Goal: Communication & Community: Answer question/provide support

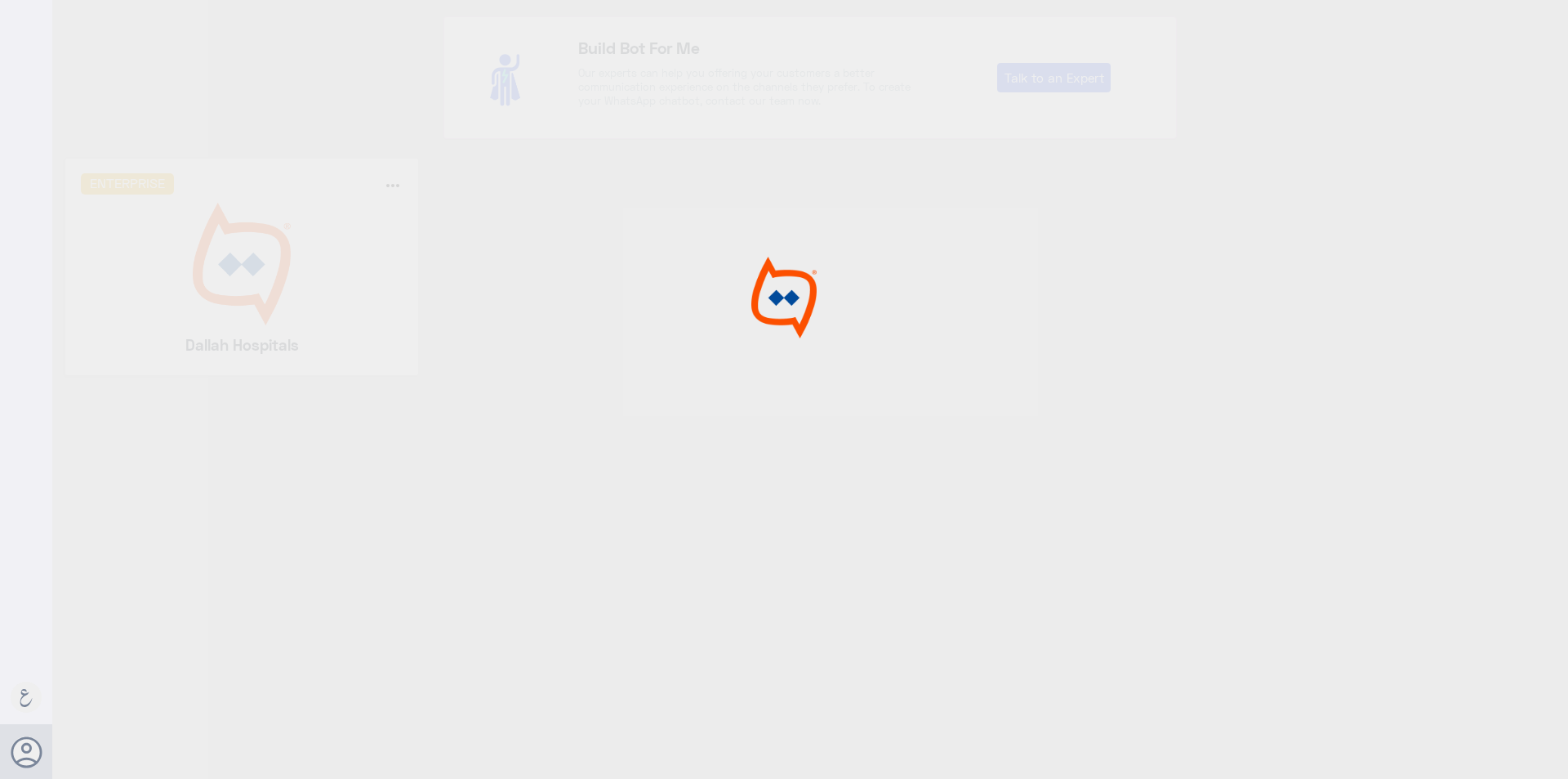
click at [270, 280] on div at bounding box center [784, 391] width 1568 height 783
click at [270, 280] on img at bounding box center [242, 264] width 323 height 123
click at [270, 280] on div at bounding box center [784, 391] width 1568 height 783
click at [153, 74] on nav "Status Tags Assigned on search" at bounding box center [215, 61] width 327 height 109
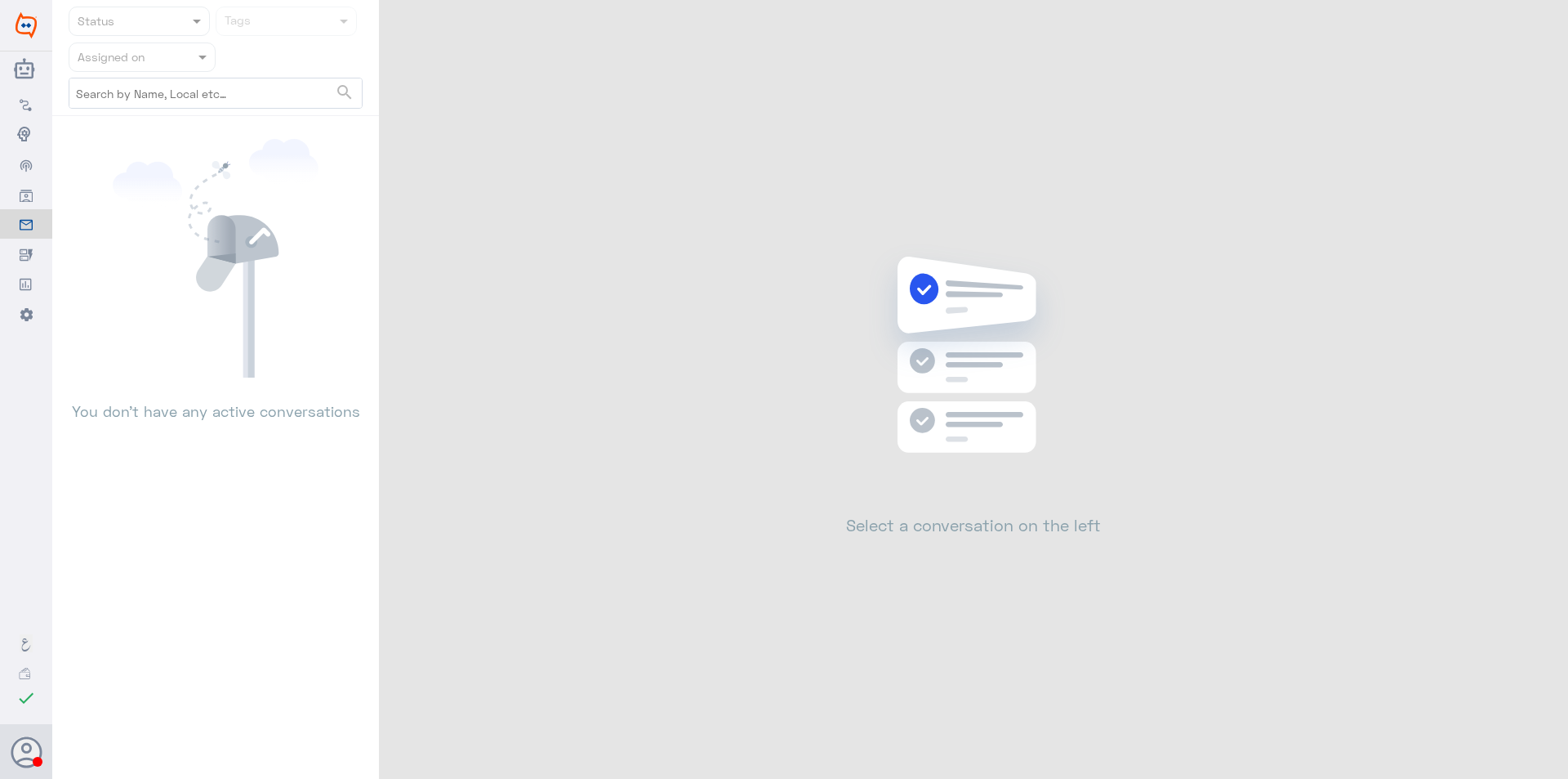
click at [161, 61] on nav "Status Tags Assigned on search" at bounding box center [215, 61] width 327 height 109
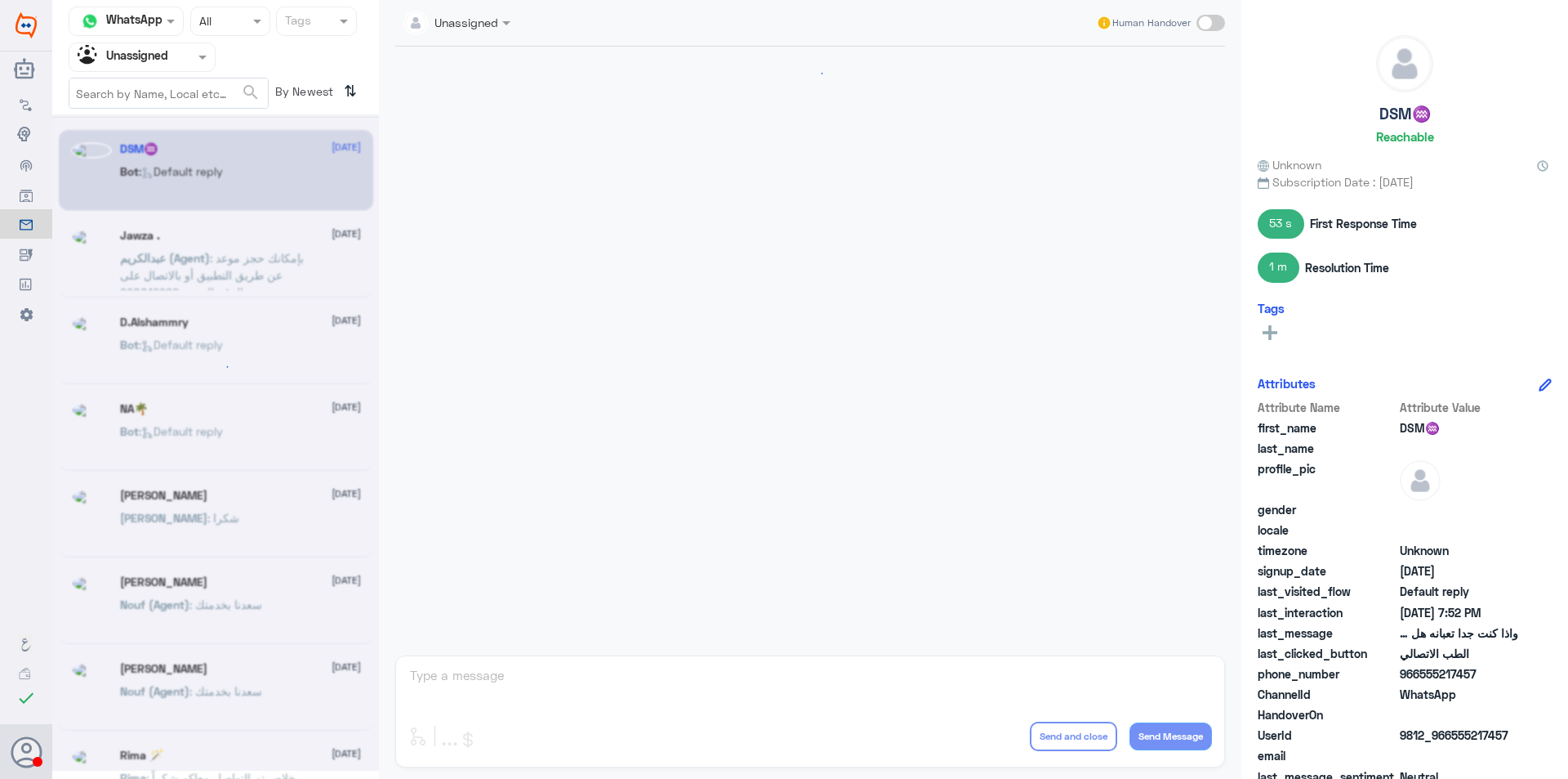
click at [162, 62] on input "text" at bounding box center [122, 57] width 90 height 19
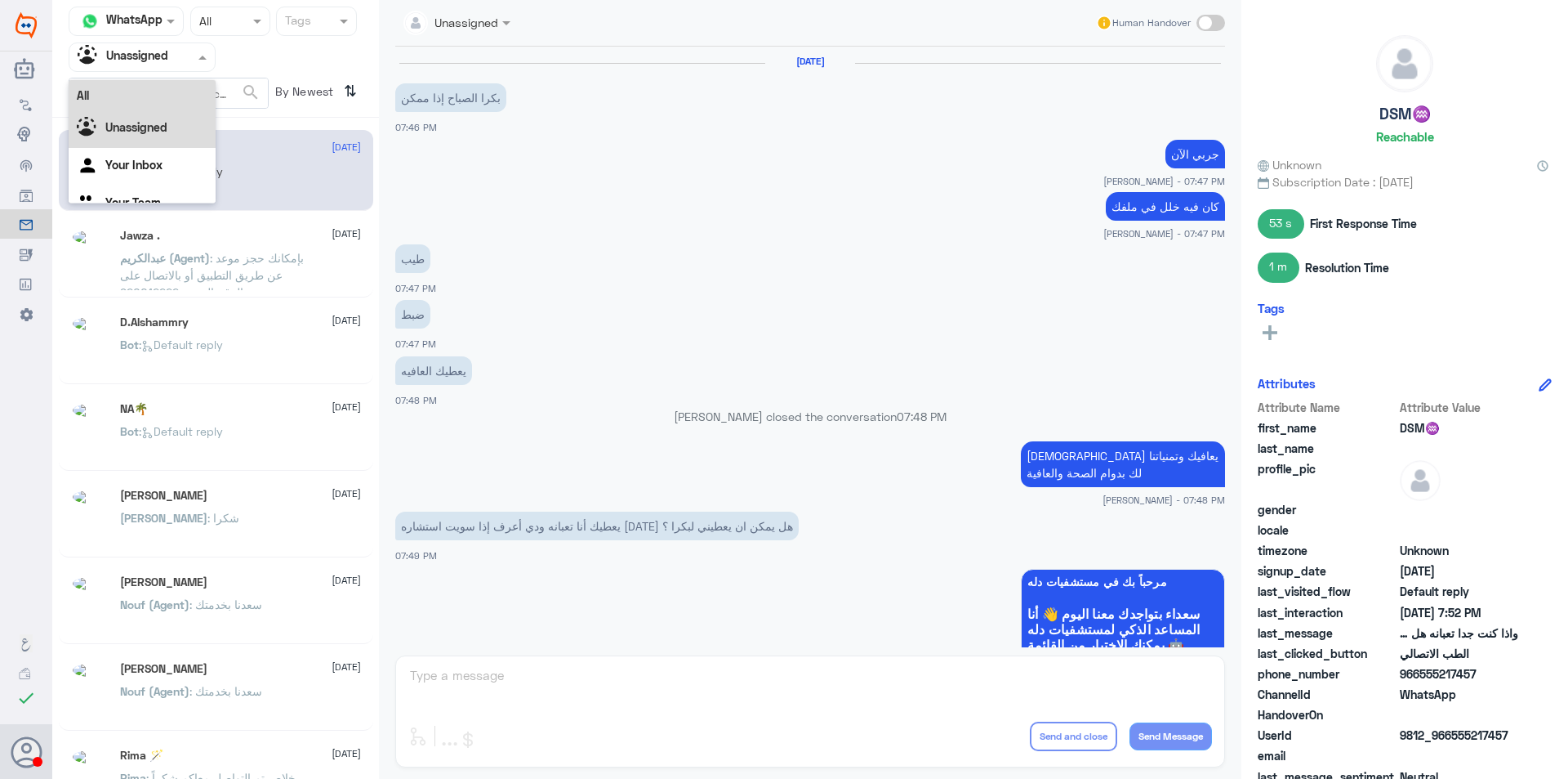
scroll to position [757, 0]
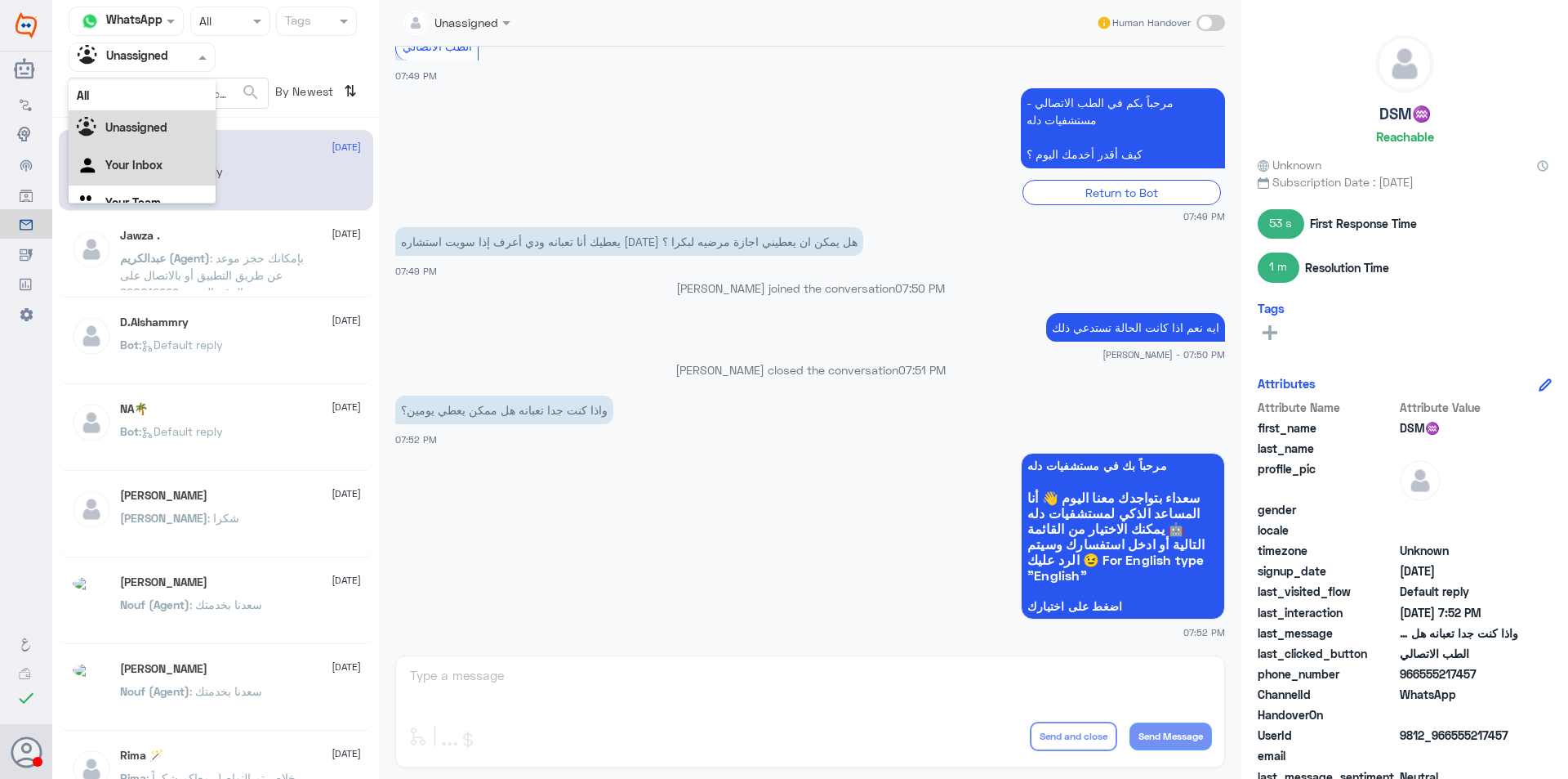
click at [171, 160] on div "Your Inbox" at bounding box center [142, 167] width 147 height 38
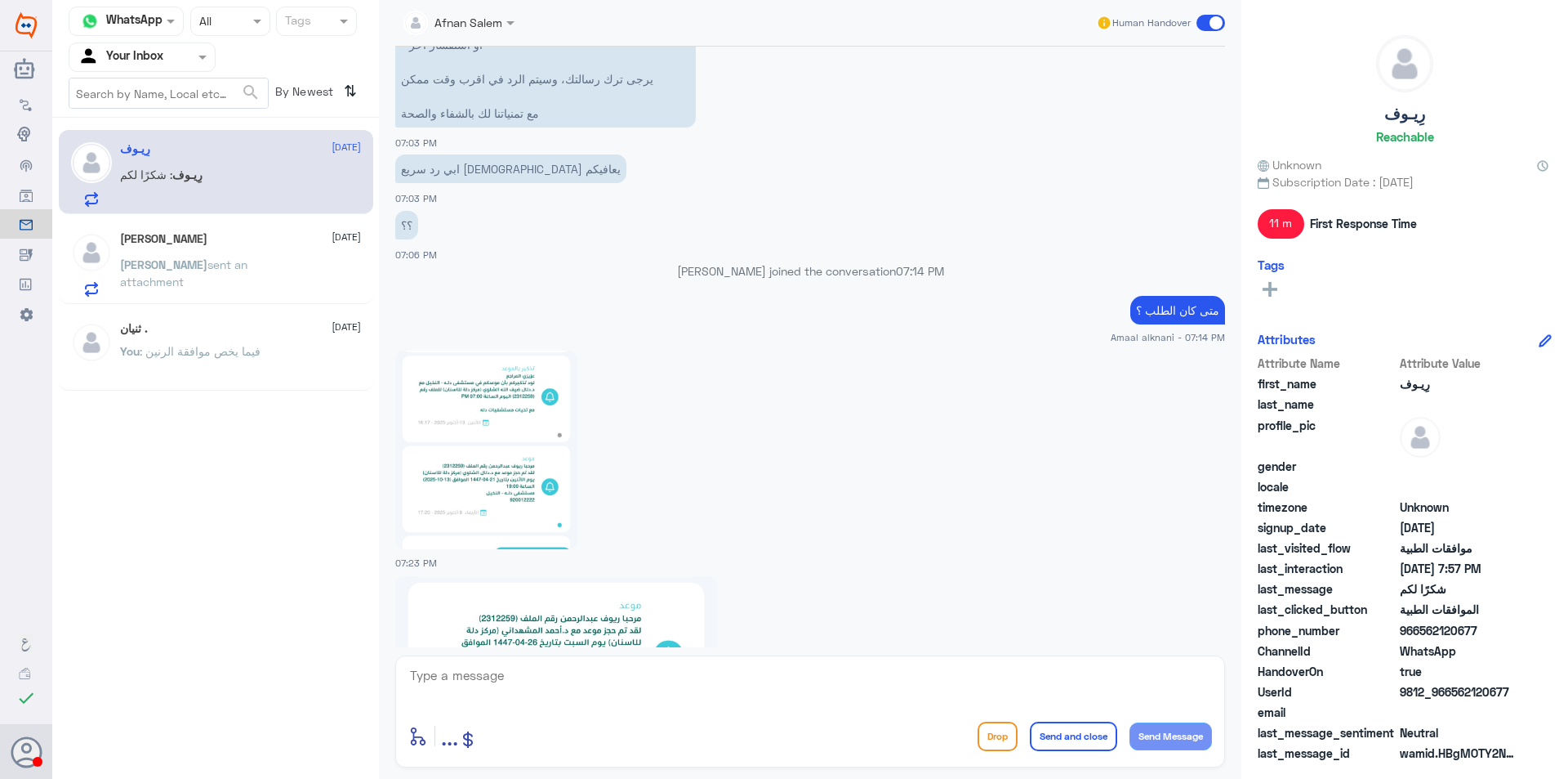
scroll to position [1520, 0]
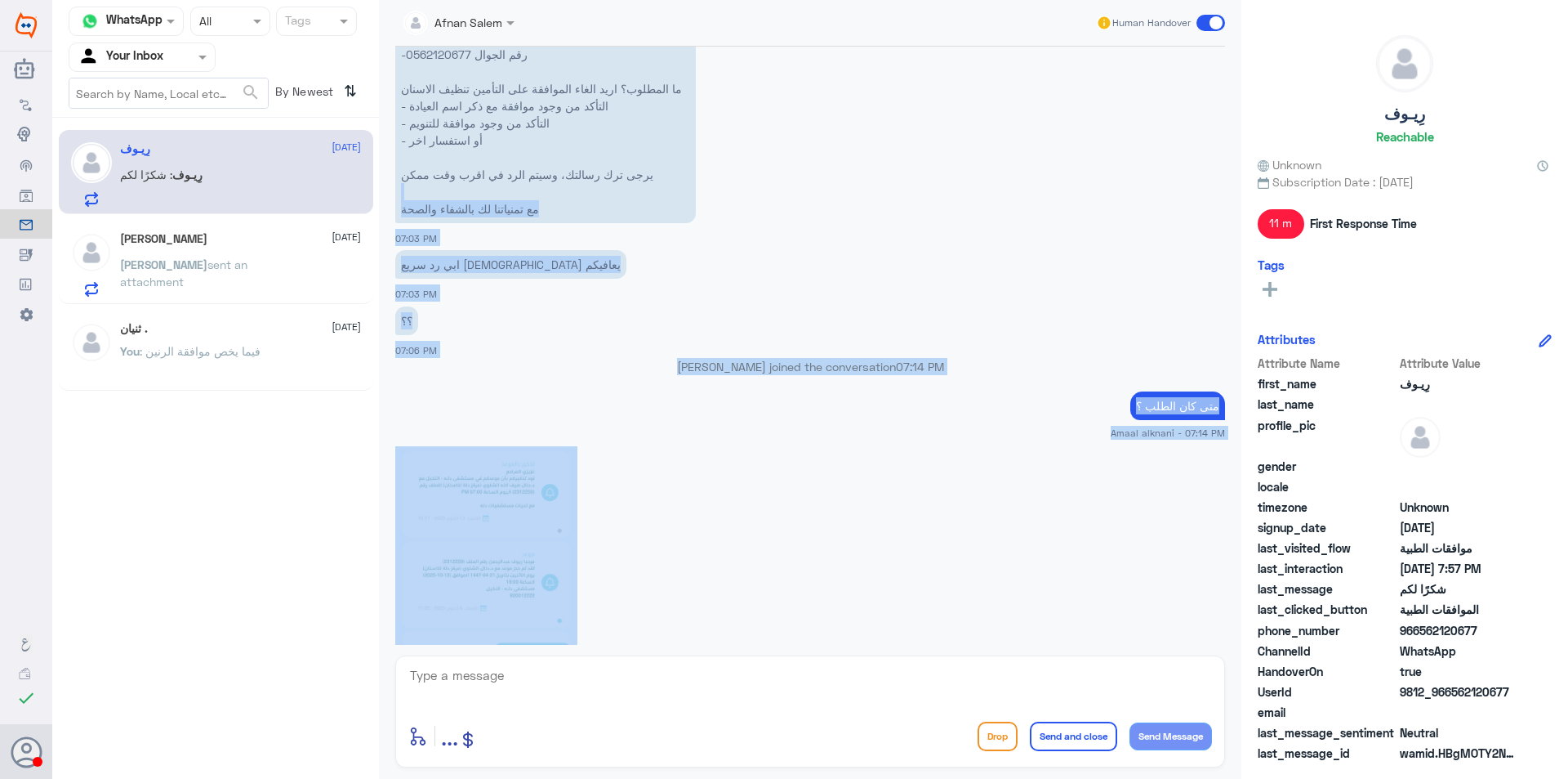
drag, startPoint x: 1234, startPoint y: 471, endPoint x: 1183, endPoint y: 662, distance: 197.7
click at [1205, 676] on div "Afnan Salem Human Handover [DATE] رِيـوف left the conversation 02:48 PM العودة …" at bounding box center [809, 391] width 862 height 783
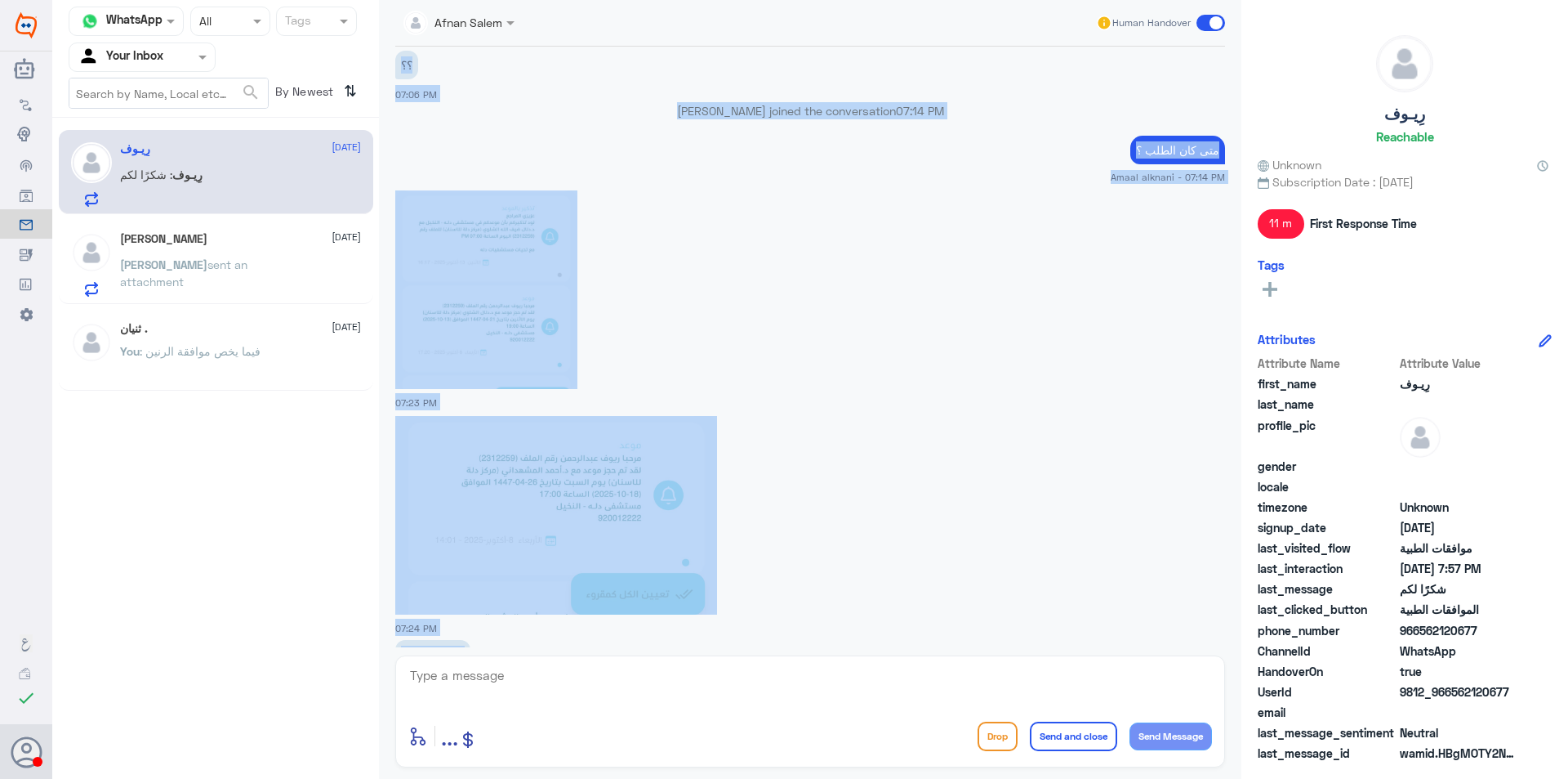
click at [1160, 661] on div "enter flow name ... Drop Send and close Send Message" at bounding box center [810, 711] width 830 height 112
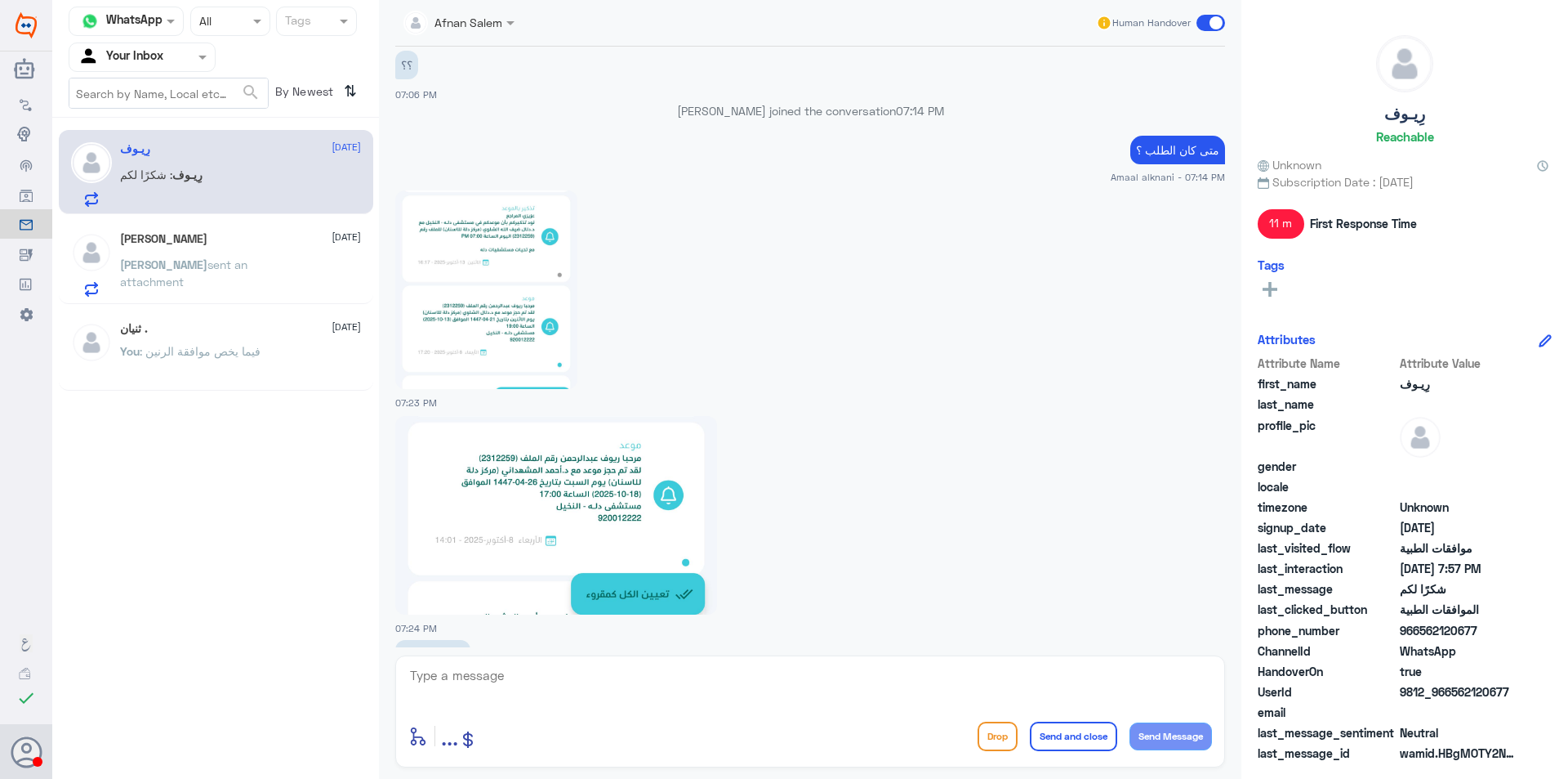
click at [1164, 664] on textarea at bounding box center [810, 684] width 804 height 40
type textarea "f"
type textarea "لايوجد اي طلب يخص التنظيف عزيزتي فقد تم التأكد من جميع المطالبات والفواتير"
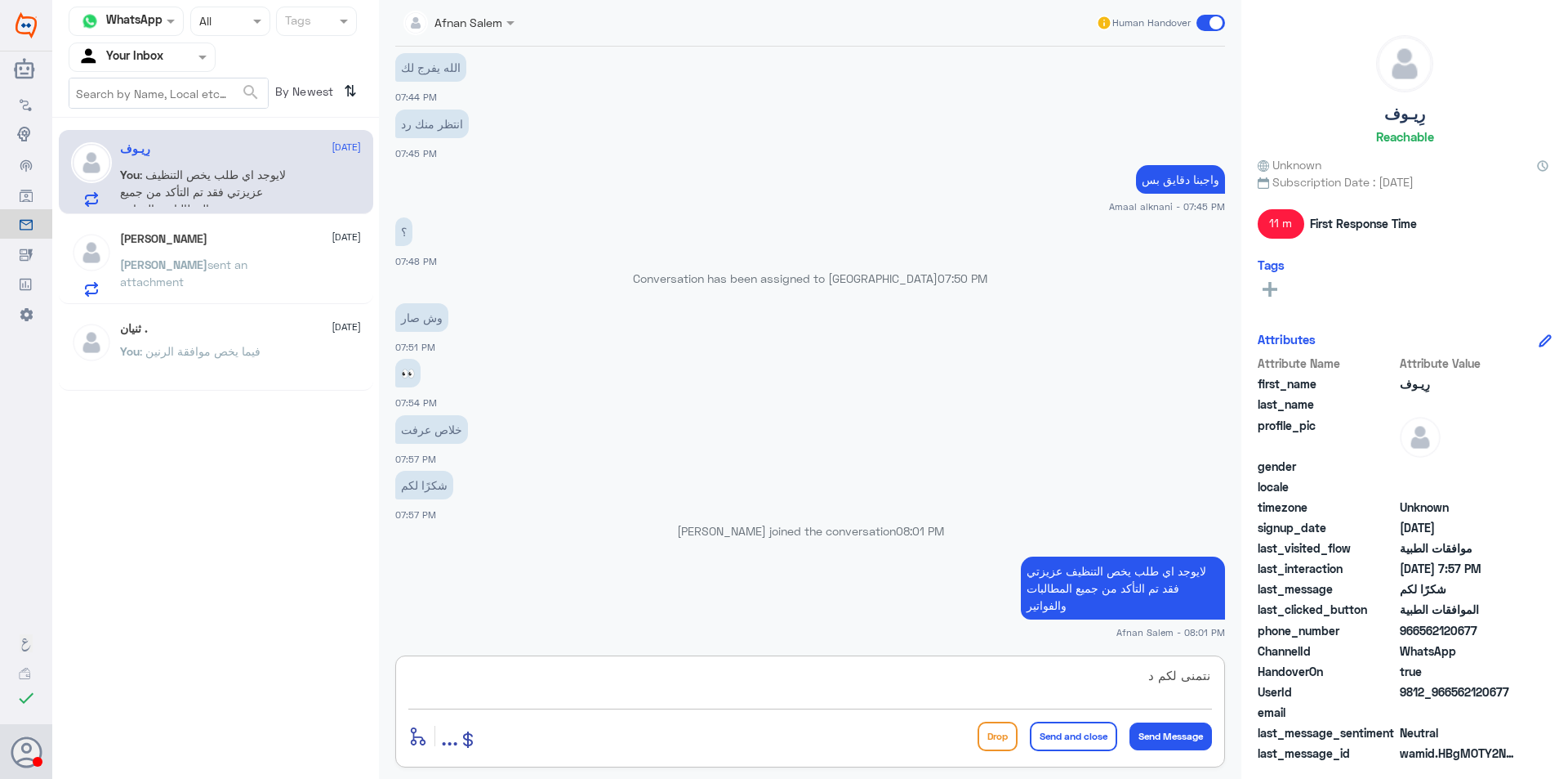
scroll to position [2813, 0]
type textarea "نتمنى لكم دوام الصحه والعافيه"
click at [273, 263] on div "[PERSON_NAME] sent an attachment" at bounding box center [240, 278] width 241 height 37
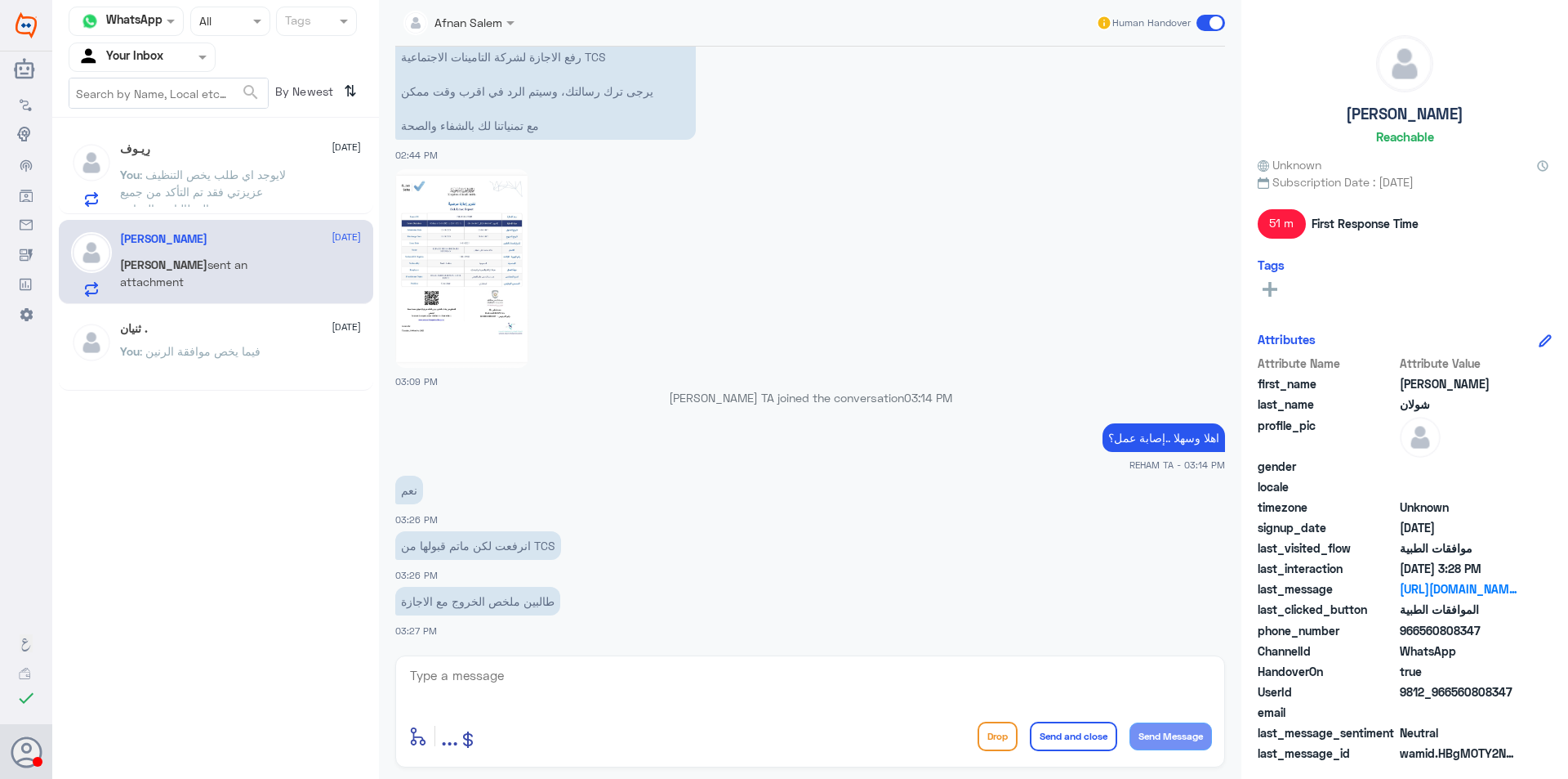
scroll to position [1349, 0]
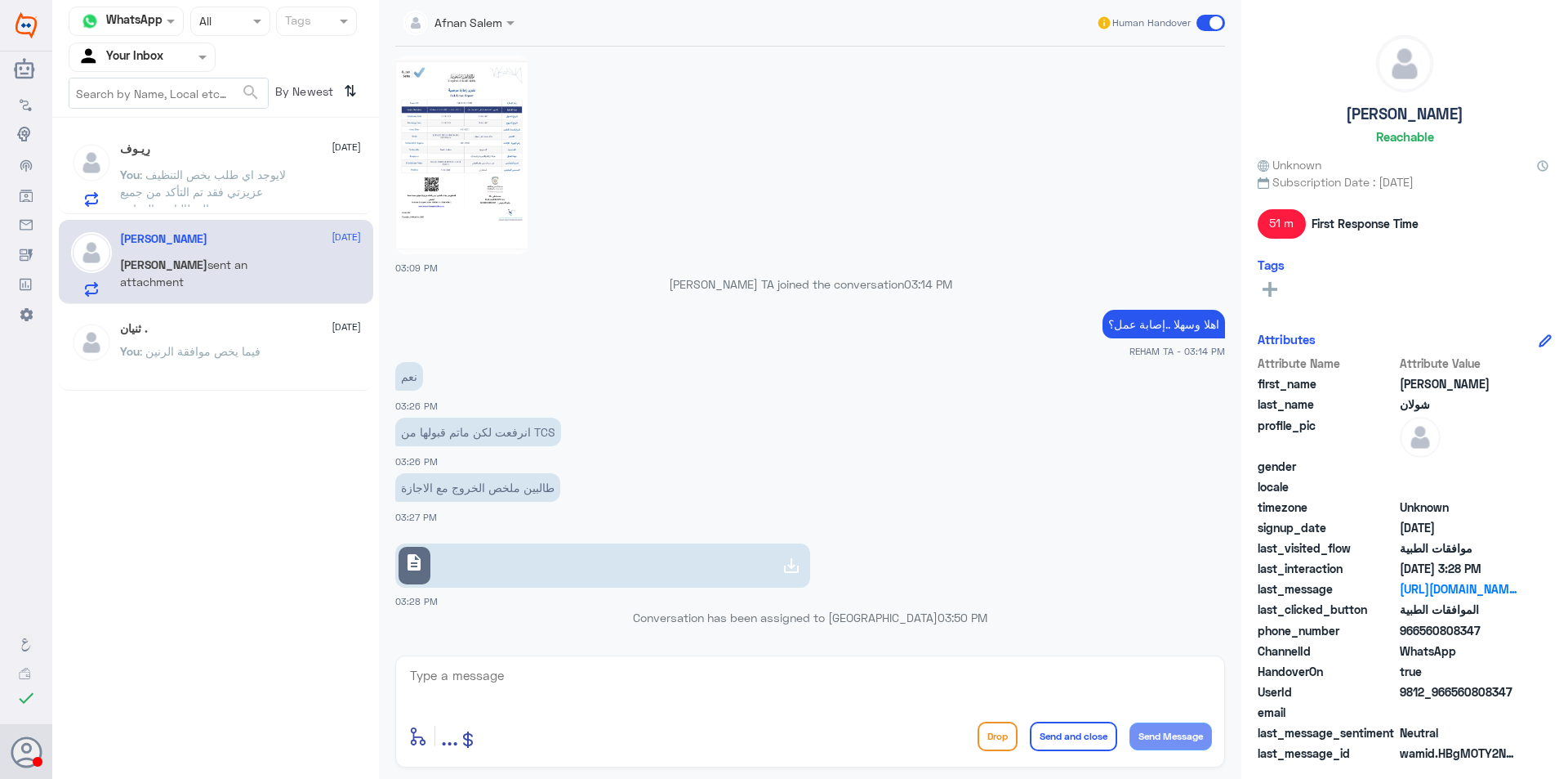
click at [713, 664] on textarea at bounding box center [810, 684] width 804 height 40
type textarea "عزيزي السكليف تم رفعه وتمت الموافقه عليه بإمكانك التأكد من التأمينات الاجتماعيه…"
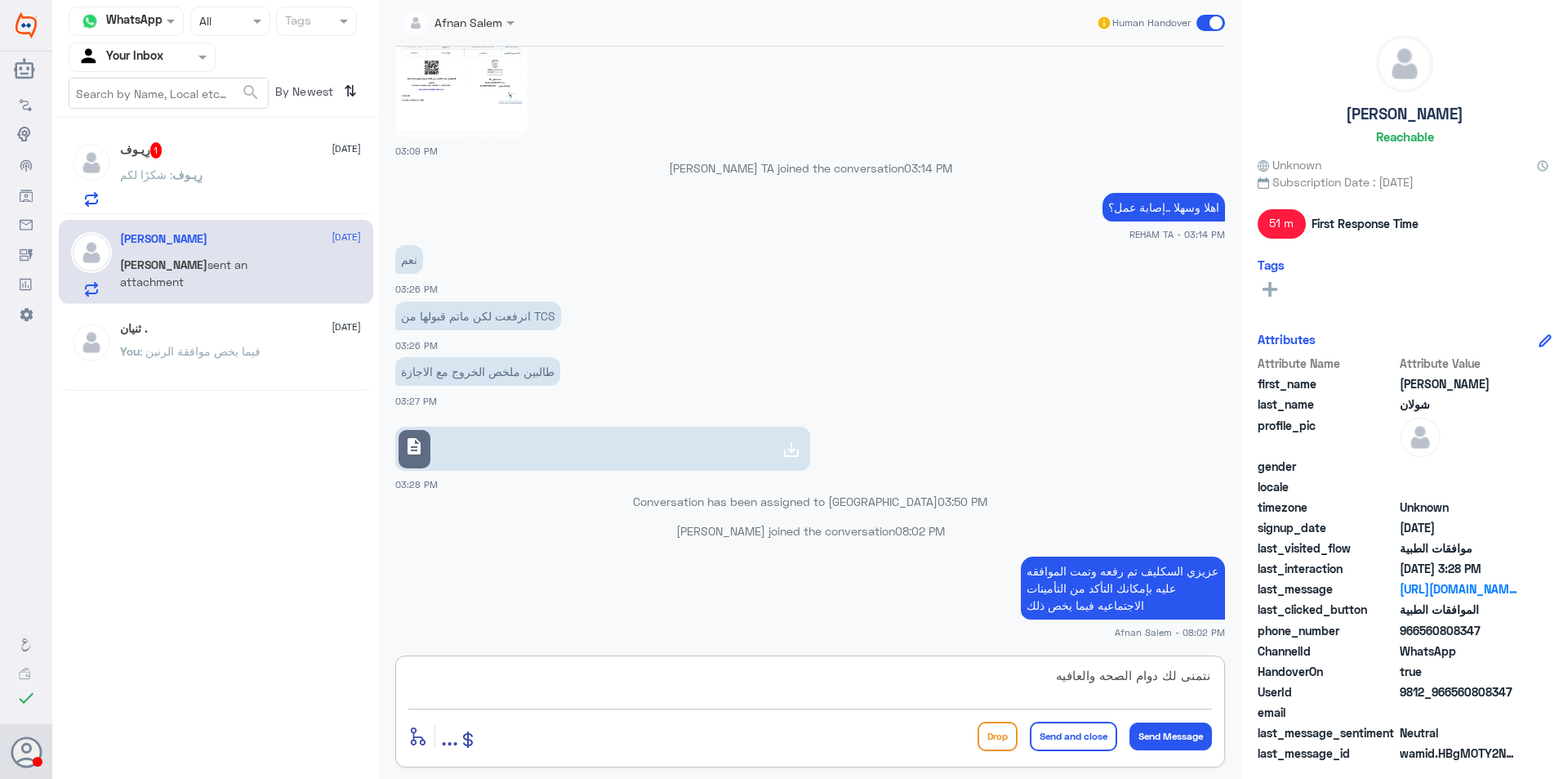
type textarea "نتمنى لك دوام الصحه والعافيه"
click at [1061, 735] on button "Send and close" at bounding box center [1073, 736] width 87 height 30
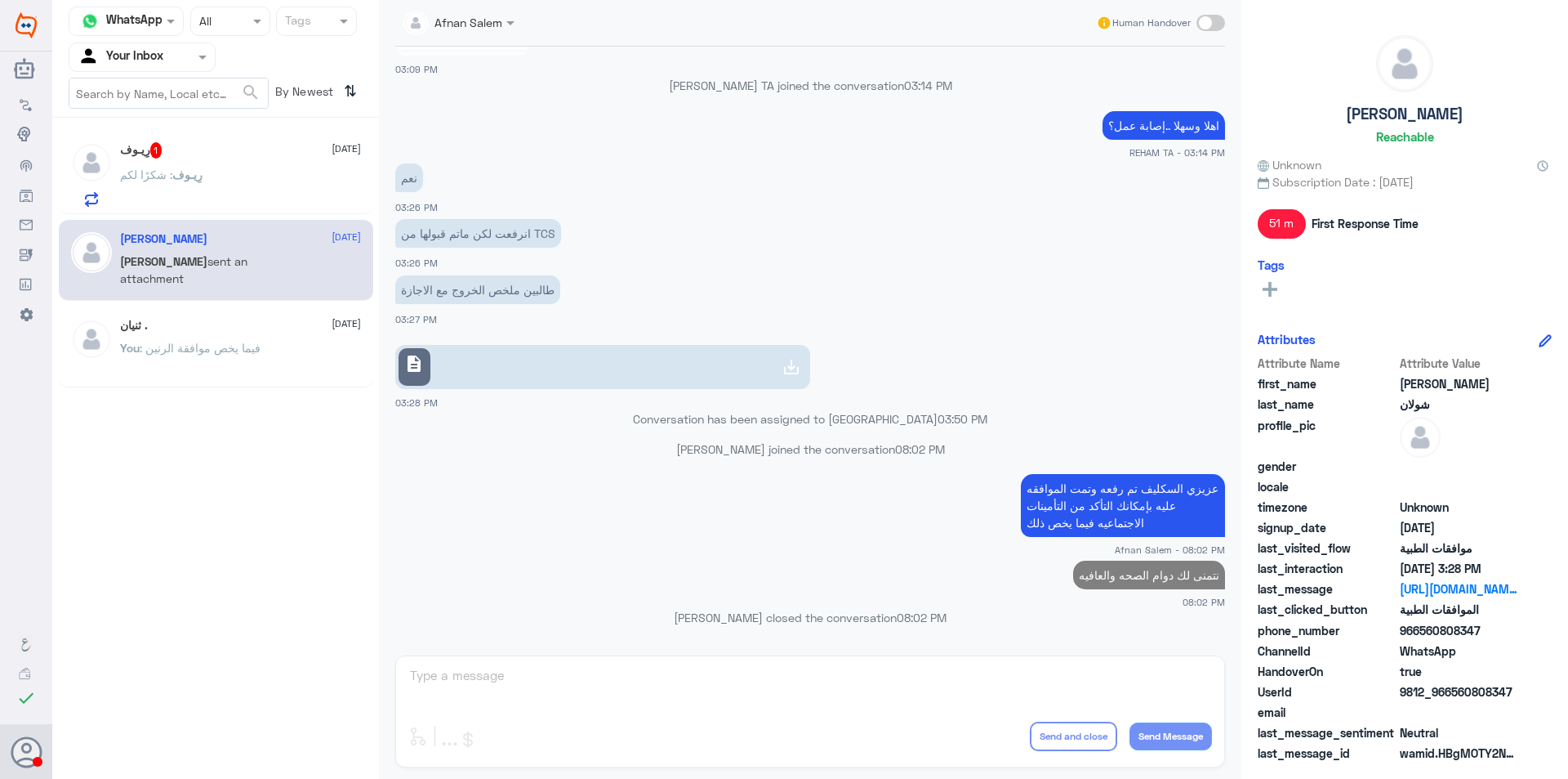
click at [187, 189] on p "رِيـوف : شكرًا لكم" at bounding box center [161, 187] width 83 height 41
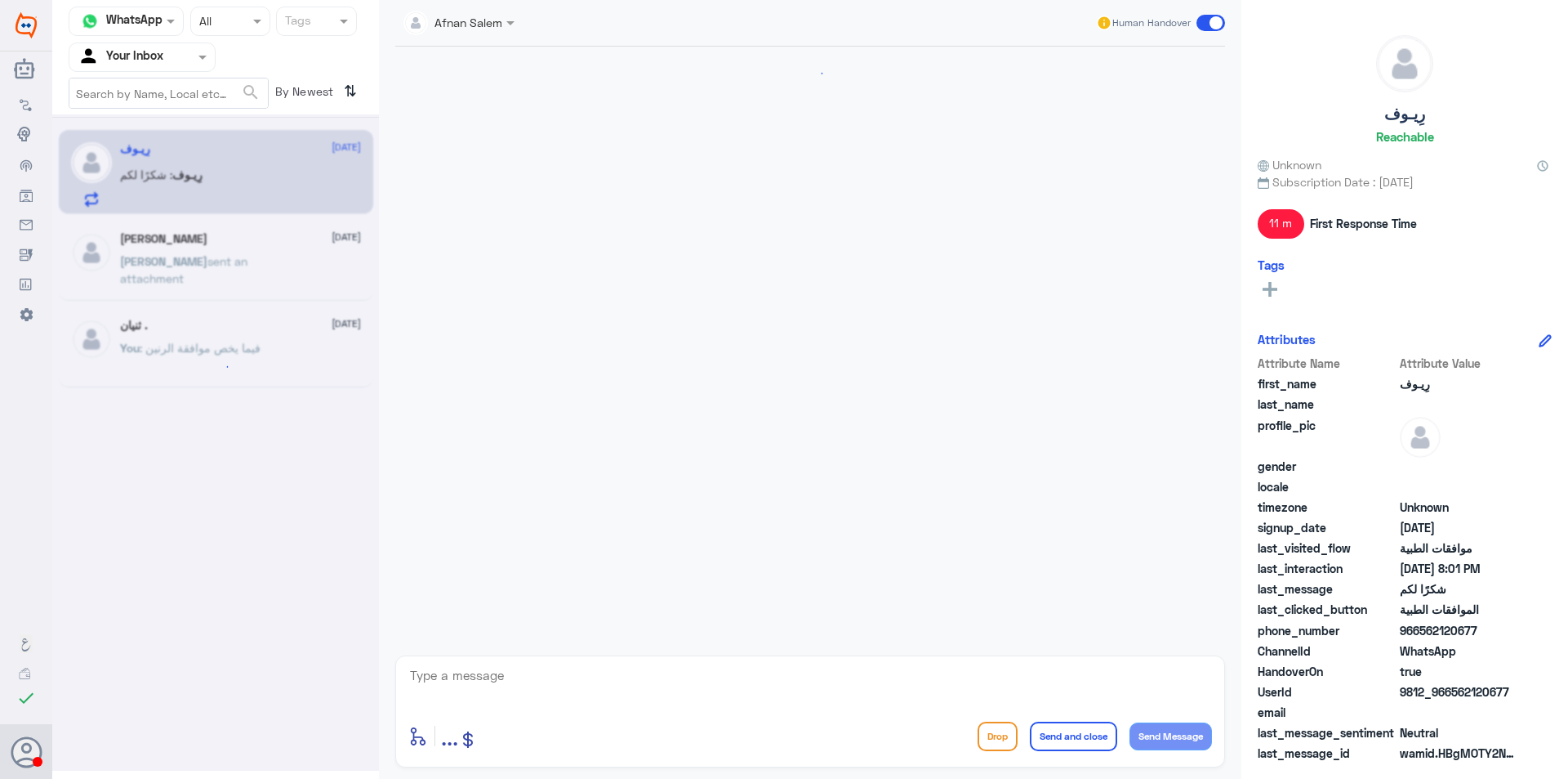
scroll to position [880, 0]
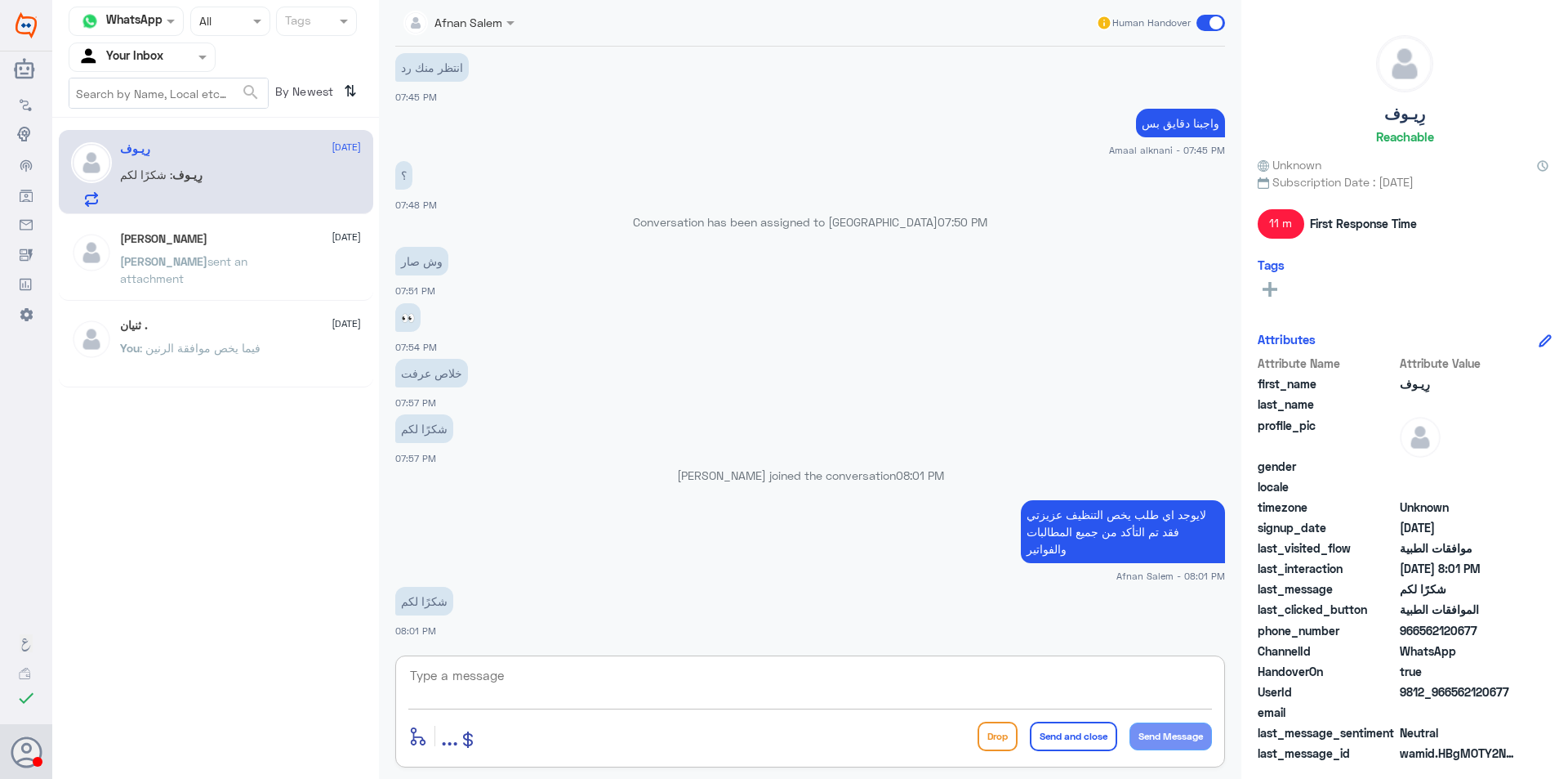
click at [1051, 670] on textarea at bounding box center [810, 684] width 804 height 40
type textarea "العفو ، نتمنى لك دوام الصحه والعافيه"
click at [1069, 731] on button "Send and close" at bounding box center [1073, 736] width 87 height 30
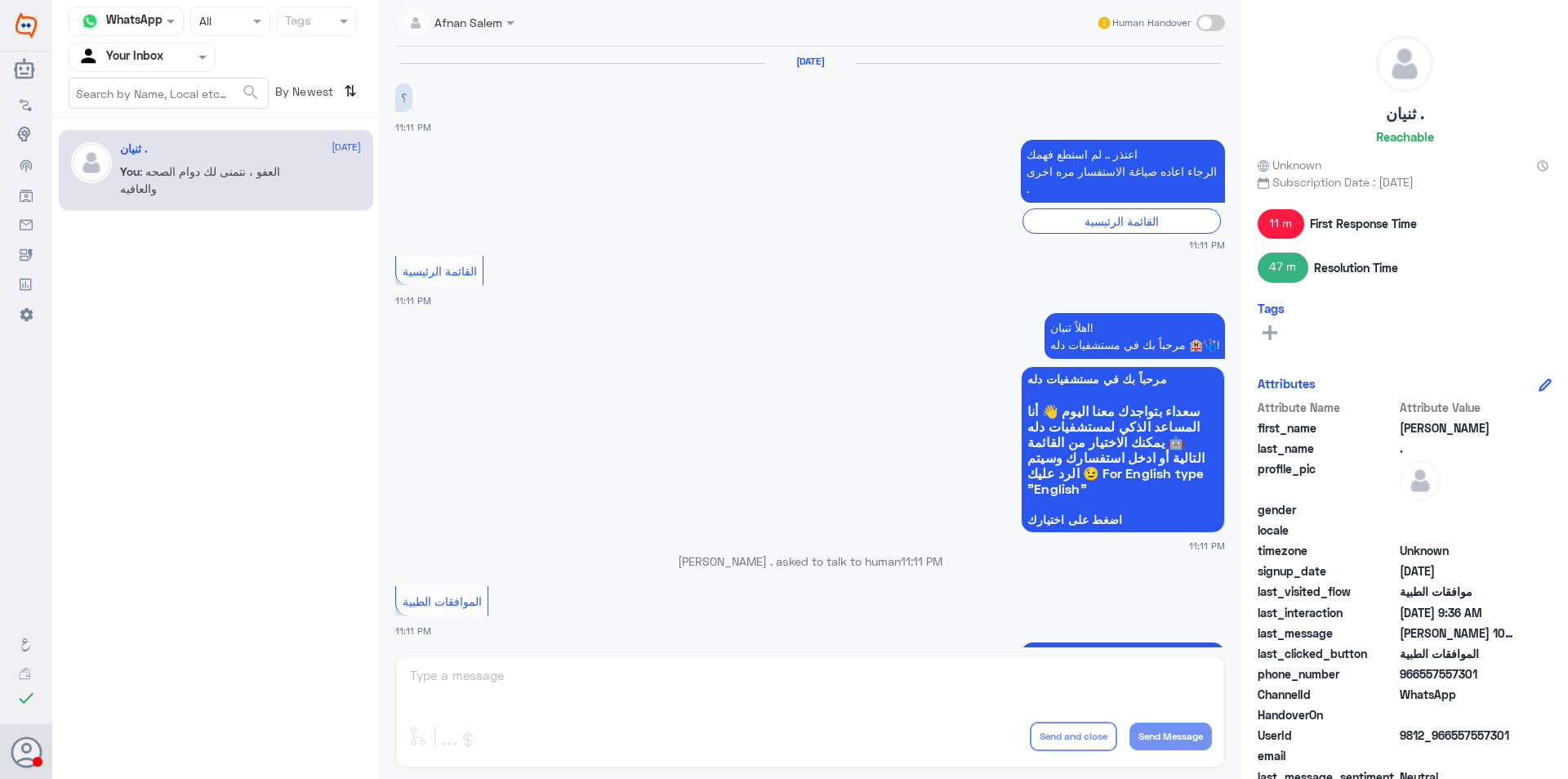
scroll to position [1697, 0]
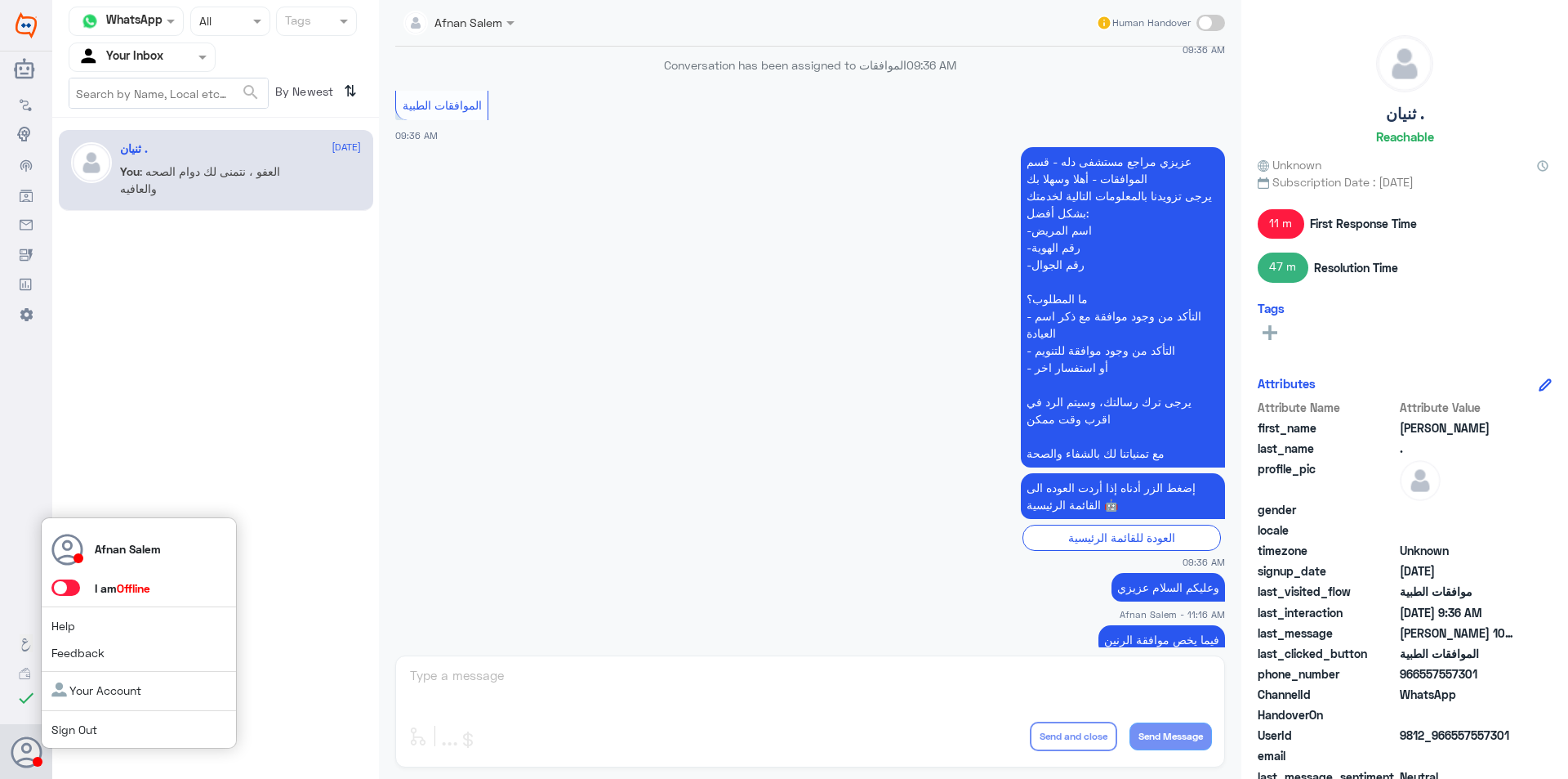
click at [61, 731] on link "Sign Out" at bounding box center [74, 729] width 46 height 13
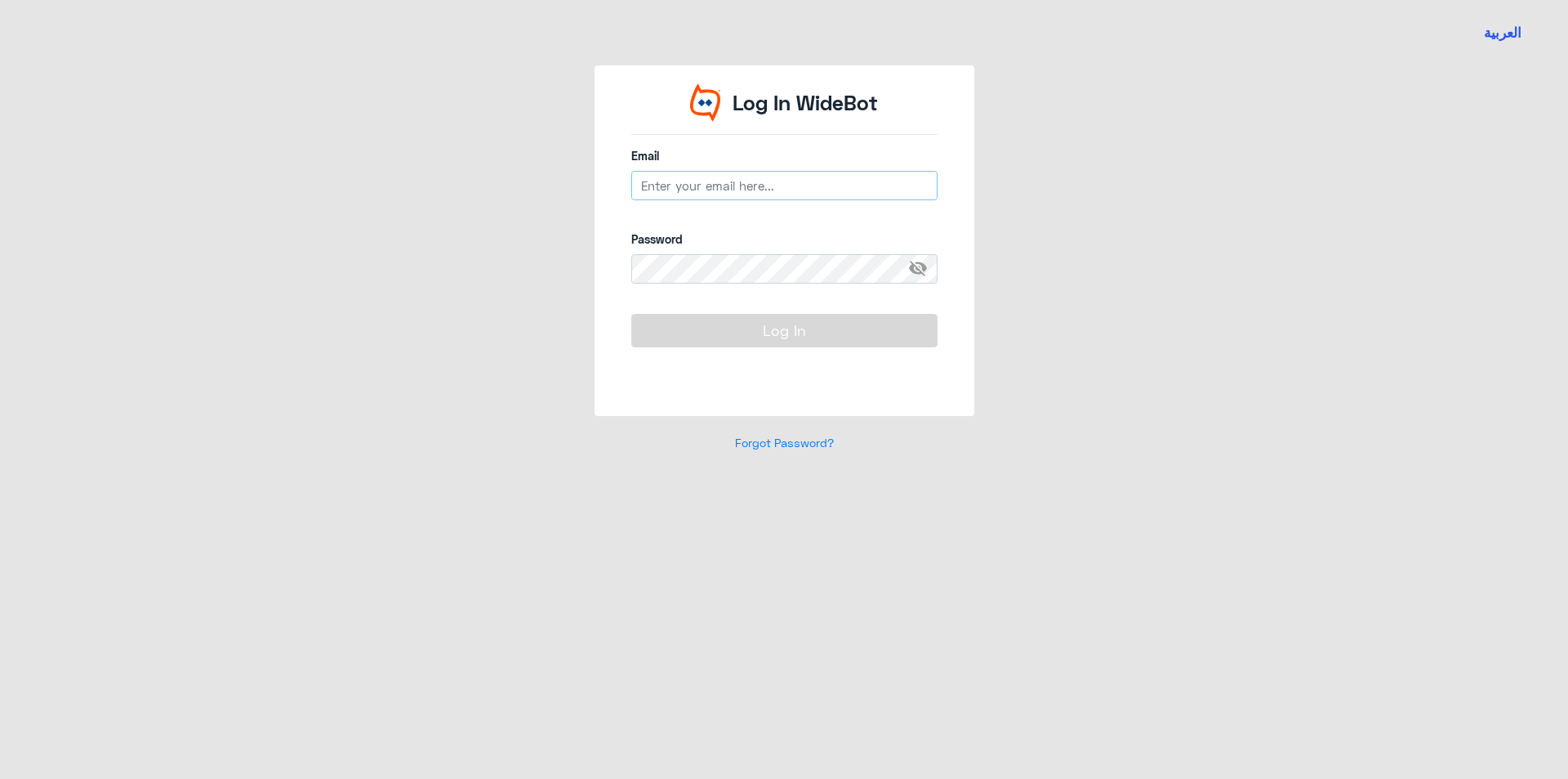
type input "[EMAIL_ADDRESS][DOMAIN_NAME]"
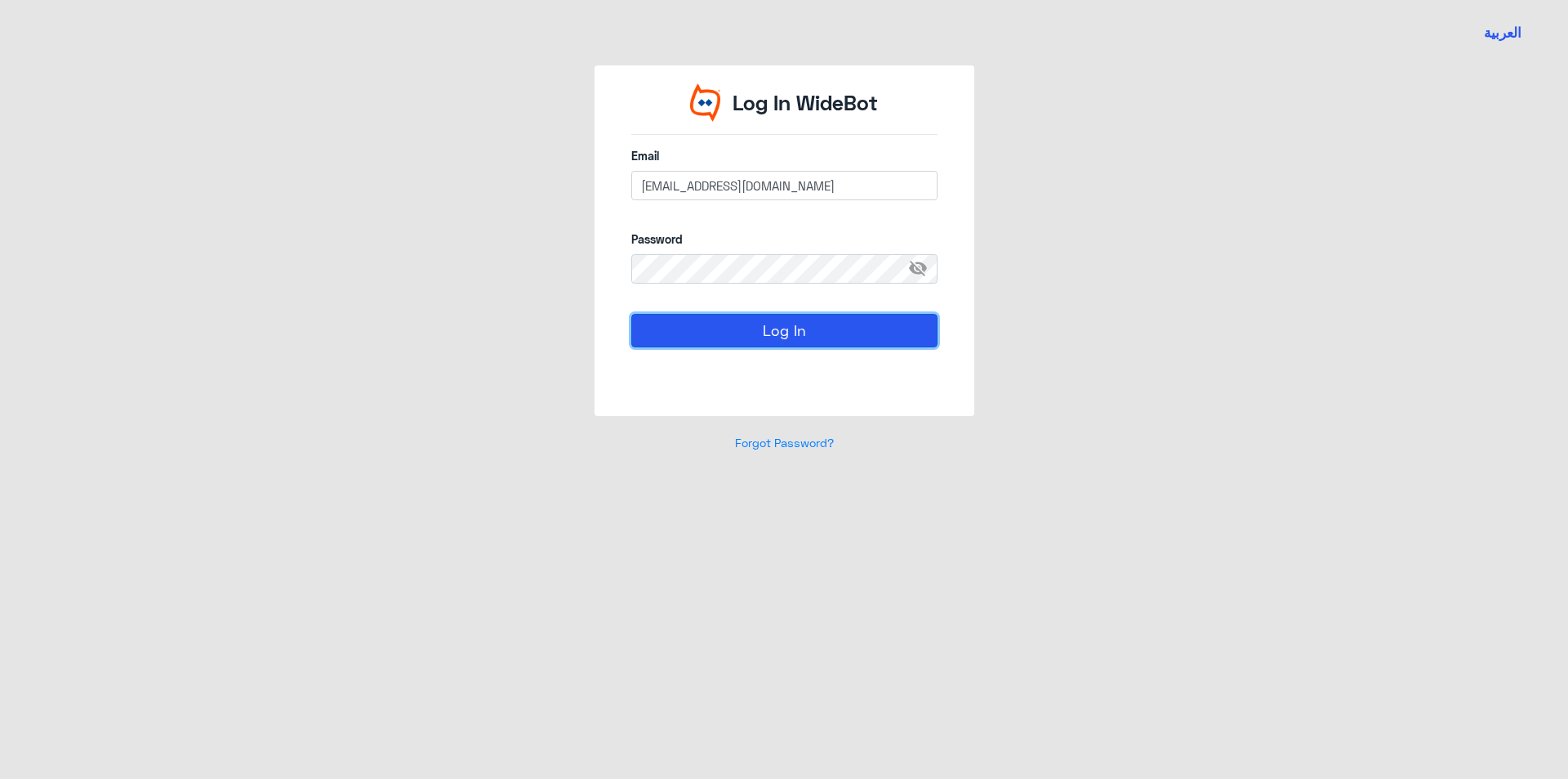
click at [759, 326] on button "Log In" at bounding box center [784, 330] width 306 height 32
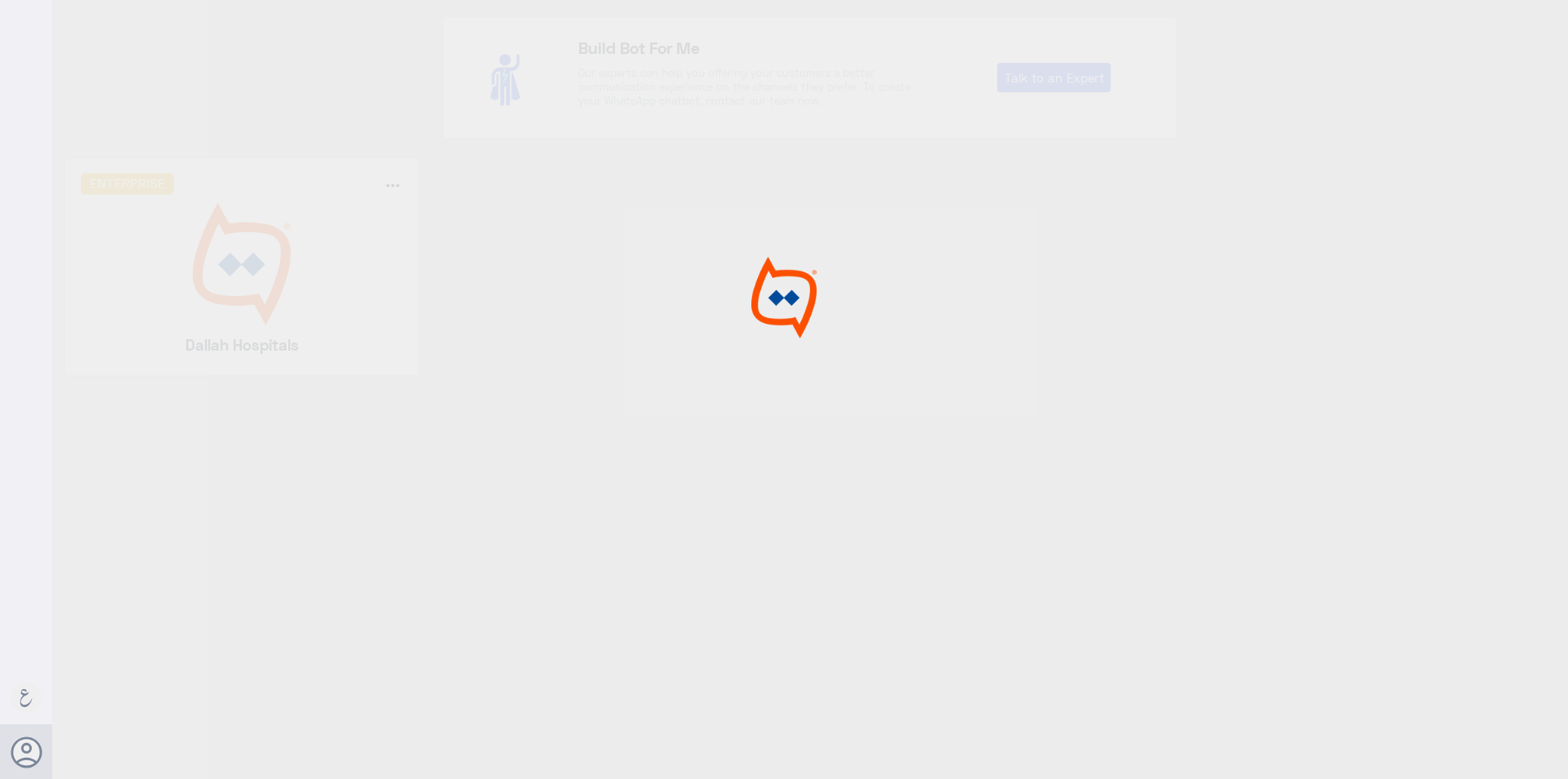
click at [254, 303] on div at bounding box center [784, 391] width 1568 height 783
click at [254, 303] on img at bounding box center [242, 264] width 323 height 123
click at [254, 303] on div at bounding box center [784, 391] width 1568 height 783
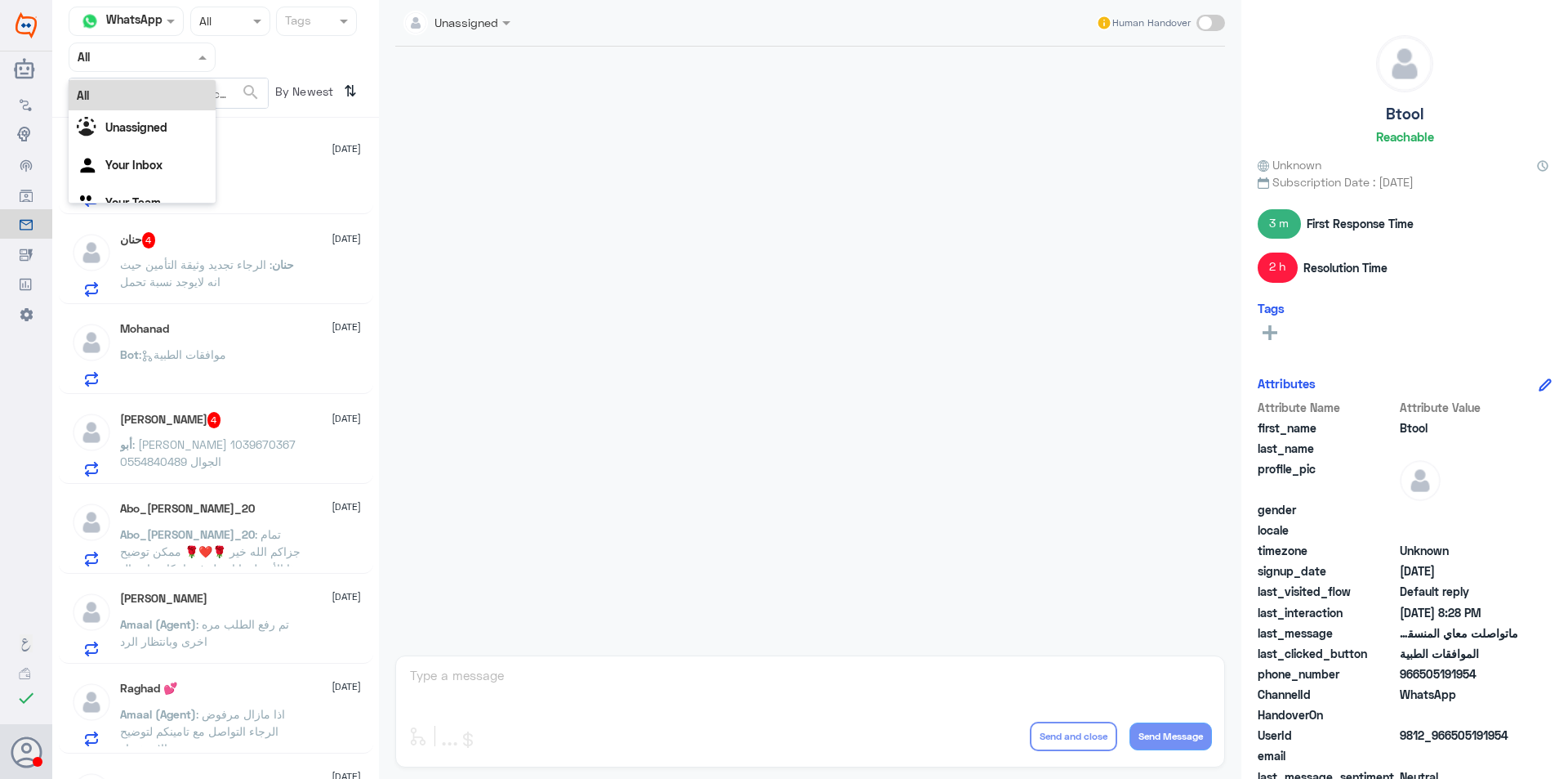
click at [183, 57] on div at bounding box center [142, 57] width 145 height 19
click at [166, 179] on div "Your Inbox" at bounding box center [142, 167] width 147 height 38
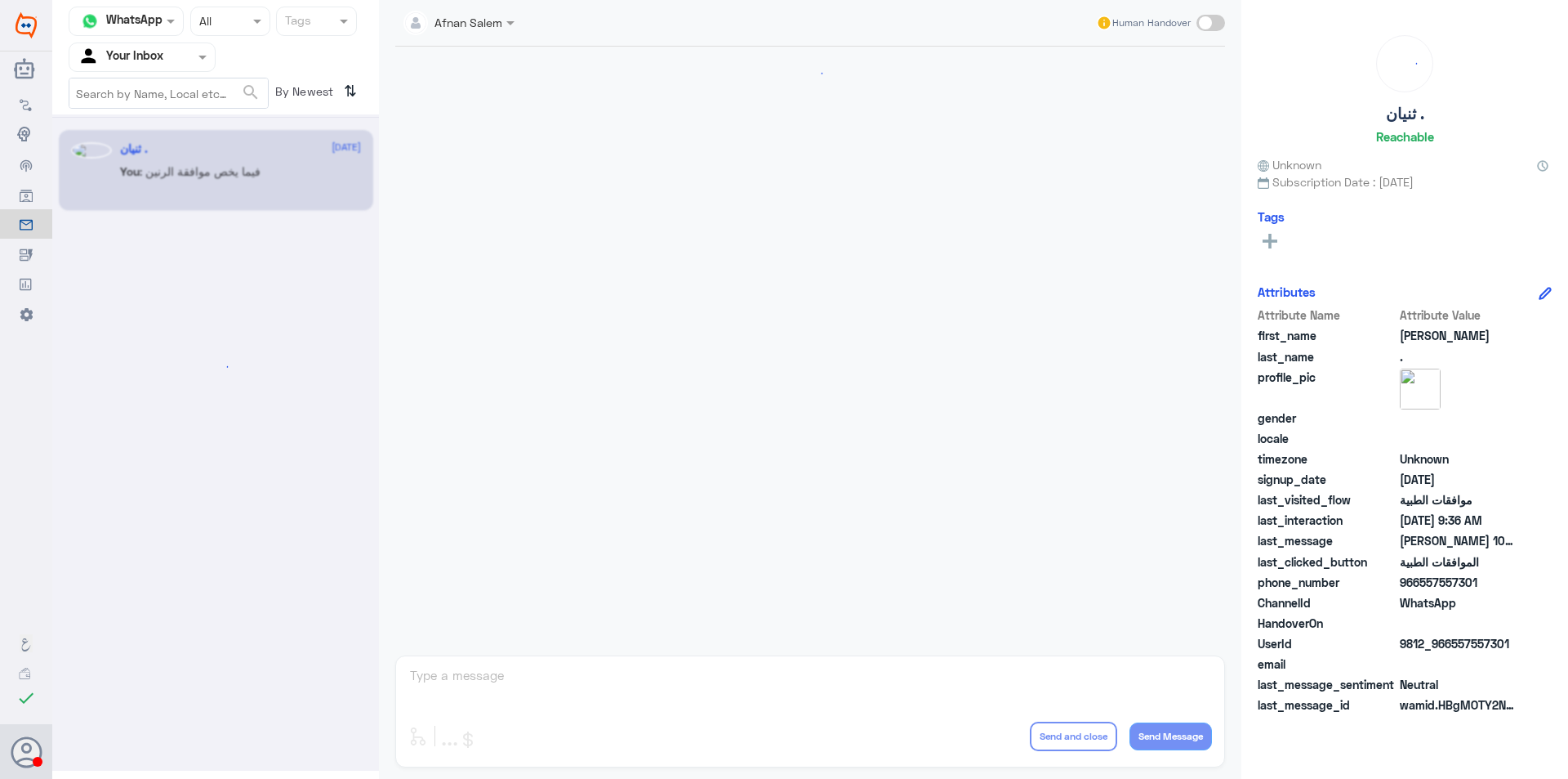
scroll to position [1697, 0]
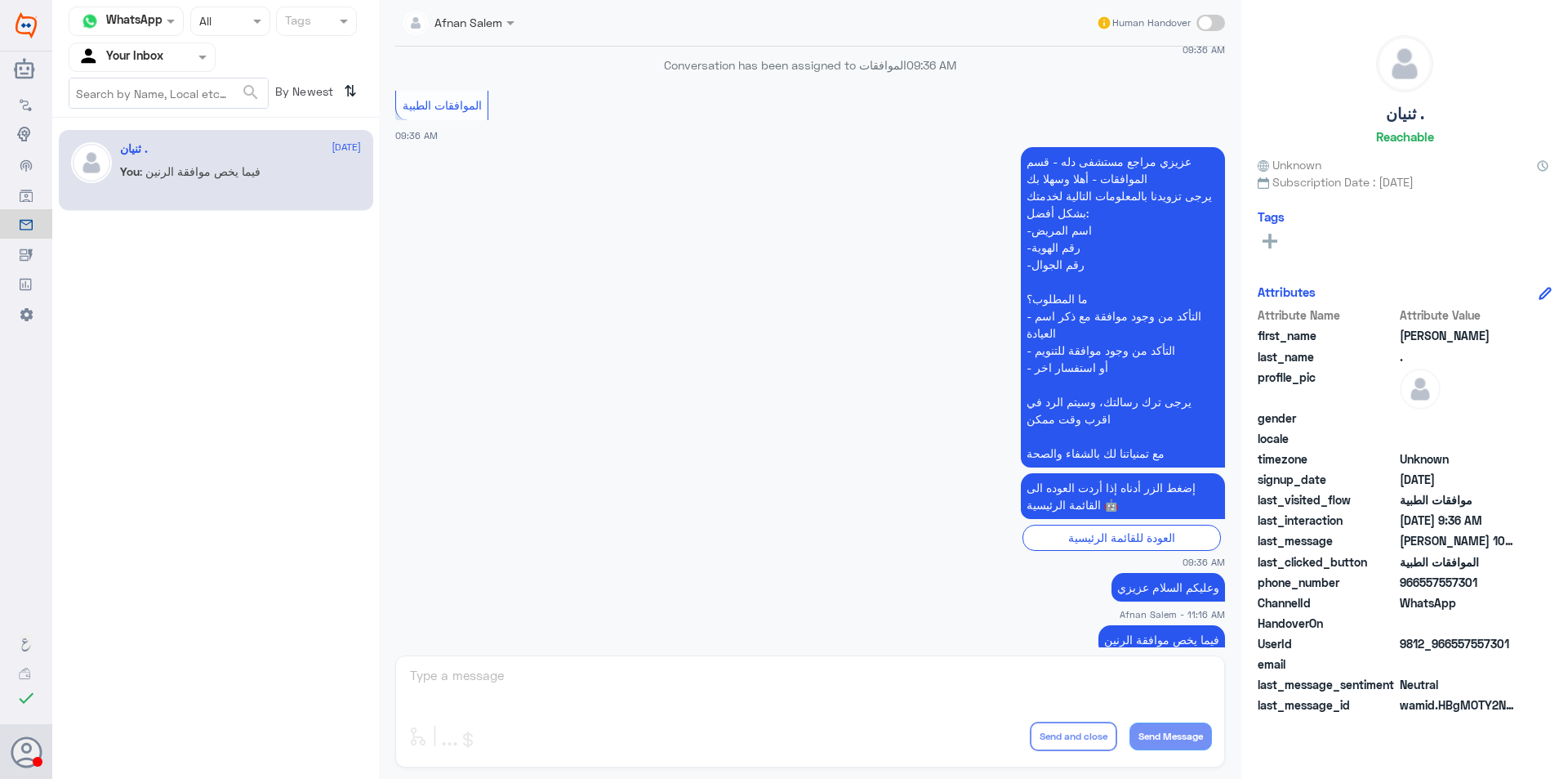
drag, startPoint x: 173, startPoint y: 37, endPoint x: 175, endPoint y: 47, distance: 10.2
click at [173, 41] on nav "Channel WhatsApp Status × All Tags Agent Filter Your Inbox search By Newest ⇅" at bounding box center [215, 62] width 327 height 111
click at [170, 61] on div at bounding box center [142, 57] width 145 height 19
click at [170, 179] on div "Your Team" at bounding box center [142, 184] width 147 height 38
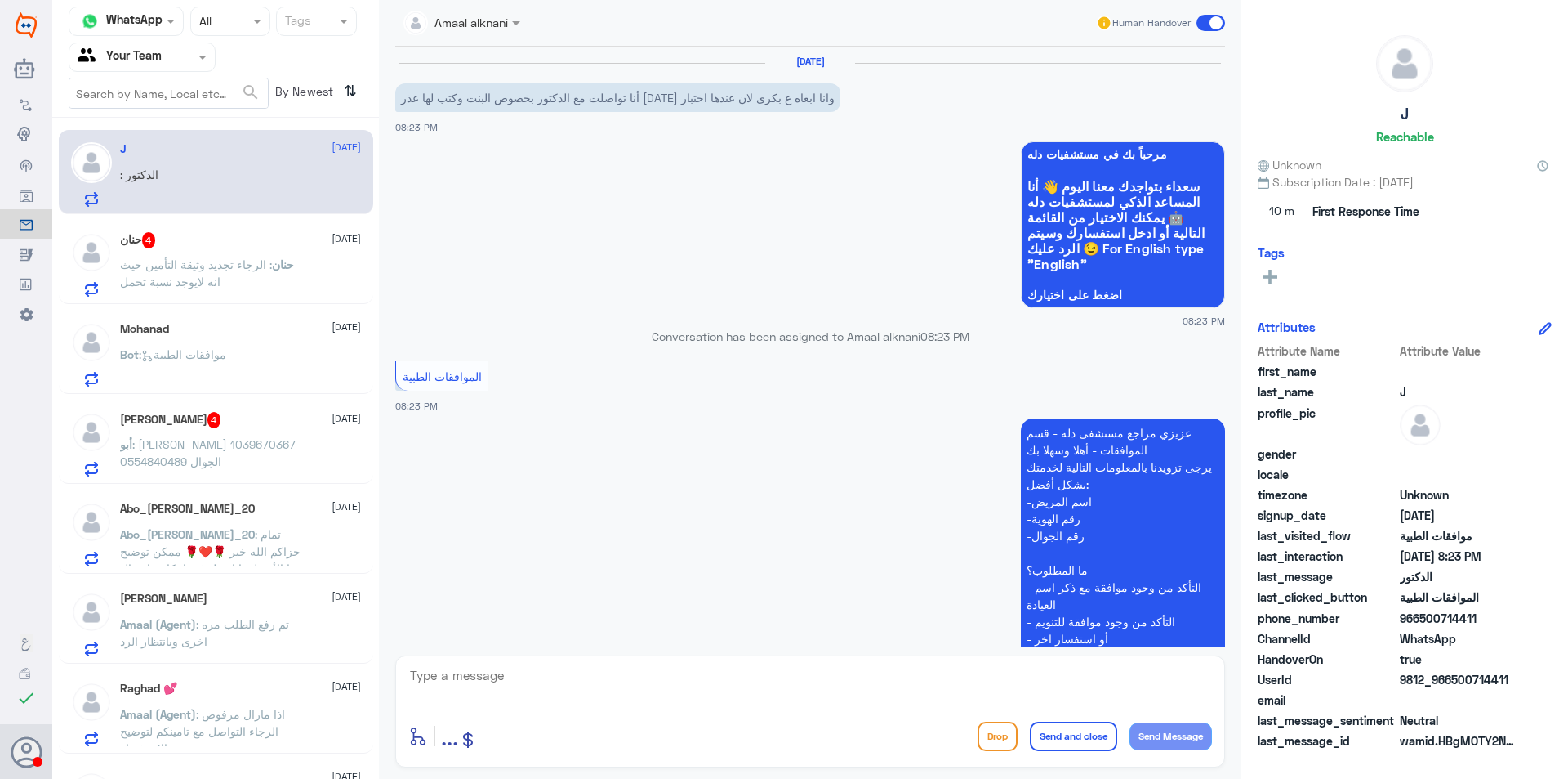
scroll to position [368, 0]
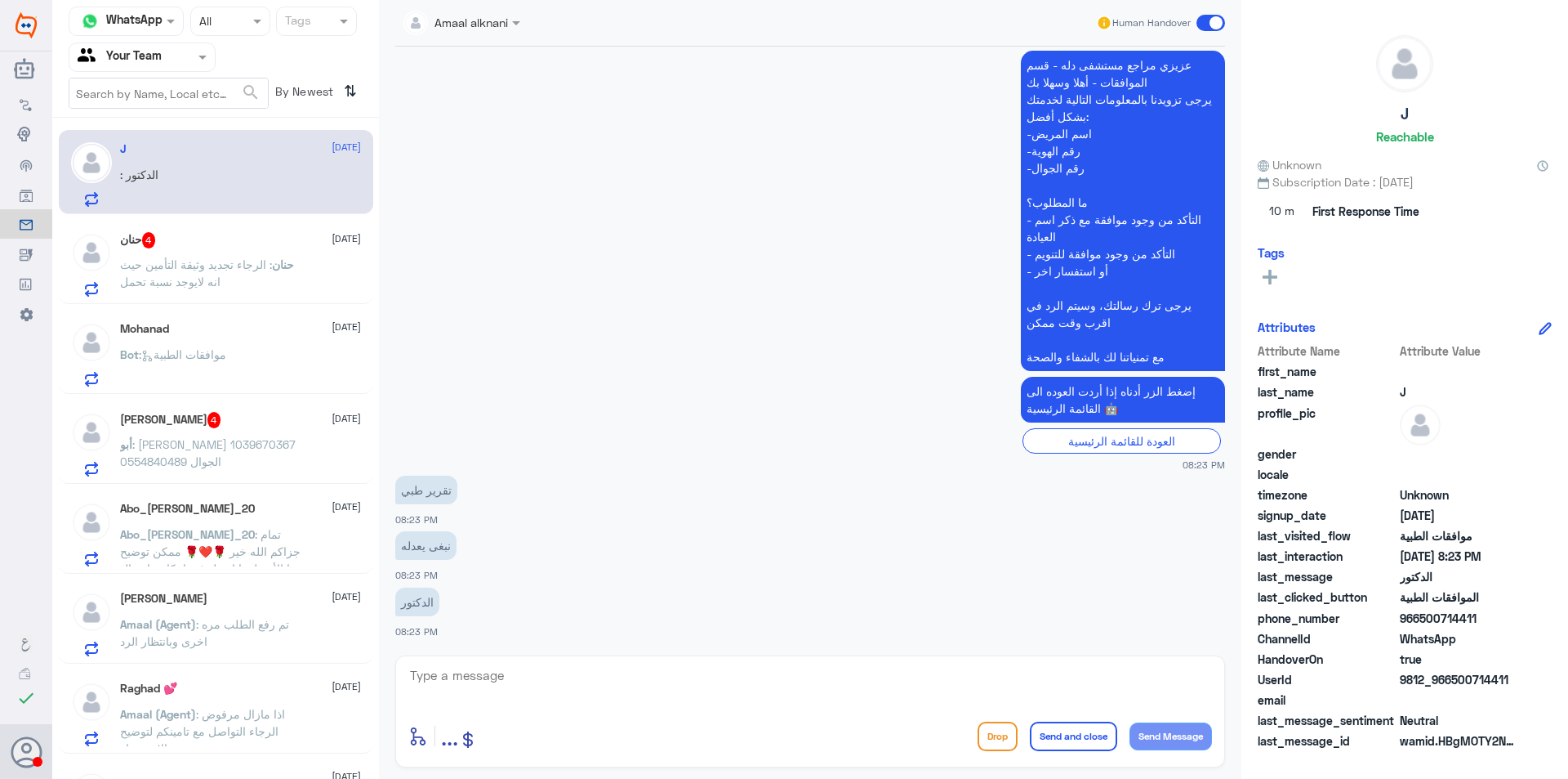
click at [244, 272] on p "حنان : الرجاء تجديد وثيقة التأمين حيث انه لايوجد نسبة تحمل" at bounding box center [212, 276] width 184 height 41
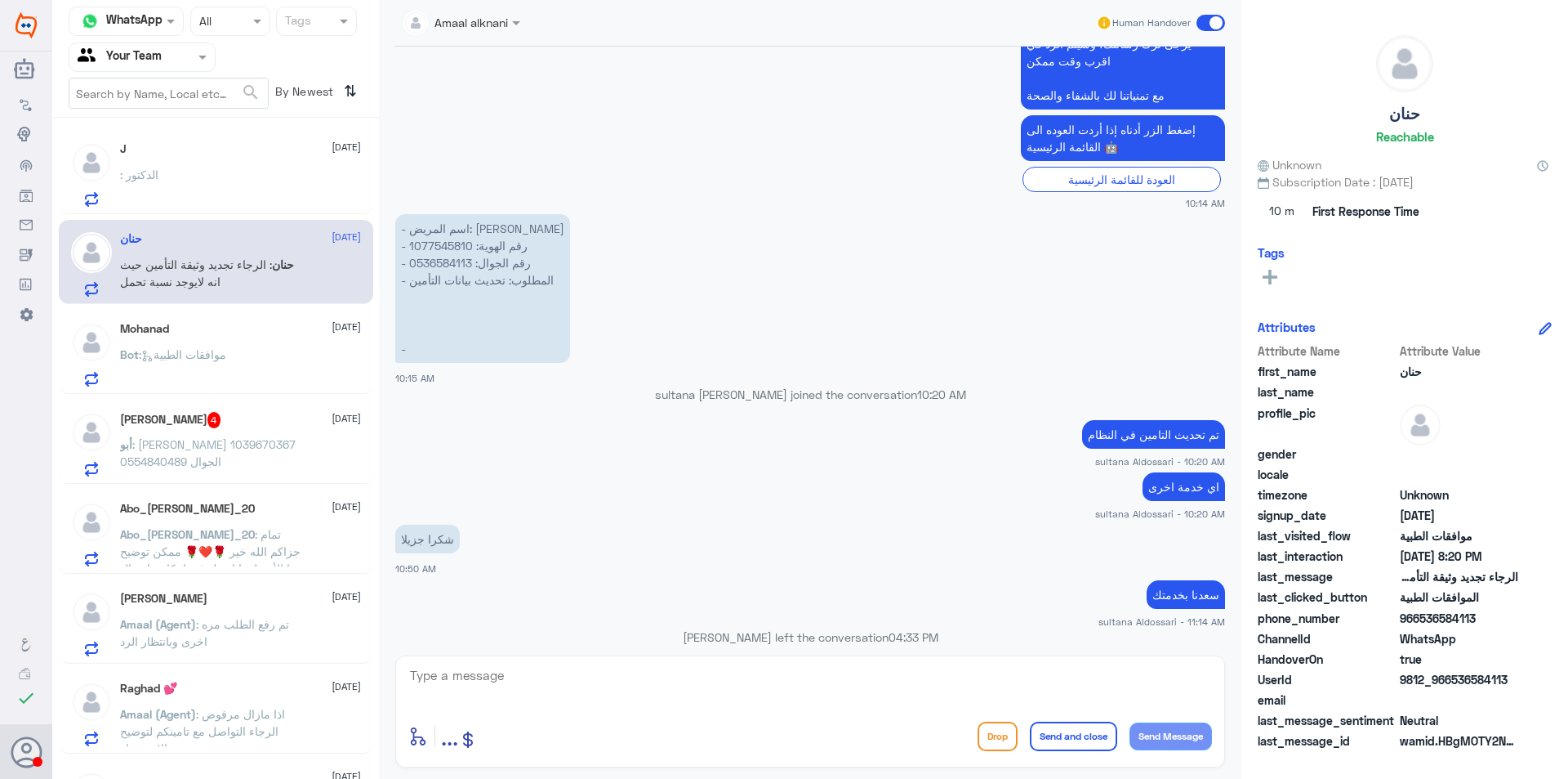
scroll to position [989, 0]
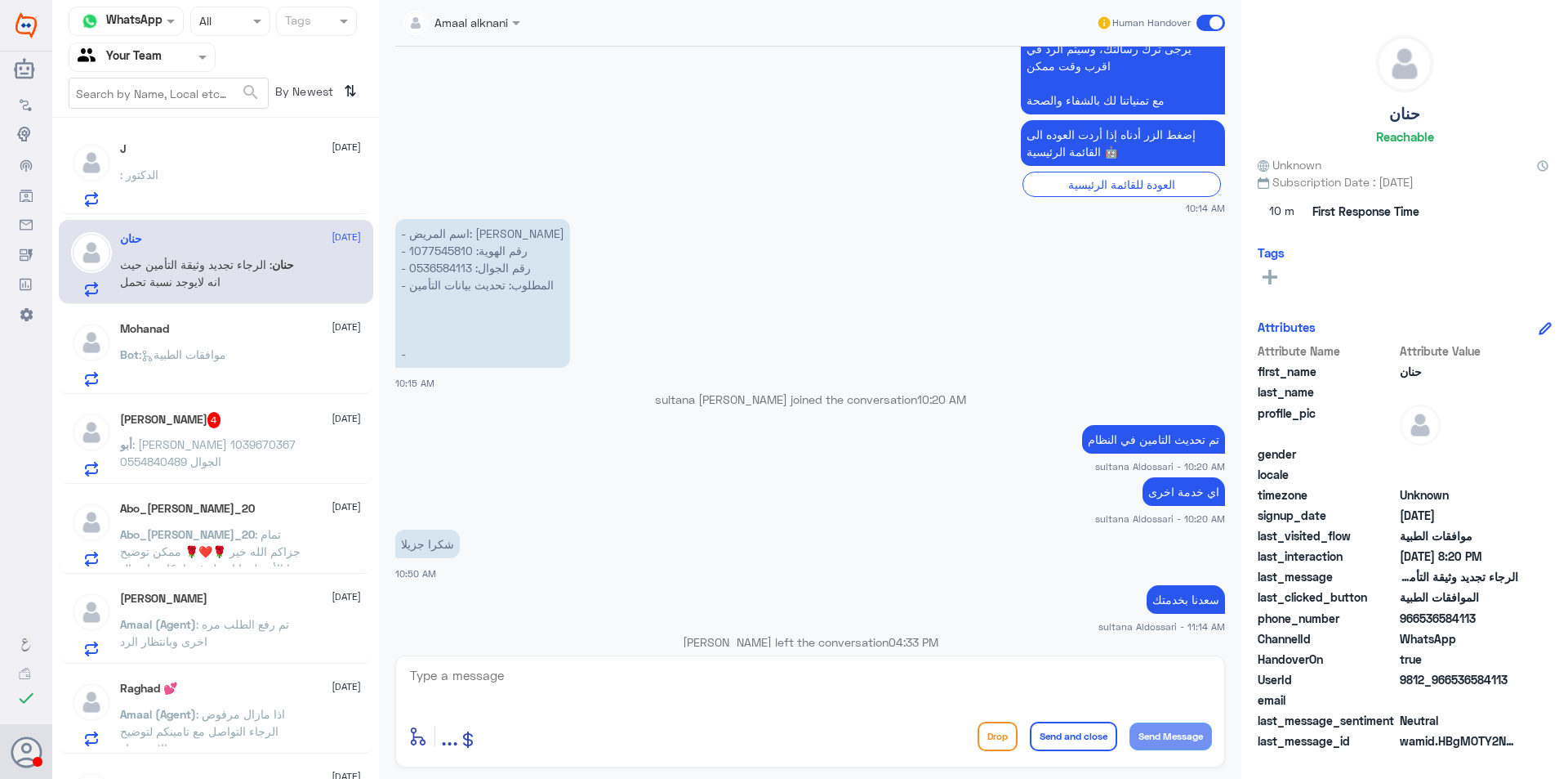
click at [432, 288] on p "- اسم المريض: [PERSON_NAME] - ⁠رقم الهوية: 1077545810 - ⁠رقم الجوال: 0536584113…" at bounding box center [483, 293] width 175 height 149
copy p "0536584113"
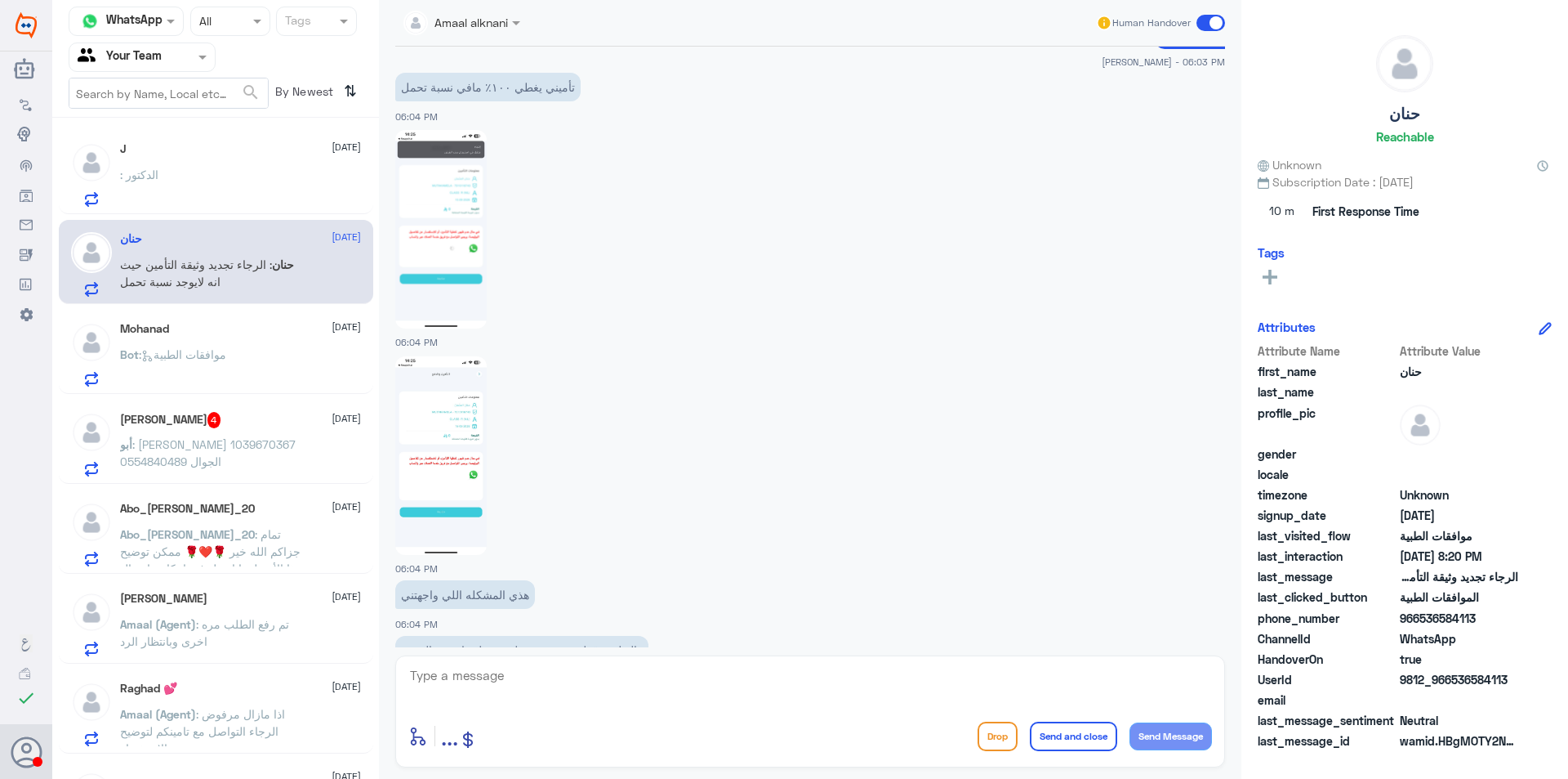
scroll to position [5298, 0]
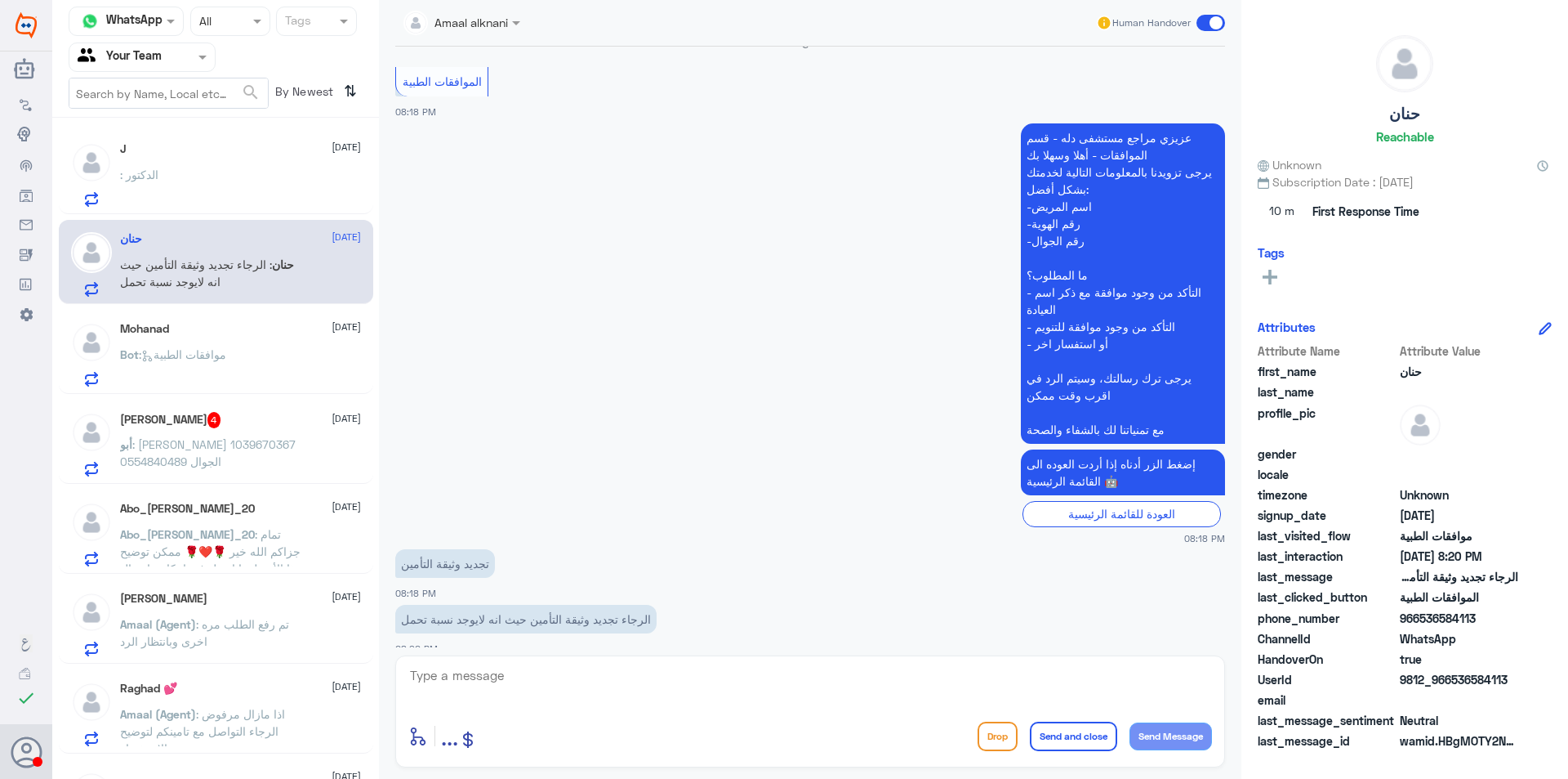
click at [236, 356] on div "Bot : موافقات الطبية" at bounding box center [240, 368] width 241 height 37
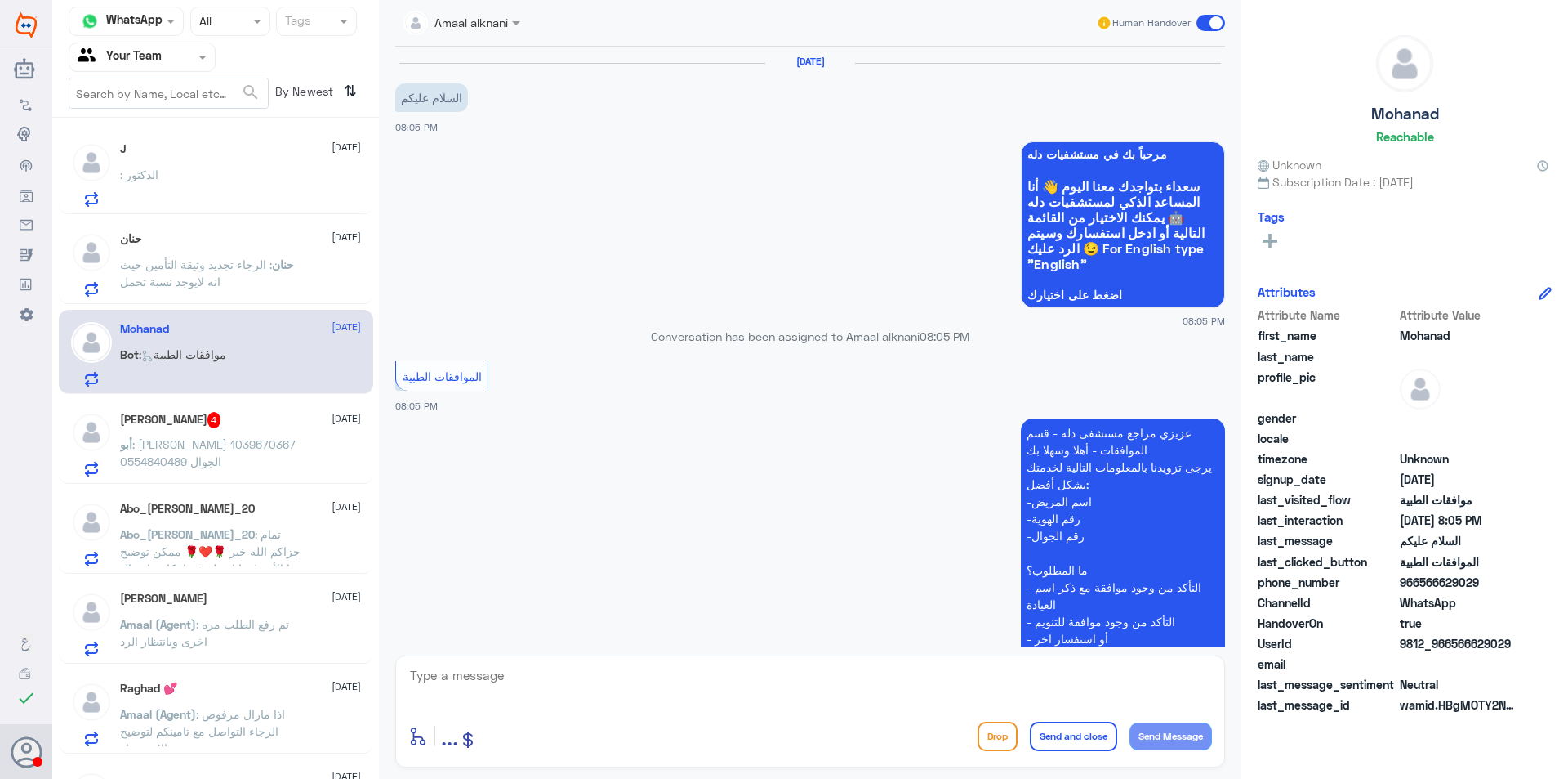
scroll to position [200, 0]
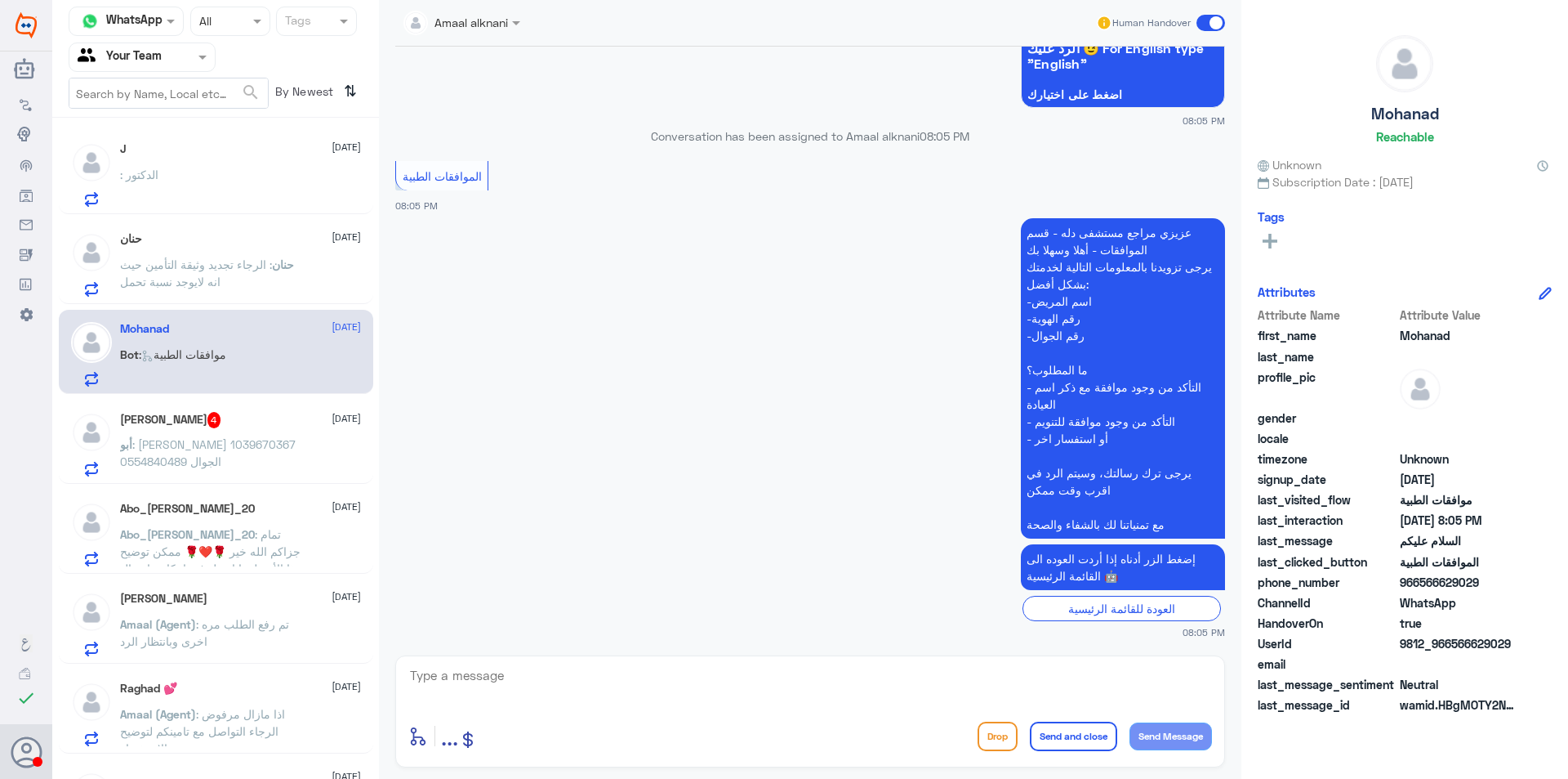
click at [262, 534] on span ": تمام جزاكم الله خير 🌹❤️🌹 ممكن توضيح هذا الأمر لبوبا او هل فيه امكانية إرسال ا…" at bounding box center [211, 568] width 181 height 83
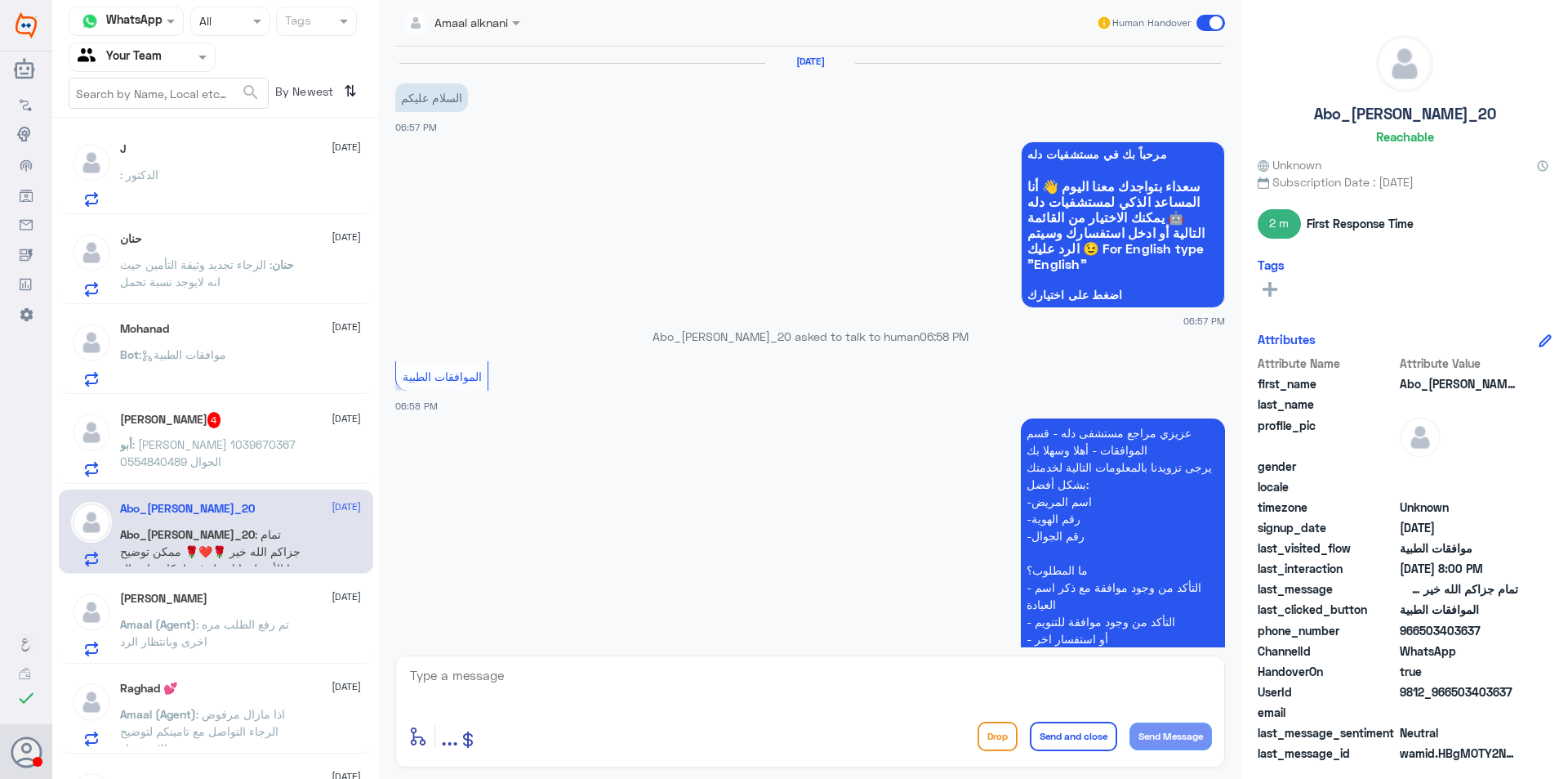
scroll to position [583, 0]
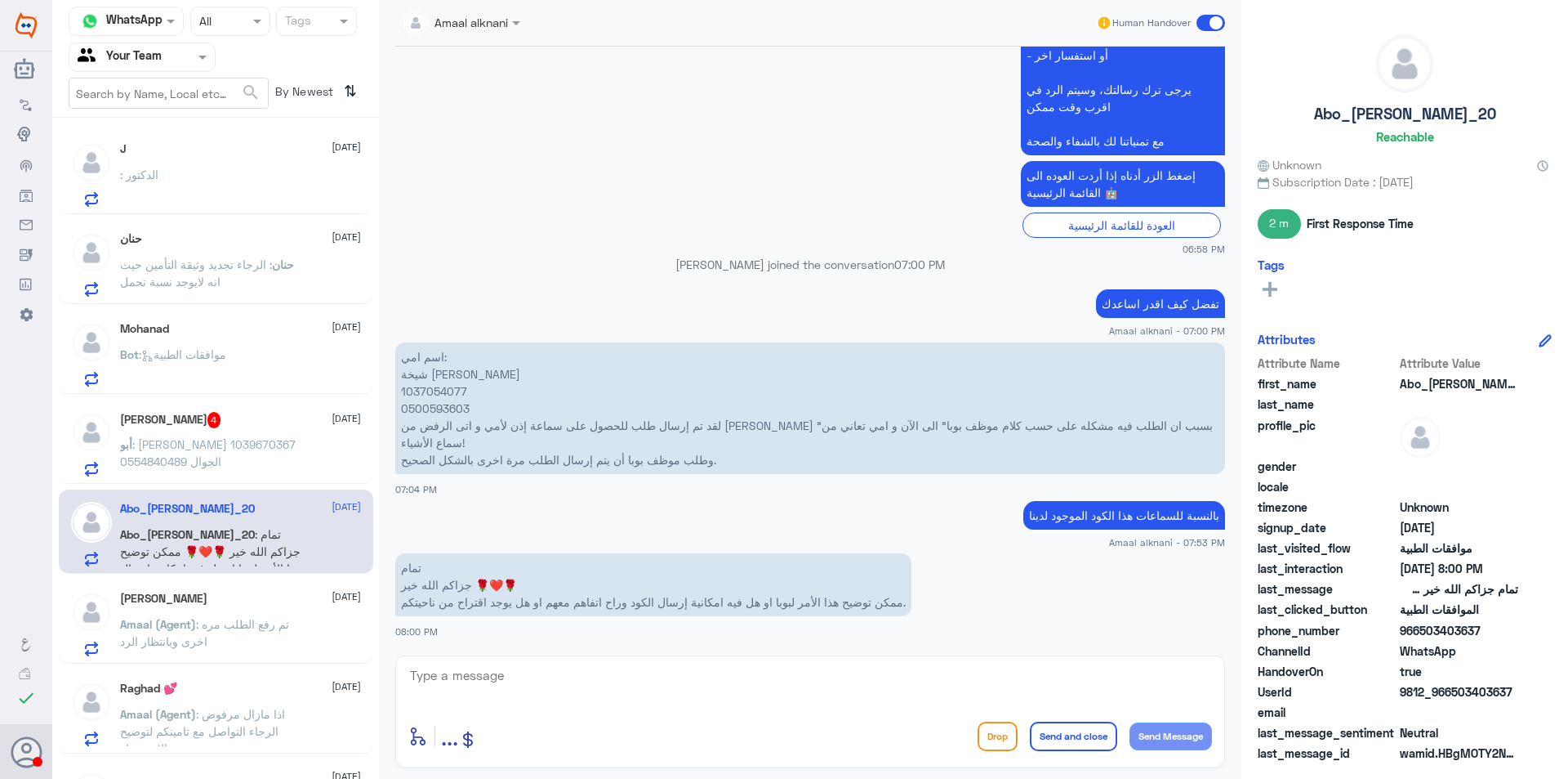
click at [259, 417] on div "[PERSON_NAME] 4 [DATE]" at bounding box center [240, 420] width 241 height 16
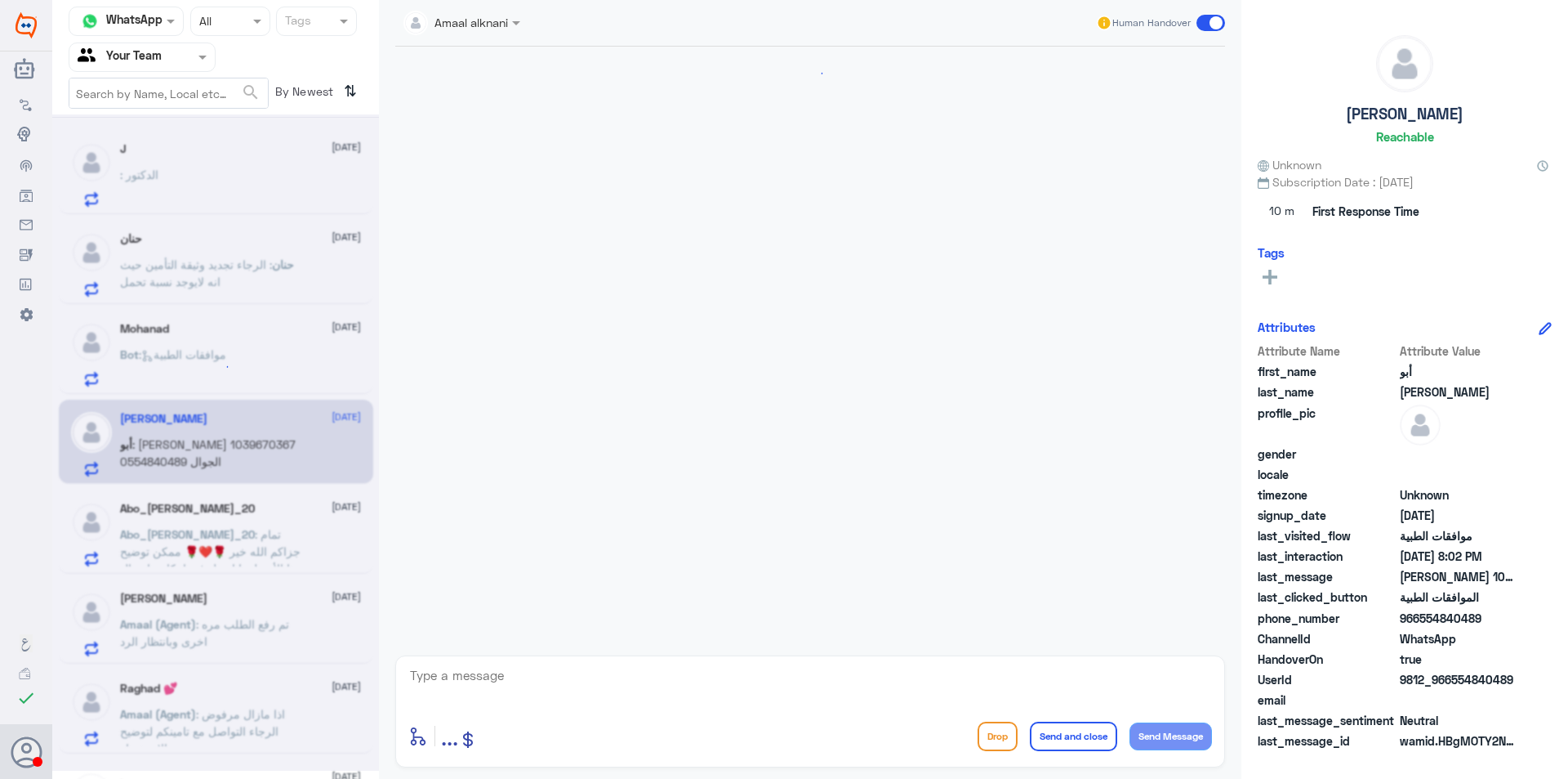
scroll to position [743, 0]
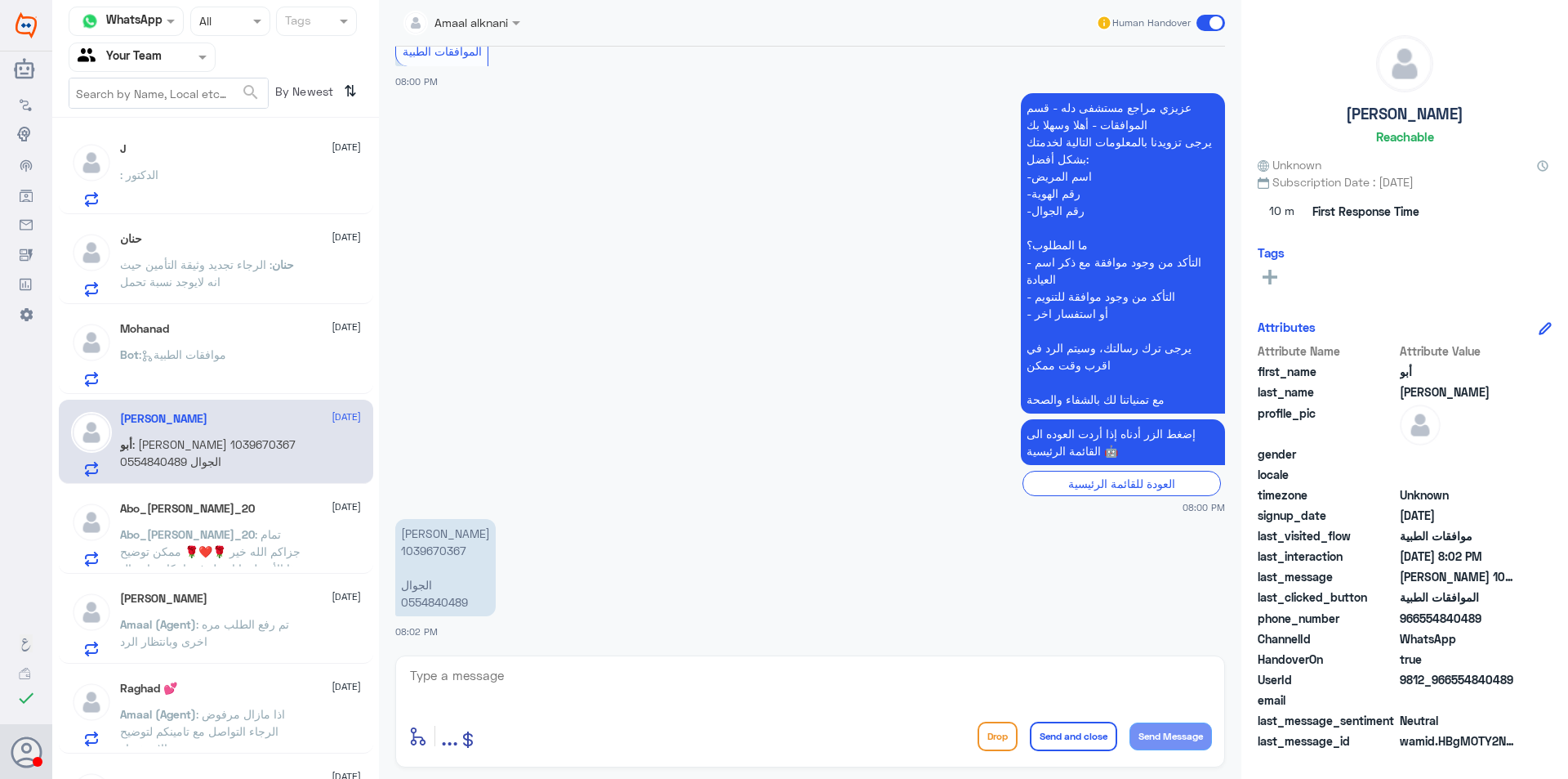
click at [263, 626] on span ": تم رفع الطلب مره اخرى وبانتظار الرد" at bounding box center [205, 632] width 169 height 31
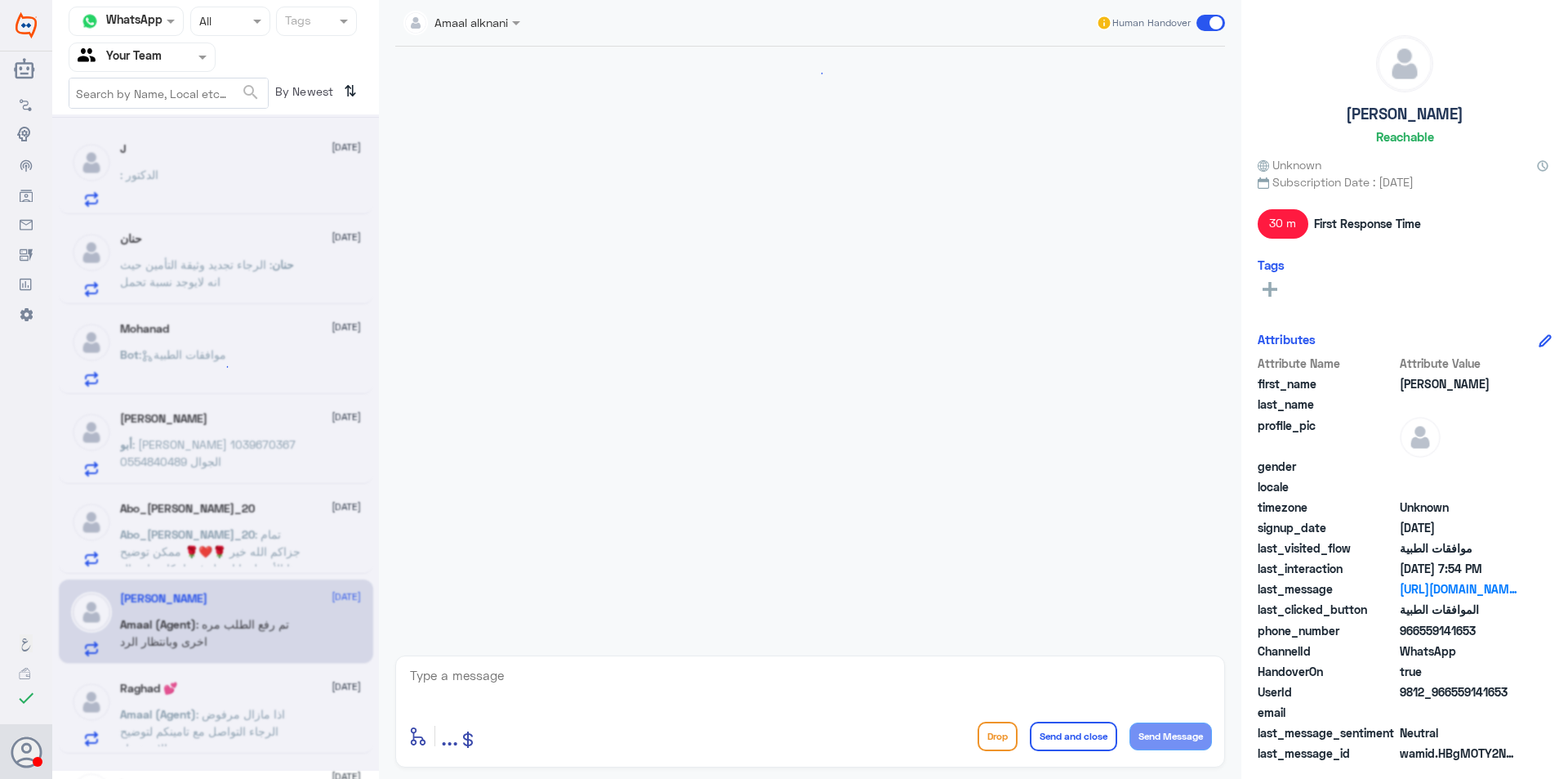
scroll to position [876, 0]
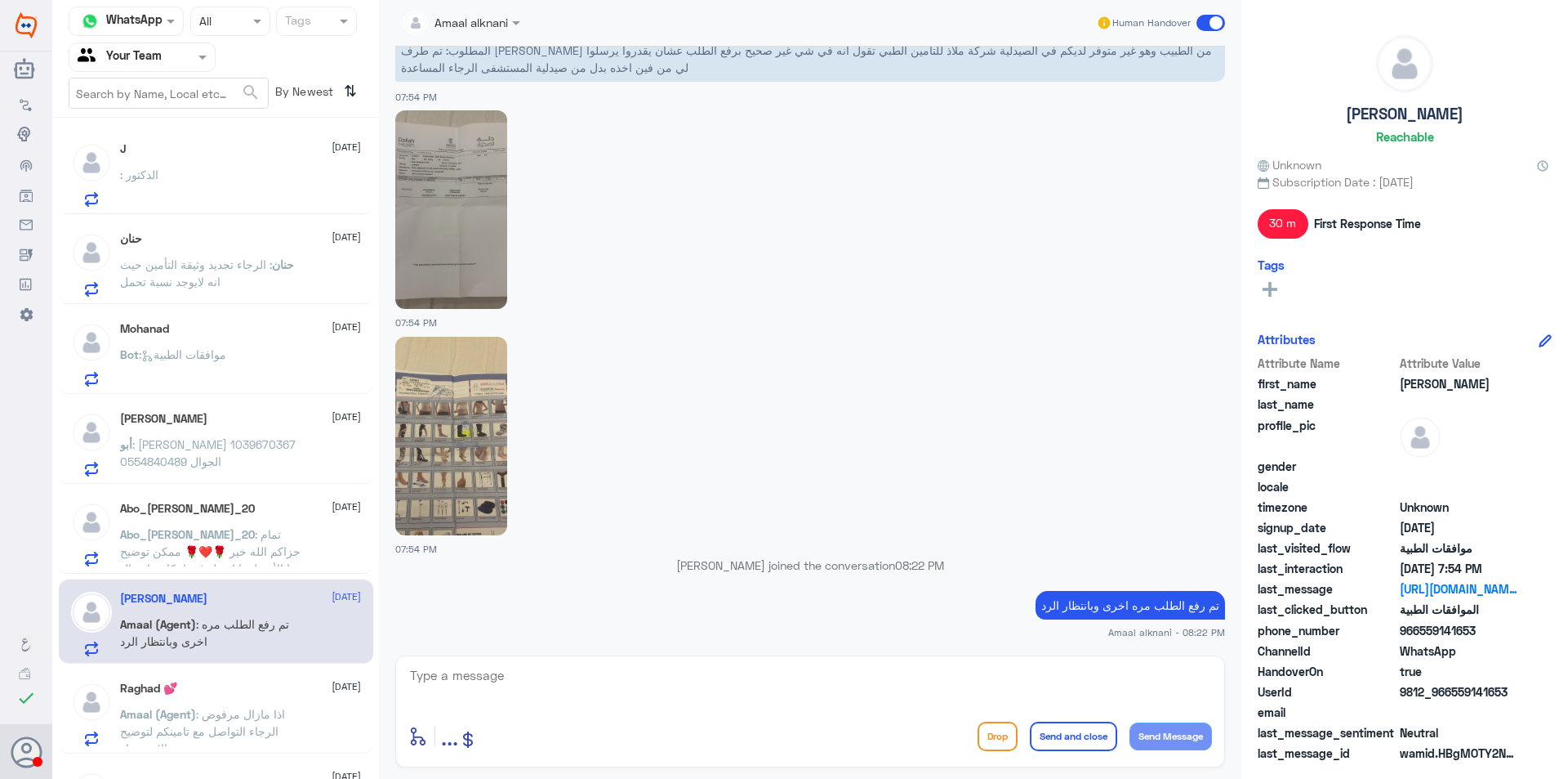
click at [281, 690] on div "Raghad 💕 [DATE]" at bounding box center [240, 687] width 241 height 13
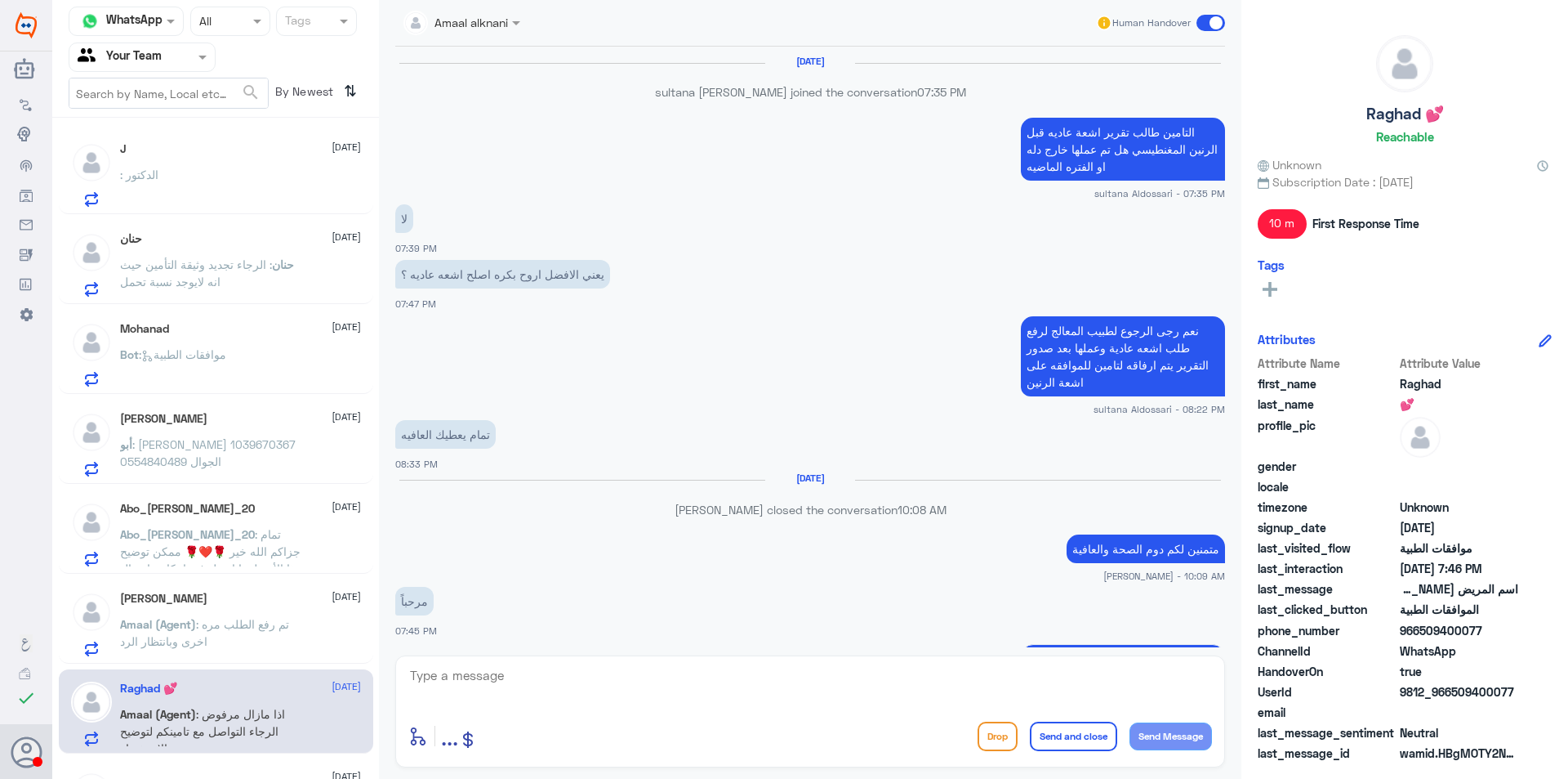
scroll to position [1101, 0]
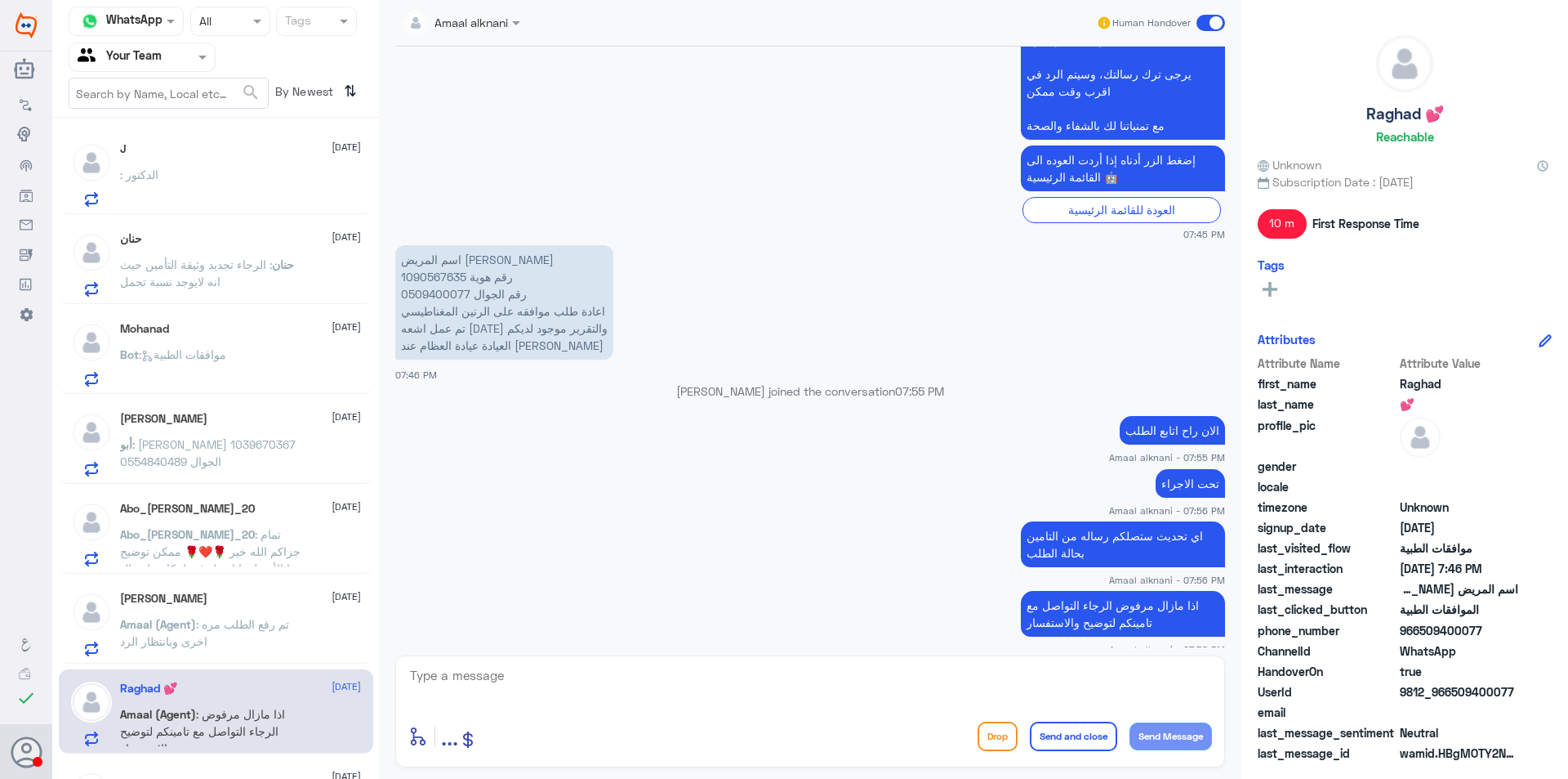
click at [281, 600] on div "[PERSON_NAME] [DATE]" at bounding box center [240, 598] width 241 height 13
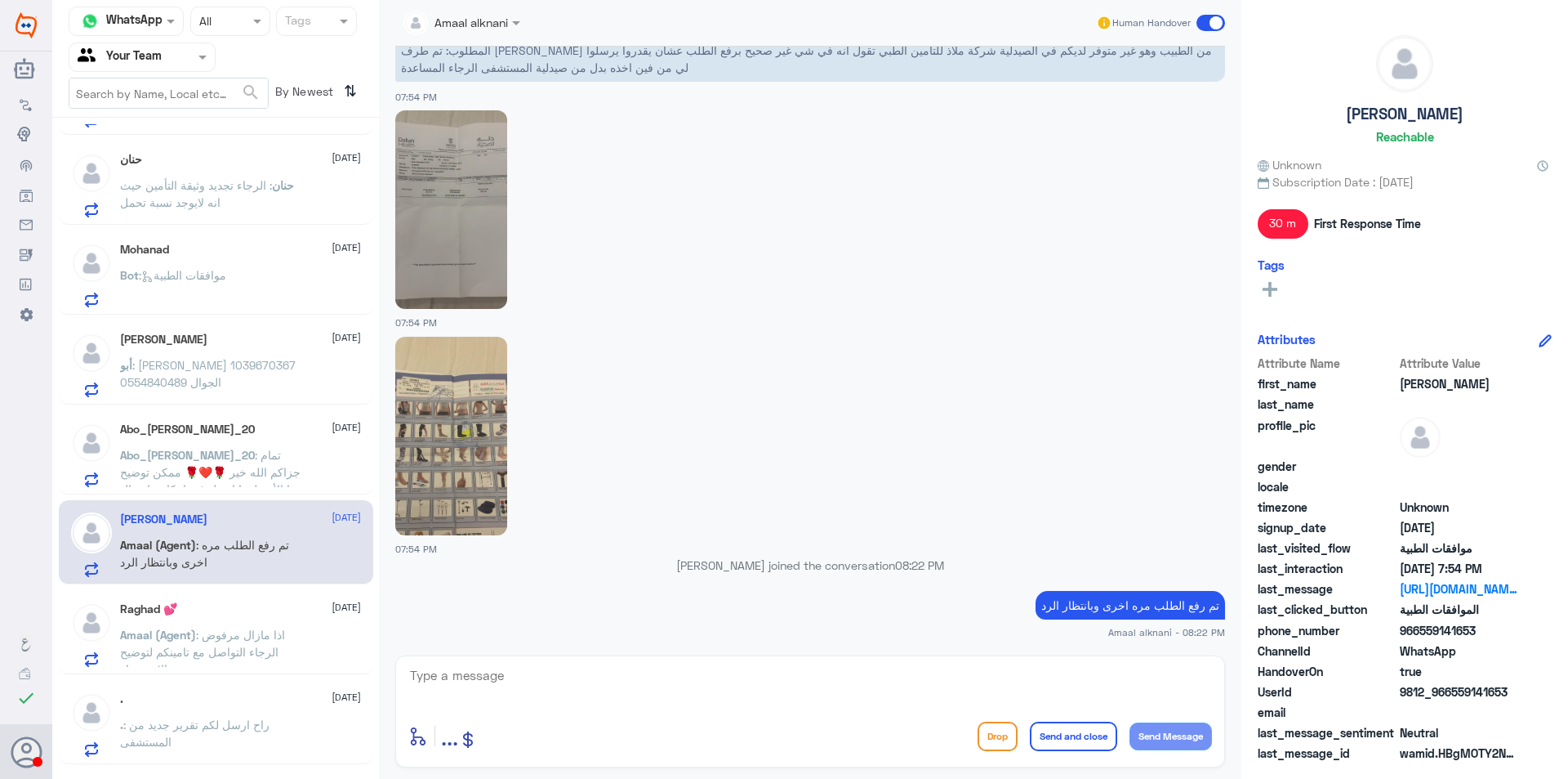
scroll to position [82, 0]
click at [279, 598] on div "Raghad 💕 [DATE] Amaal (Agent) : اذا مازال مرفوض الرجاء التواصل مع تامينكم لتوضي…" at bounding box center [216, 630] width 315 height 84
click at [287, 645] on p "Amaal (Agent) : اذا مازال مرفوض الرجاء التواصل مع تامينكم لتوضيح والاستفسار" at bounding box center [212, 644] width 184 height 41
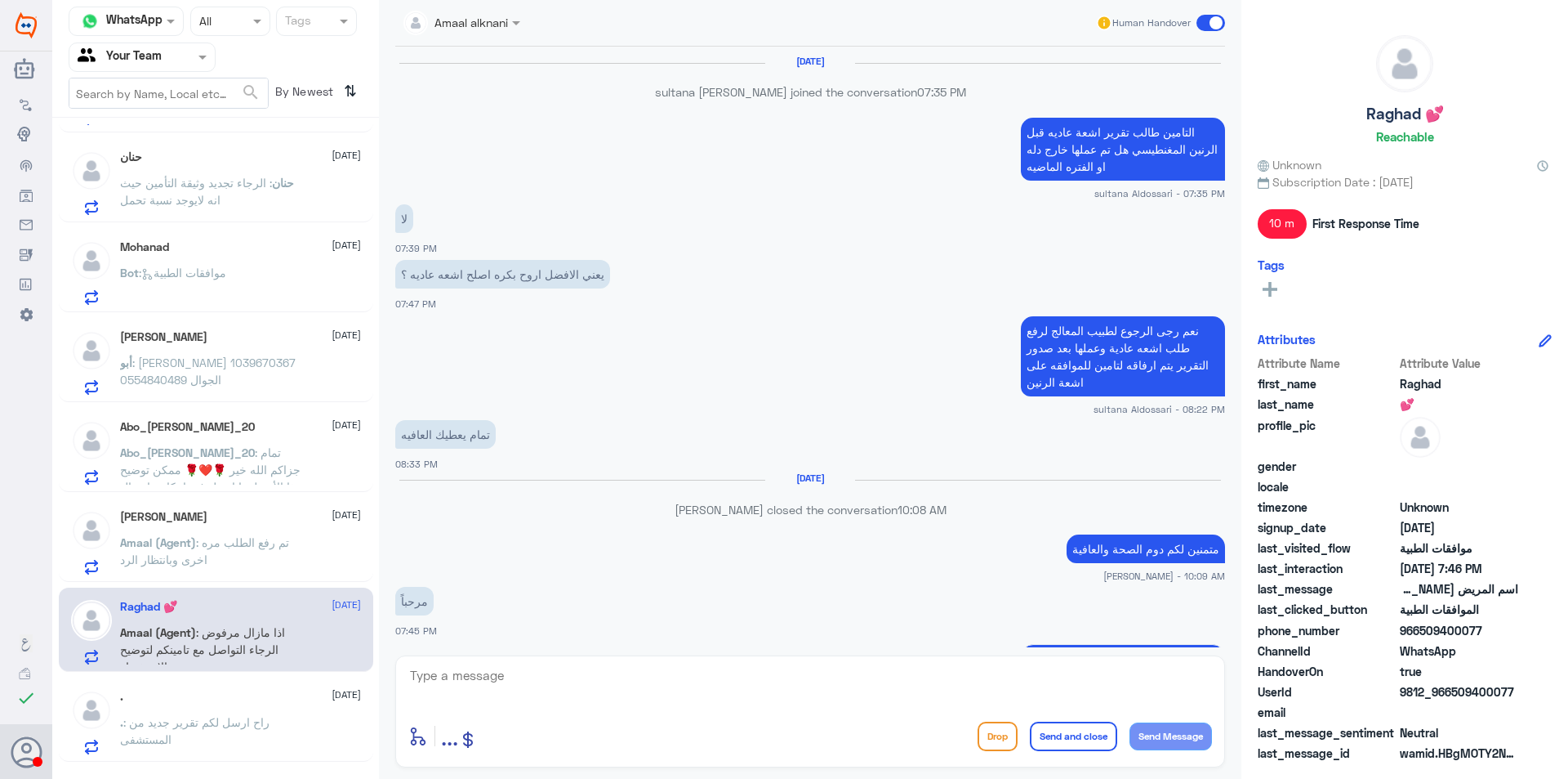
scroll to position [1101, 0]
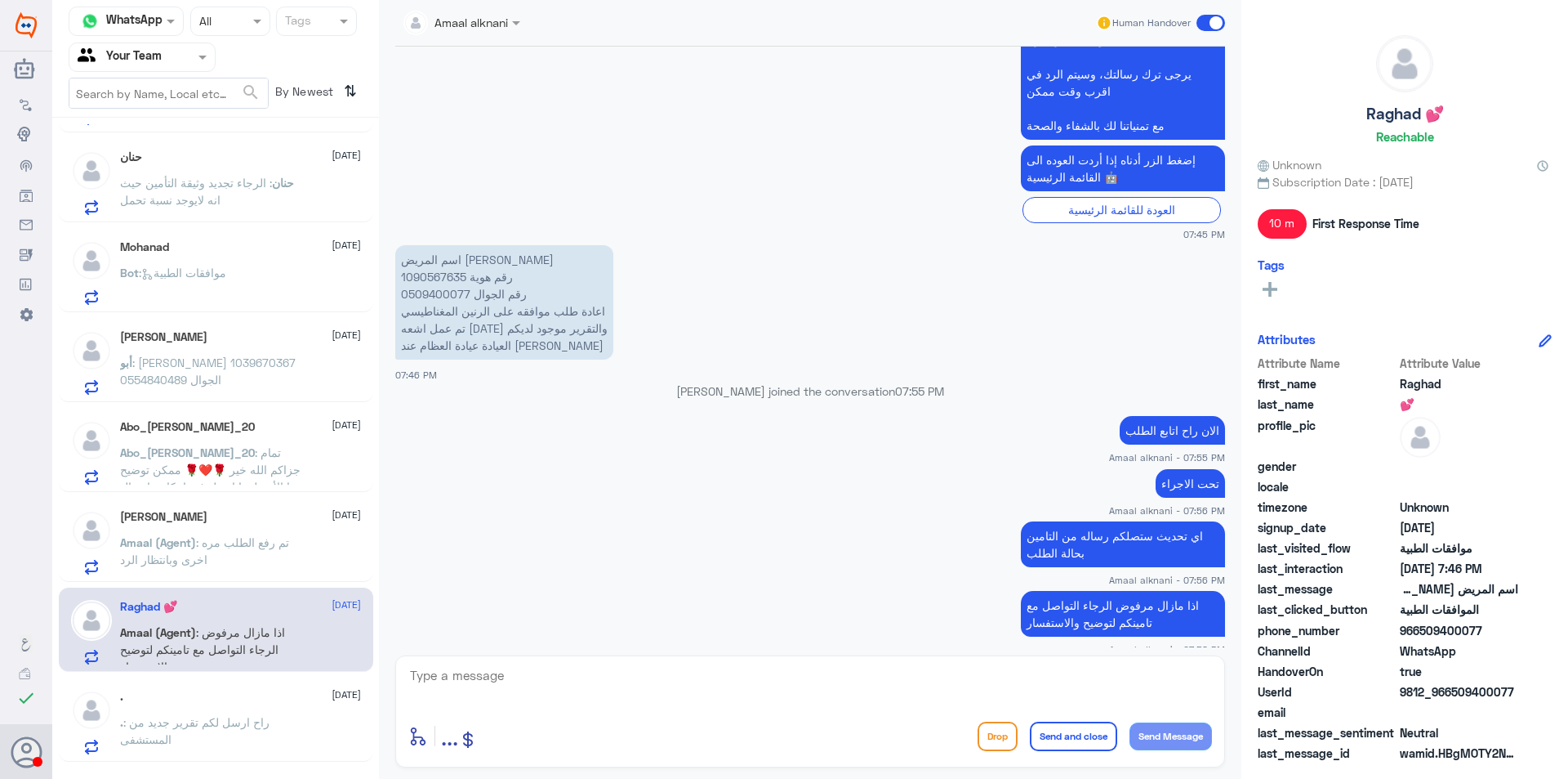
click at [276, 715] on p ". : راح ارسل لكم تقرير جديد من المستشفى" at bounding box center [212, 734] width 184 height 41
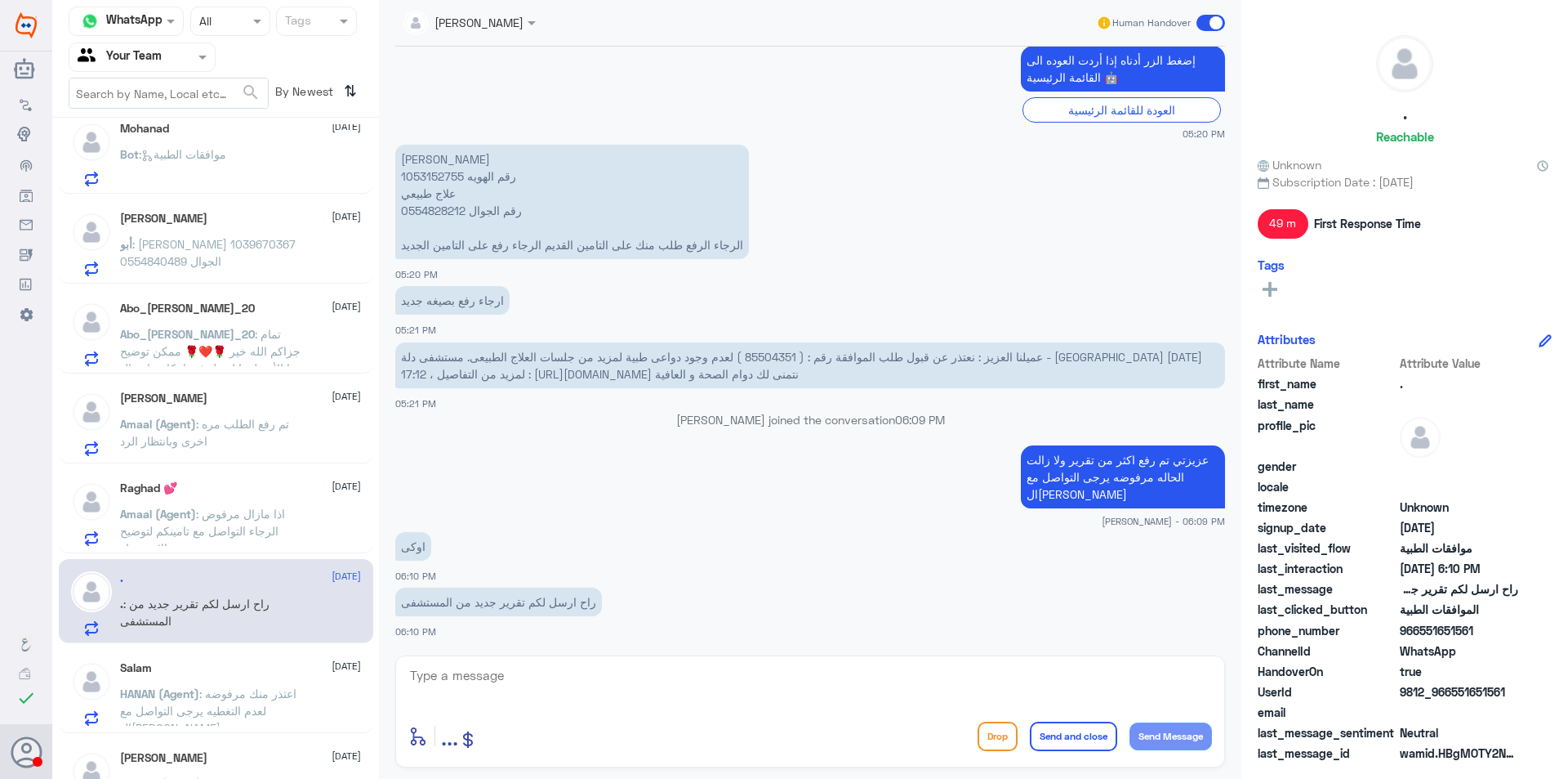
scroll to position [408, 0]
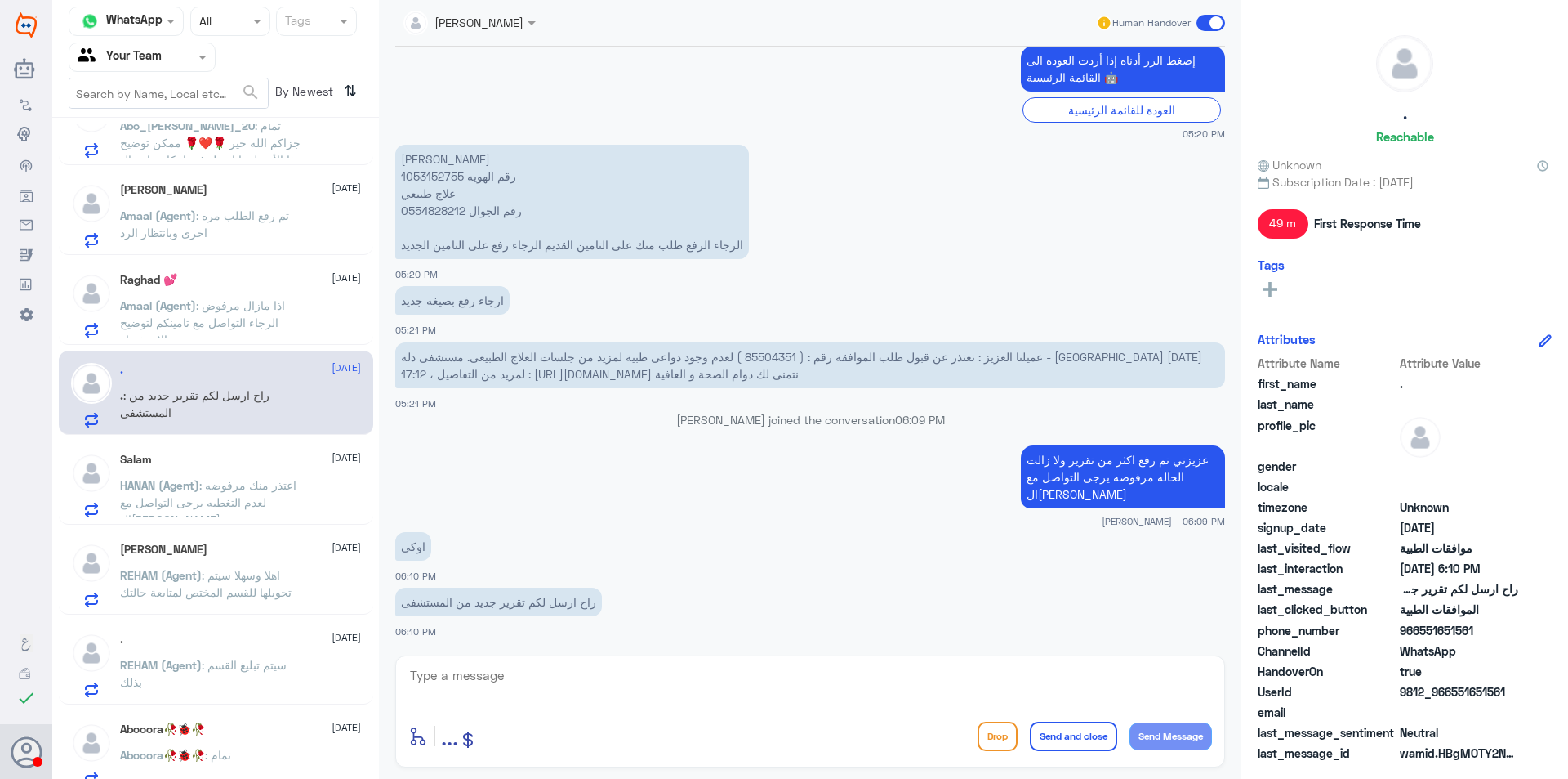
click at [272, 487] on span ": اعتذر منك مرفوضه لعدم التغطيه يرجى التواصل مع ال[PERSON_NAME]" at bounding box center [208, 503] width 177 height 48
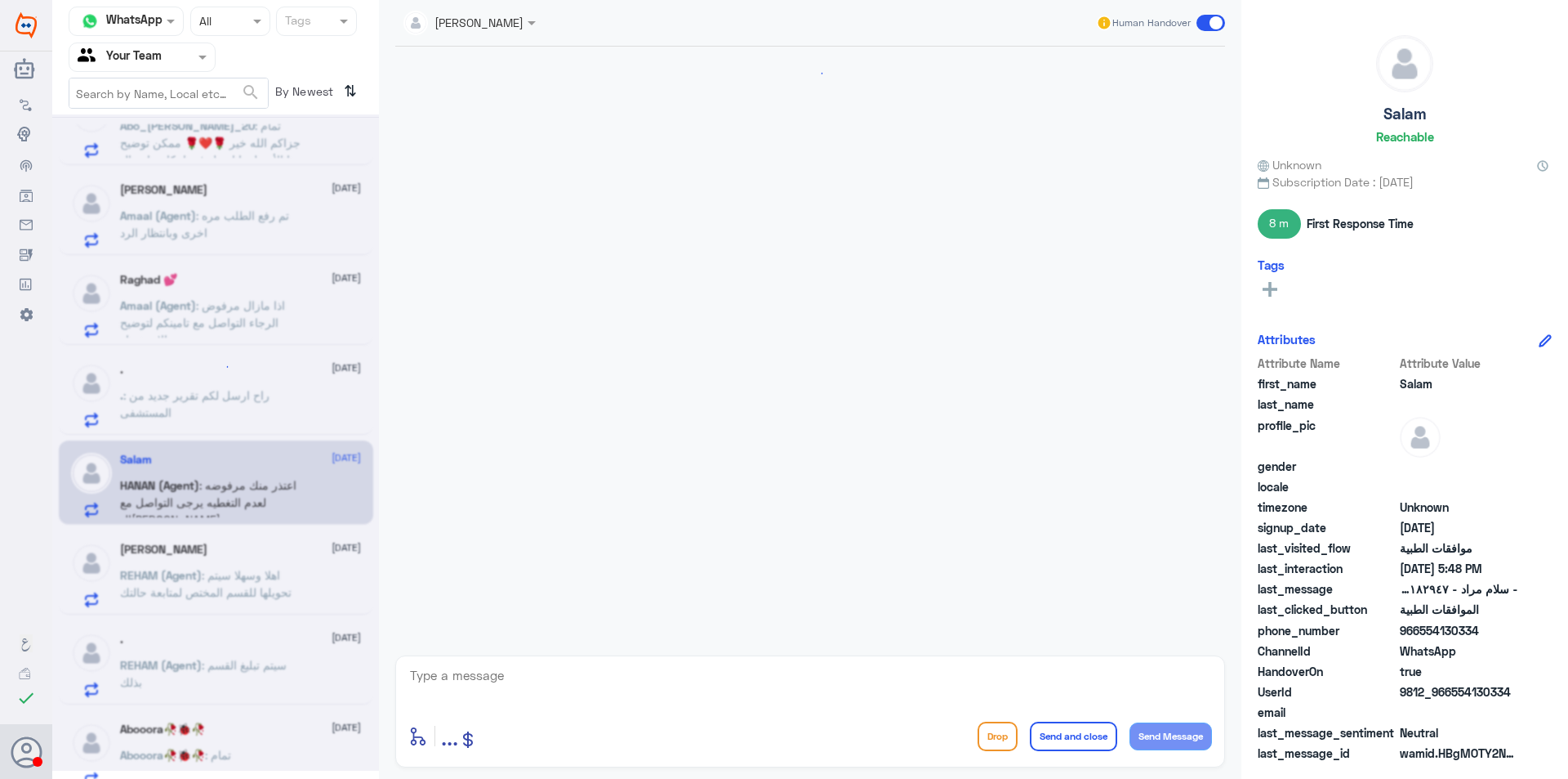
scroll to position [1065, 0]
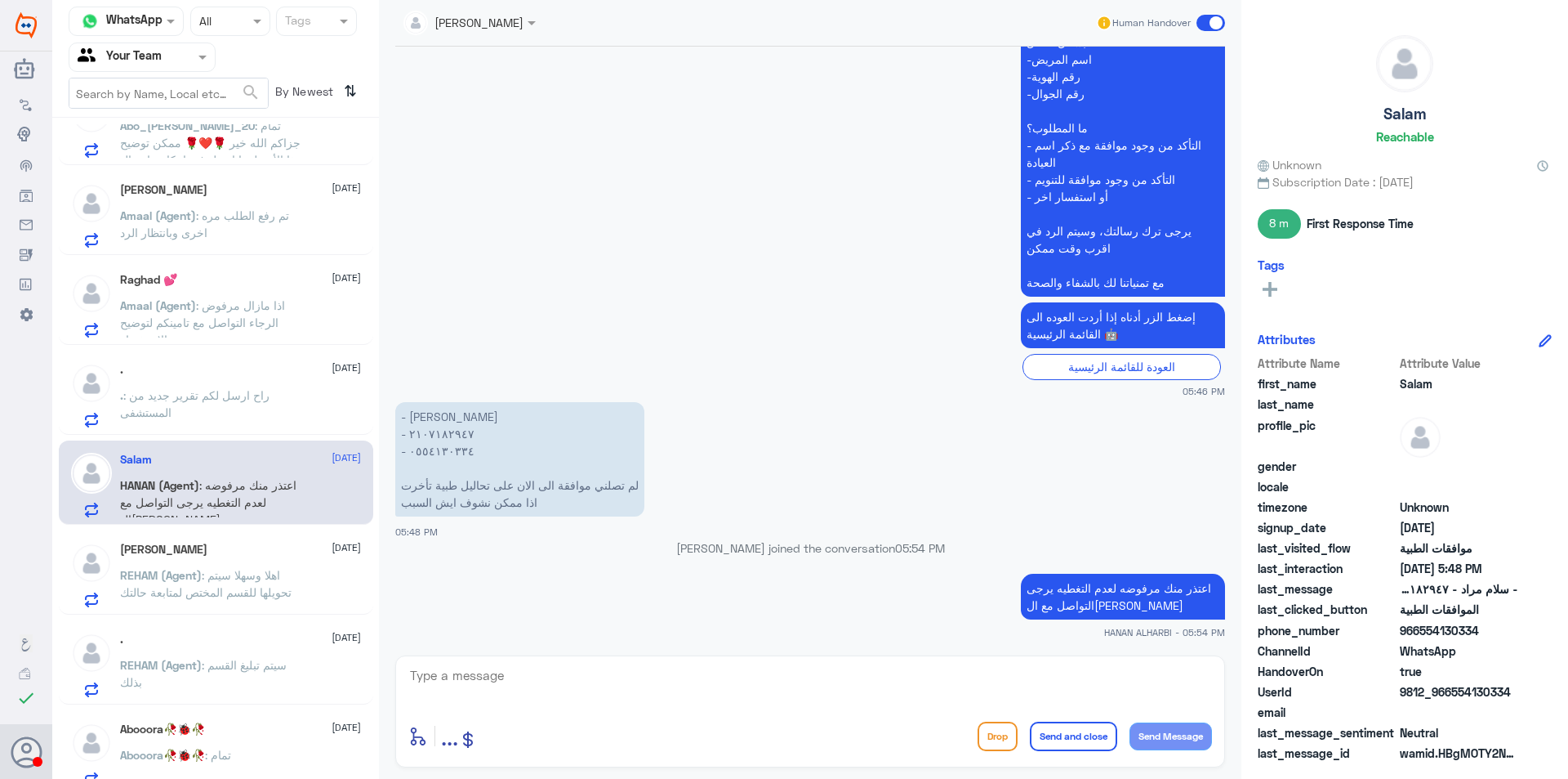
click at [286, 569] on span ": اهلا وسهلا سيتم تحويلها للقسم المختص لمتابعة حالتك" at bounding box center [205, 583] width 171 height 31
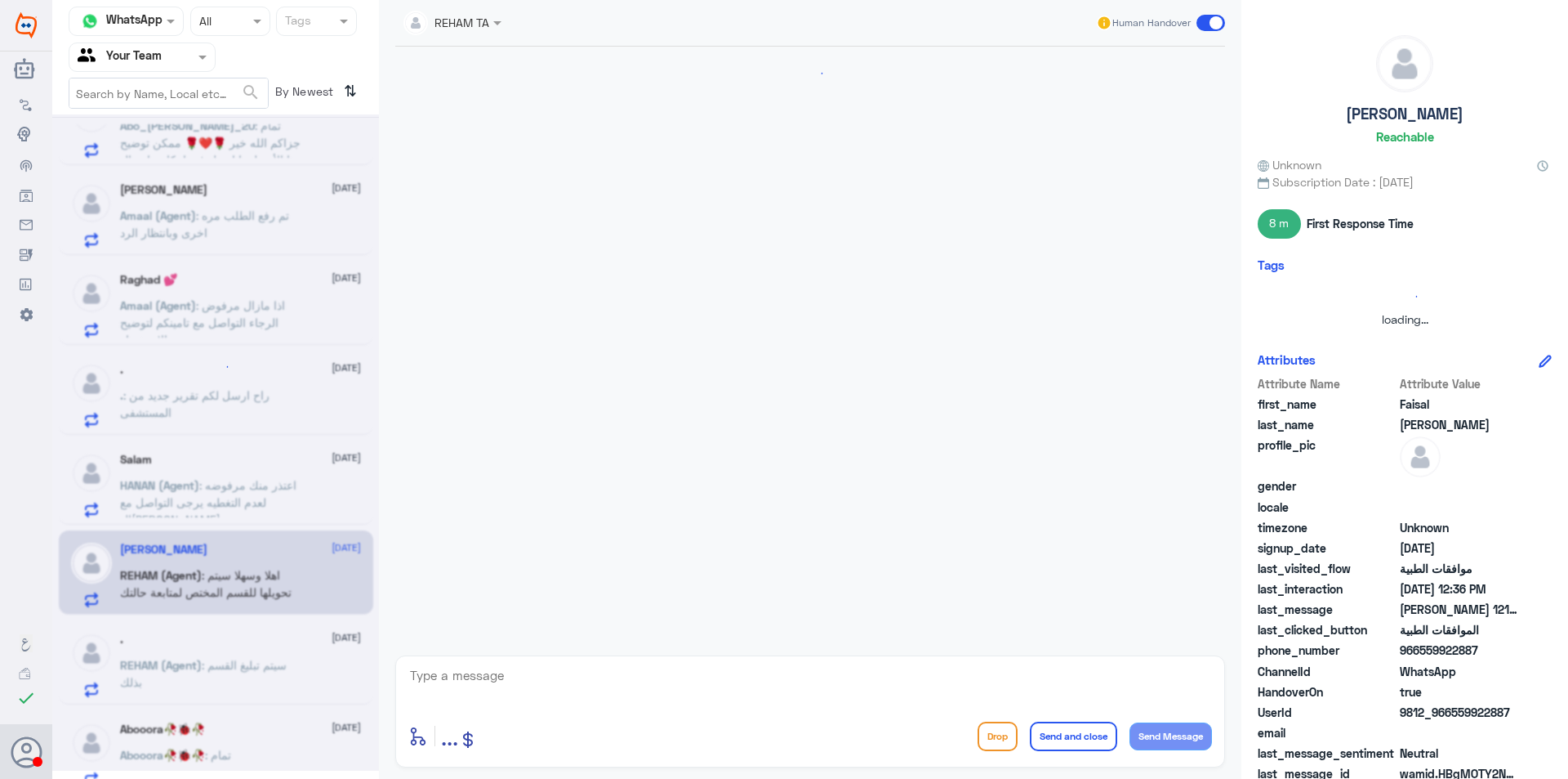
scroll to position [1405, 0]
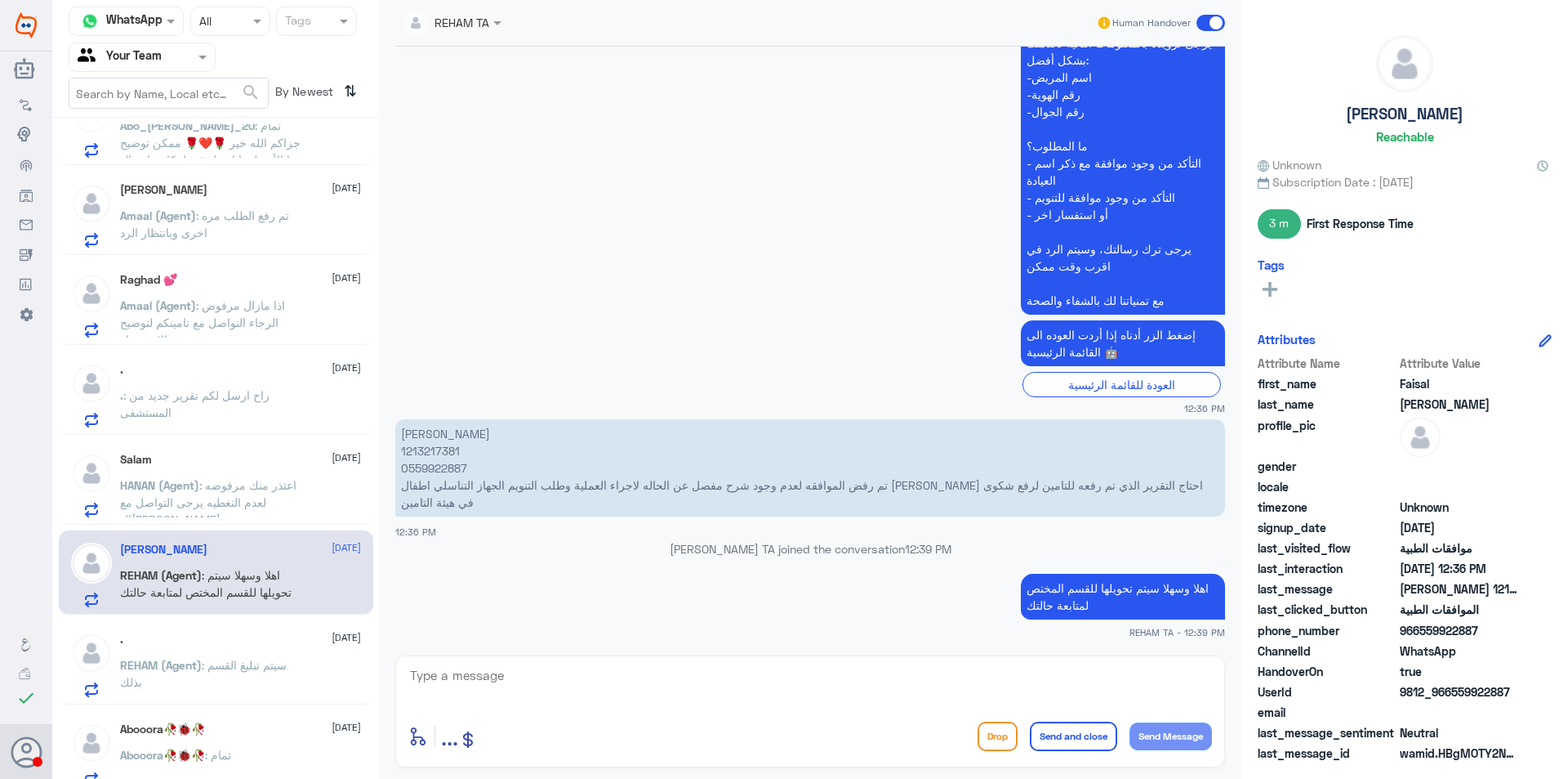
click at [265, 643] on div ". [DATE]" at bounding box center [240, 639] width 241 height 13
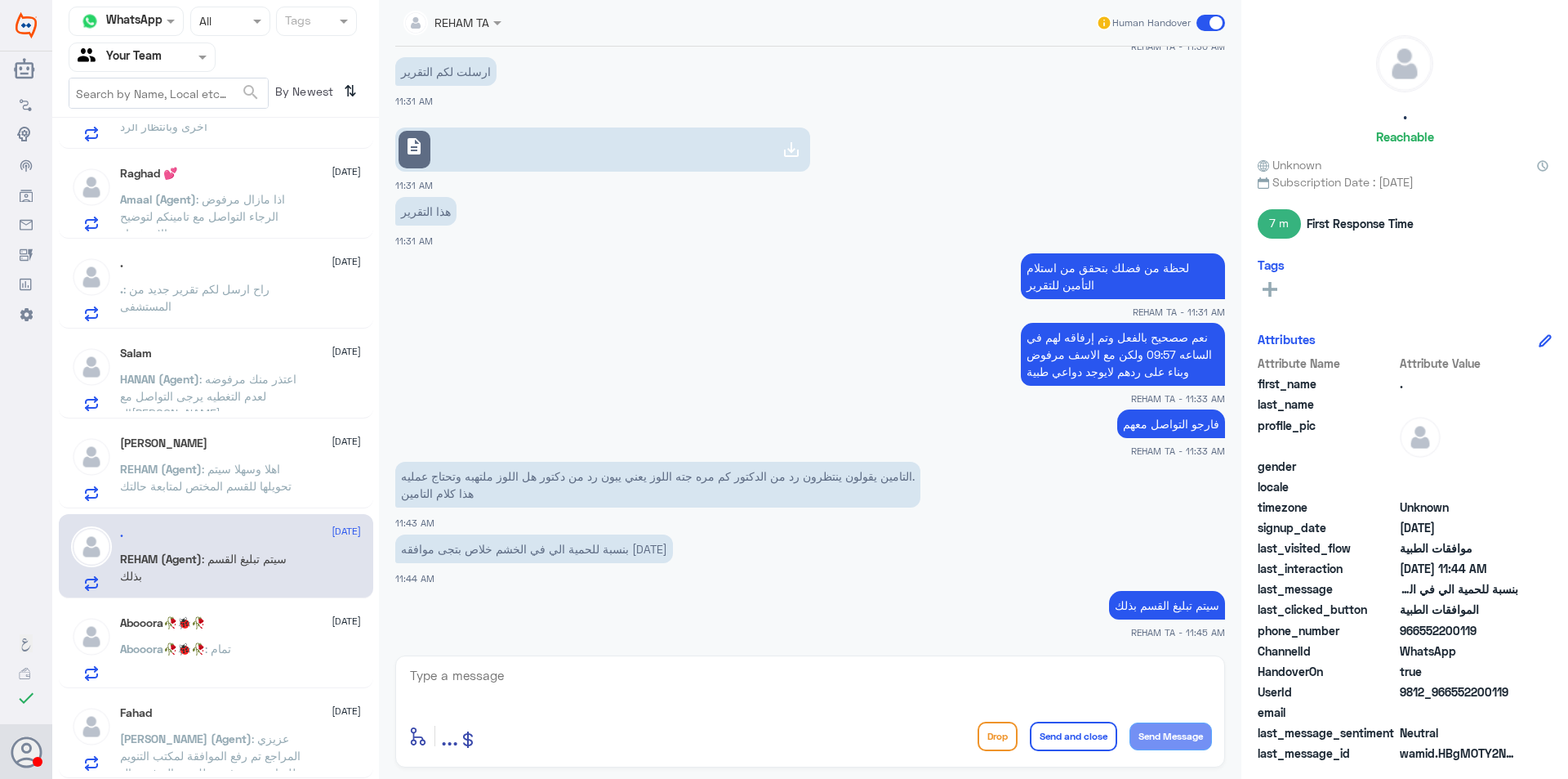
scroll to position [8, 0]
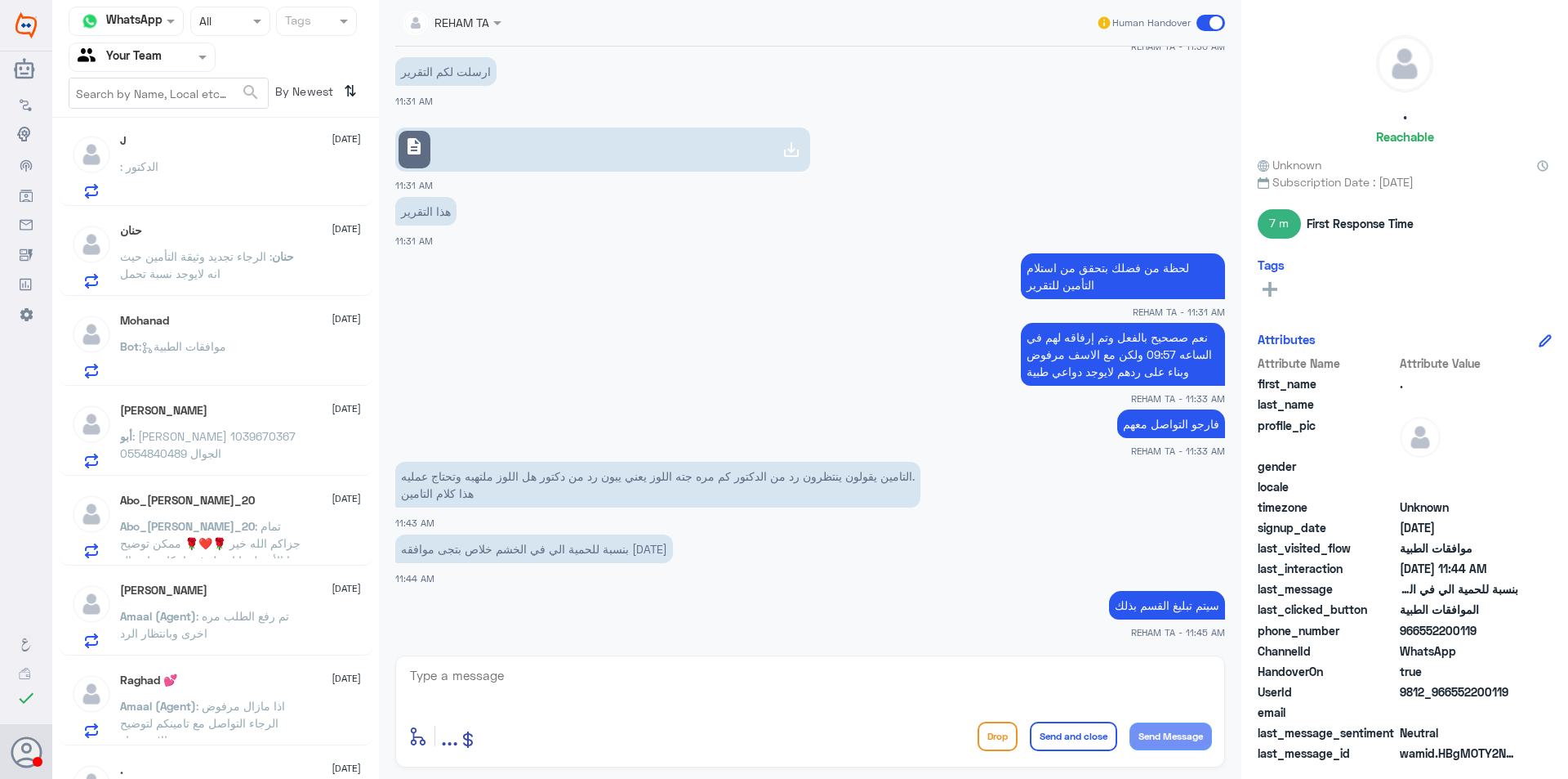
click at [279, 608] on div "[PERSON_NAME] [DATE] Amaal (Agent) : تم رفع الطلب مره اخرى وبانتظار الرد" at bounding box center [240, 616] width 241 height 65
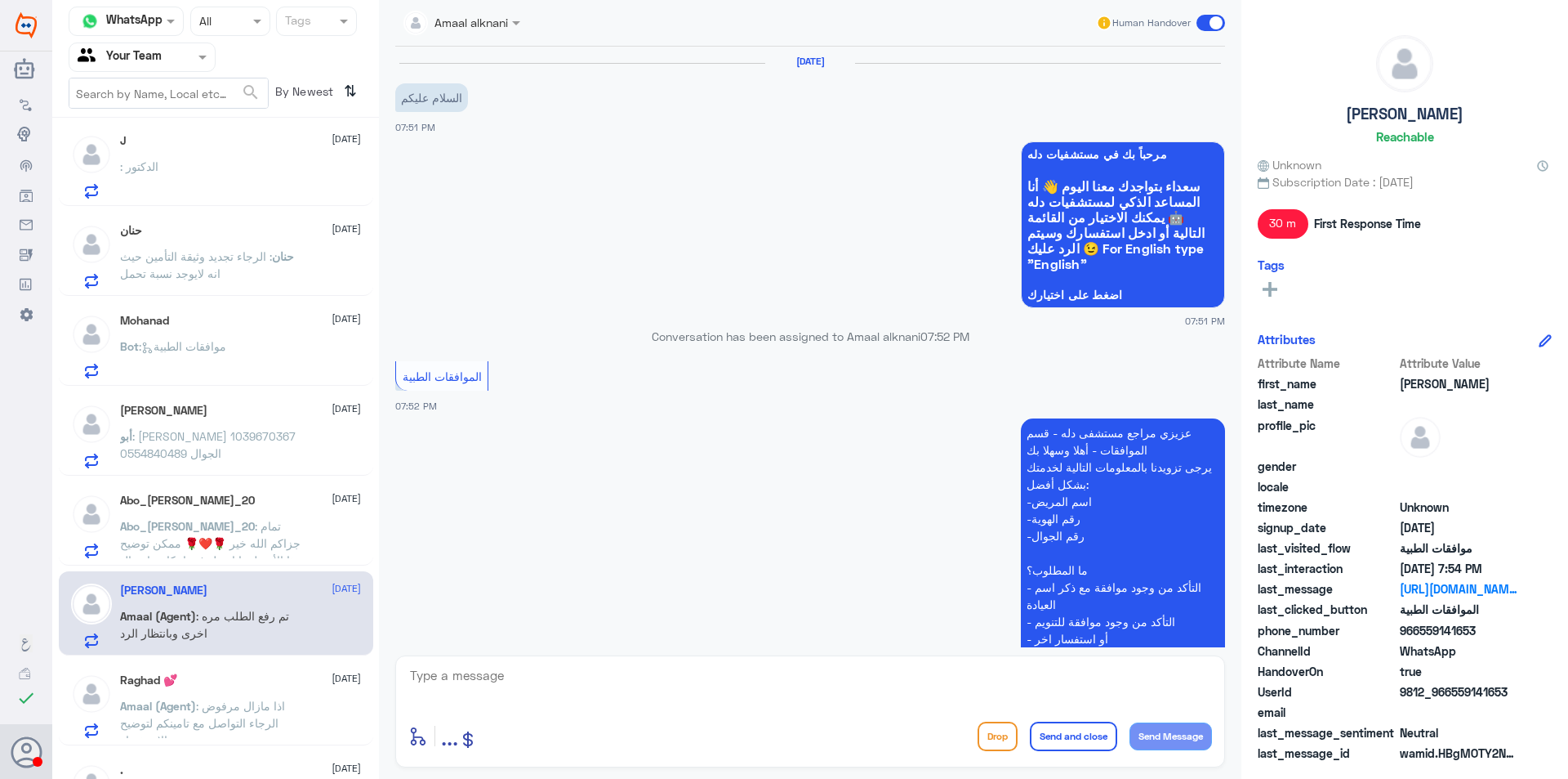
scroll to position [876, 0]
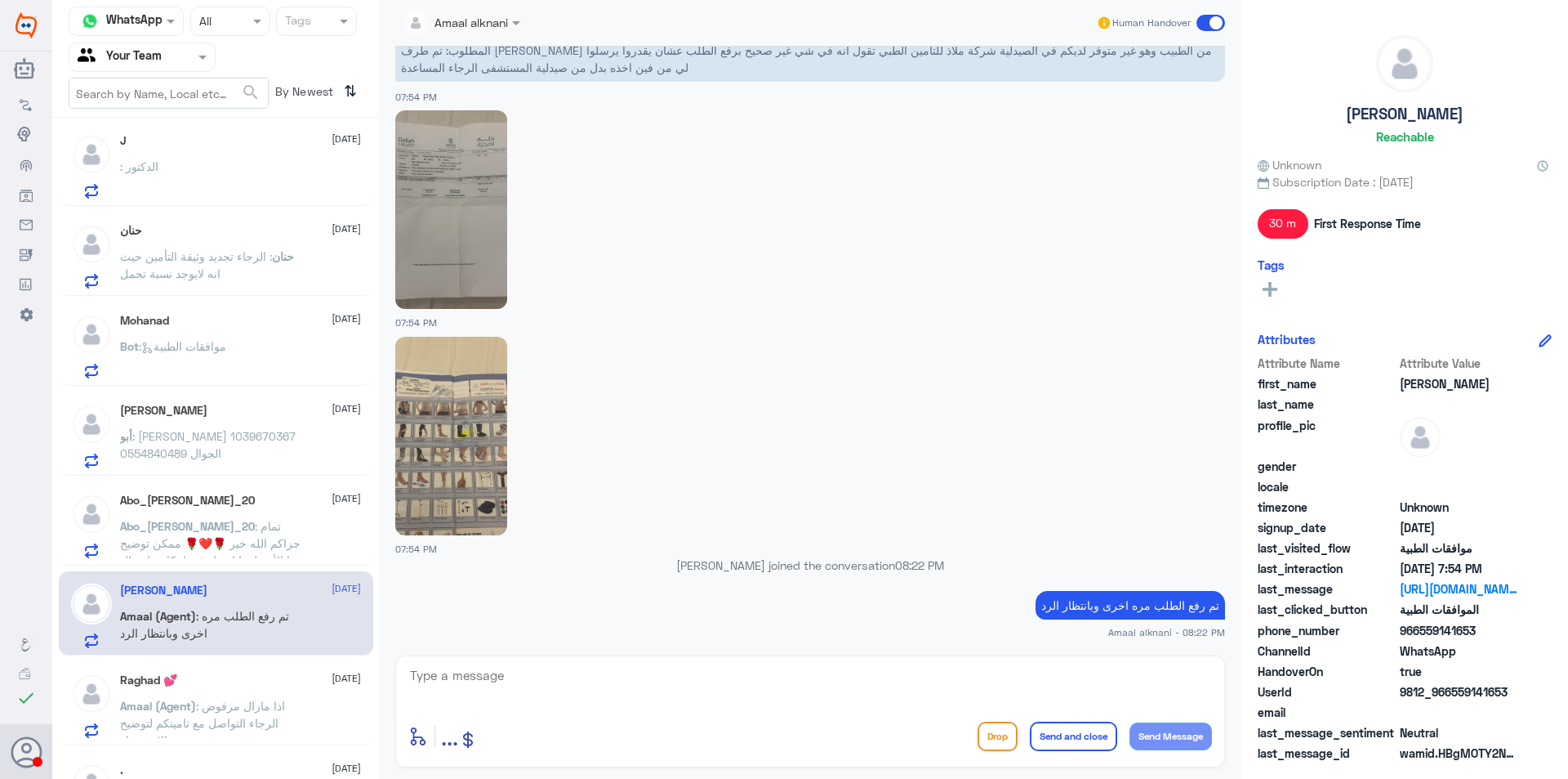
click at [270, 687] on div "Raghad 💕 [DATE] Amaal (Agent) : اذا مازال مرفوض الرجاء التواصل مع تامينكم لتوضي…" at bounding box center [240, 705] width 241 height 65
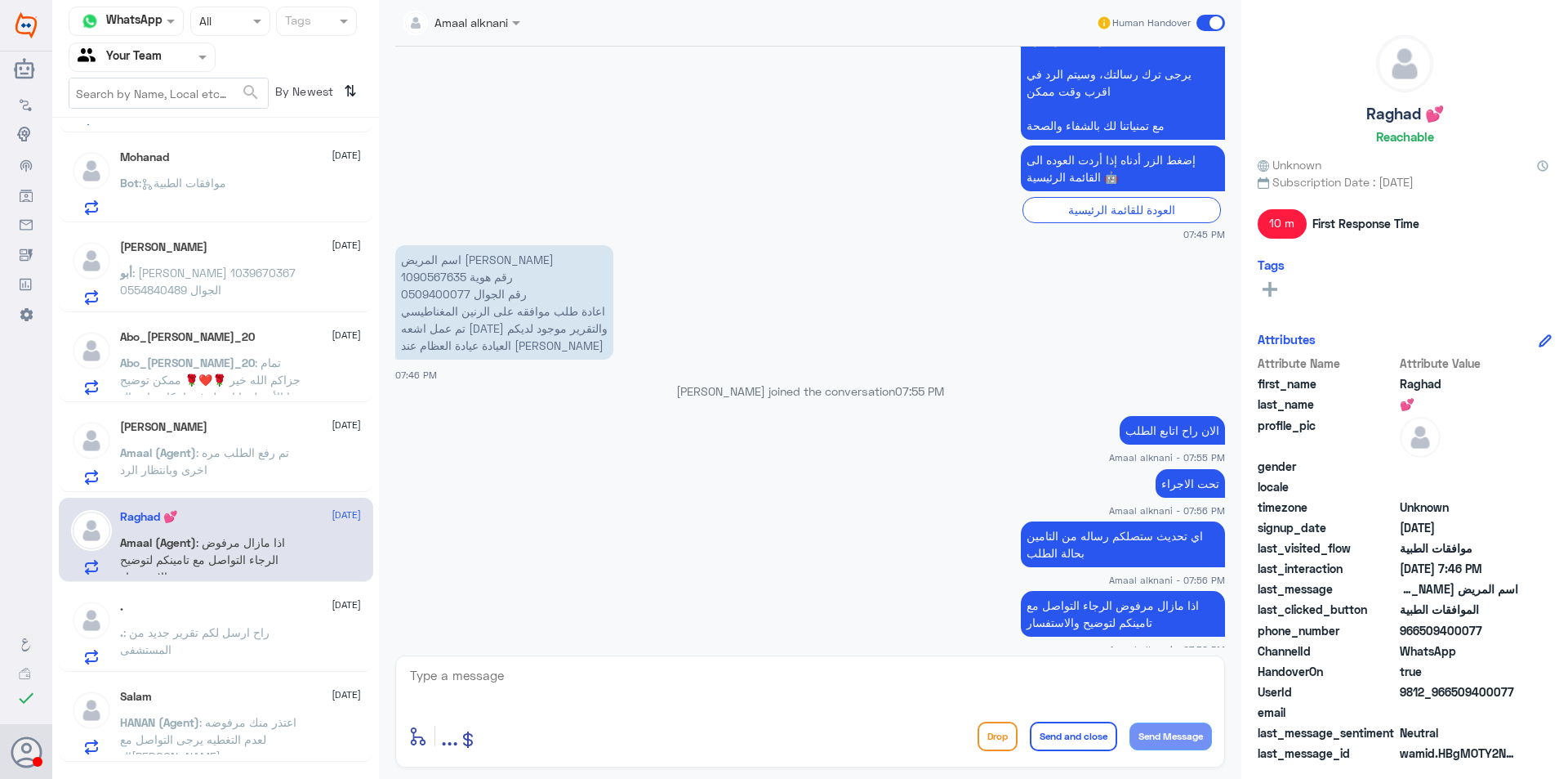
click at [274, 649] on p ". : راح ارسل لكم تقرير جديد من المستشفى" at bounding box center [212, 644] width 184 height 41
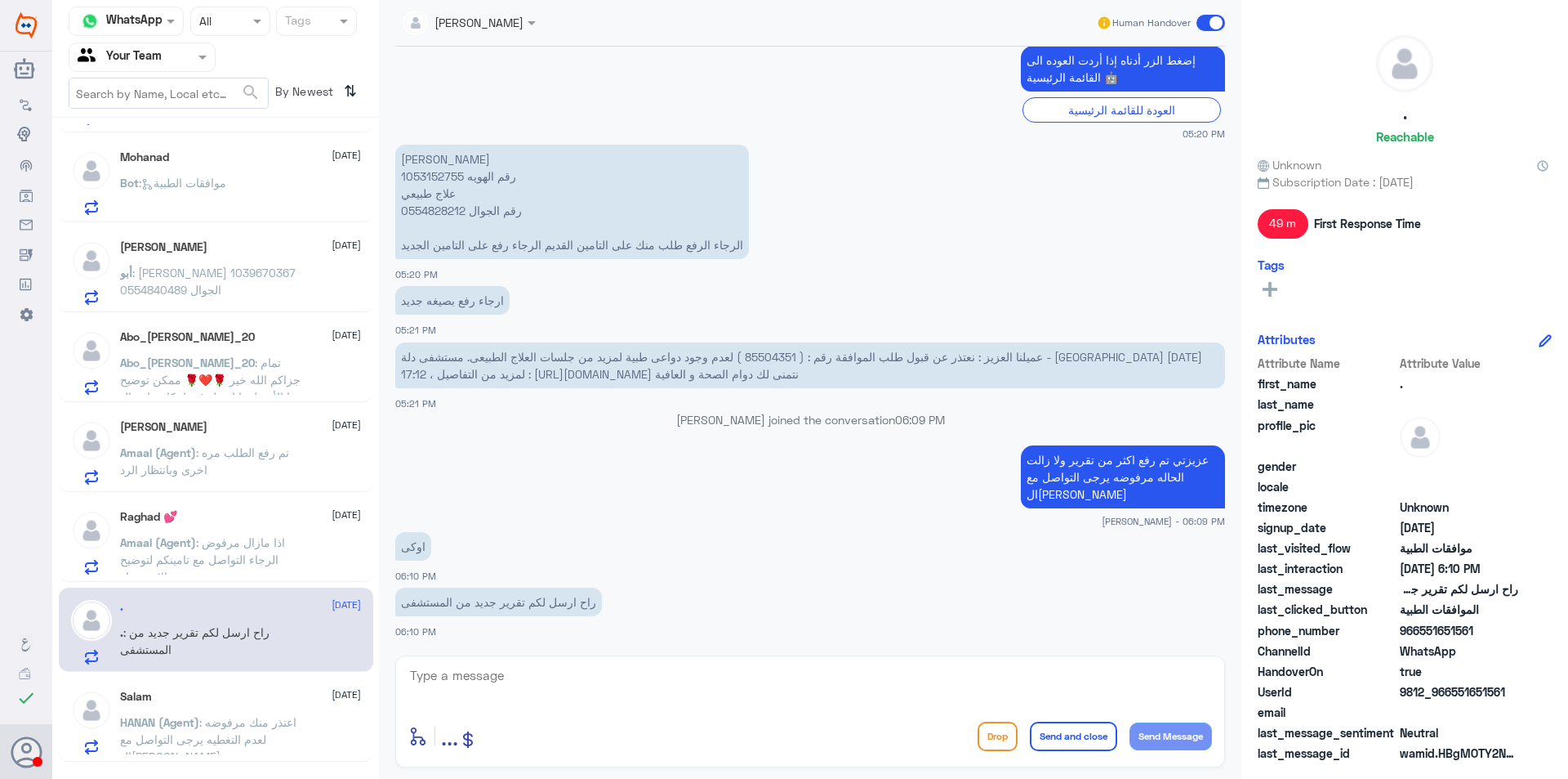
click at [183, 683] on div "Salam [DATE] HANAN (Agent) : اعتذر منك مرفوضه لعدم التغطيه يرجى التواصل مع ال[P…" at bounding box center [216, 720] width 315 height 84
click at [190, 700] on div "Salam [DATE]" at bounding box center [240, 696] width 241 height 13
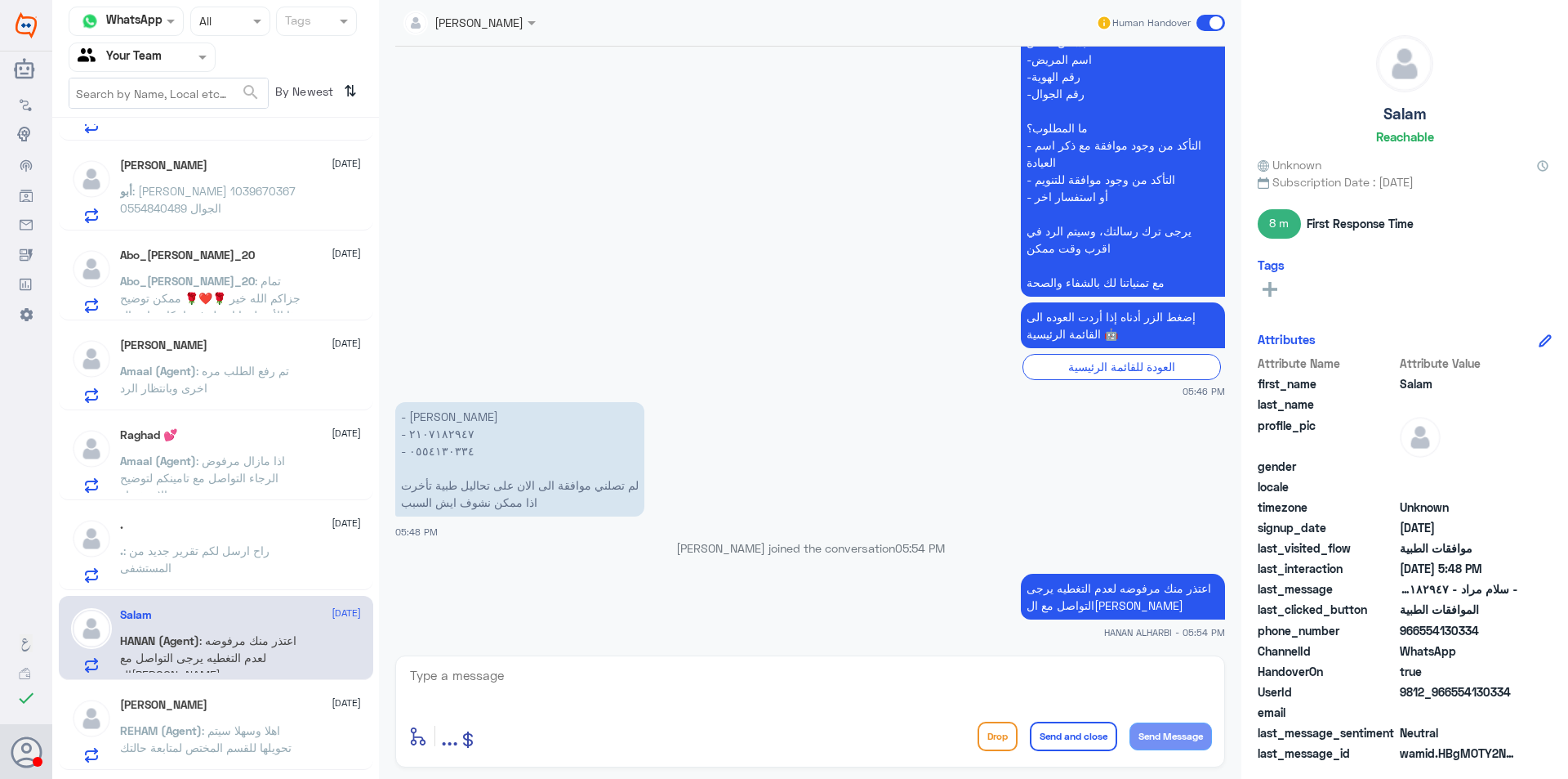
click at [290, 707] on div "[PERSON_NAME] [DATE]" at bounding box center [240, 705] width 241 height 13
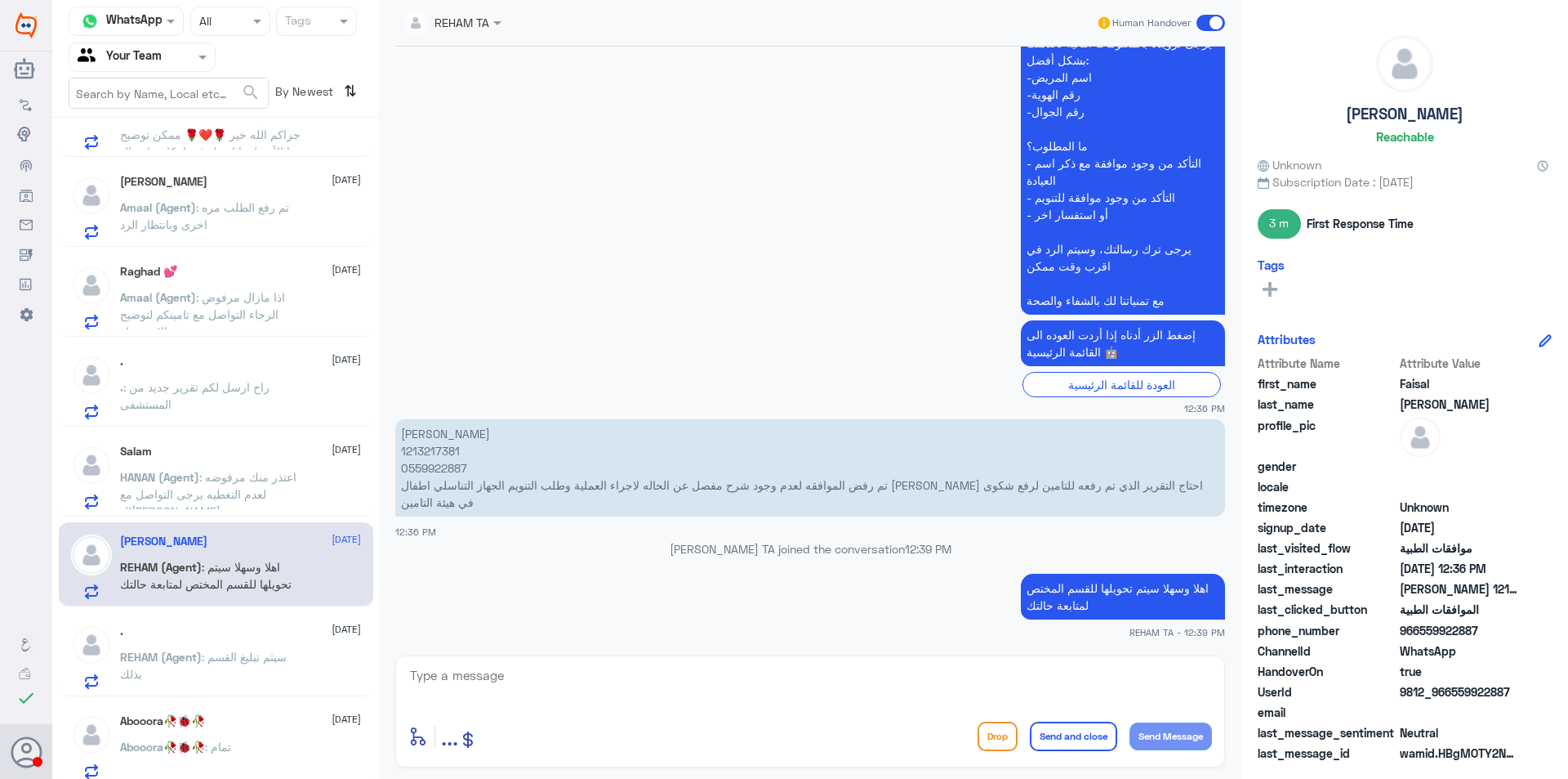
click at [239, 655] on span ": سيتم تبليغ القسم بذلك" at bounding box center [204, 665] width 167 height 31
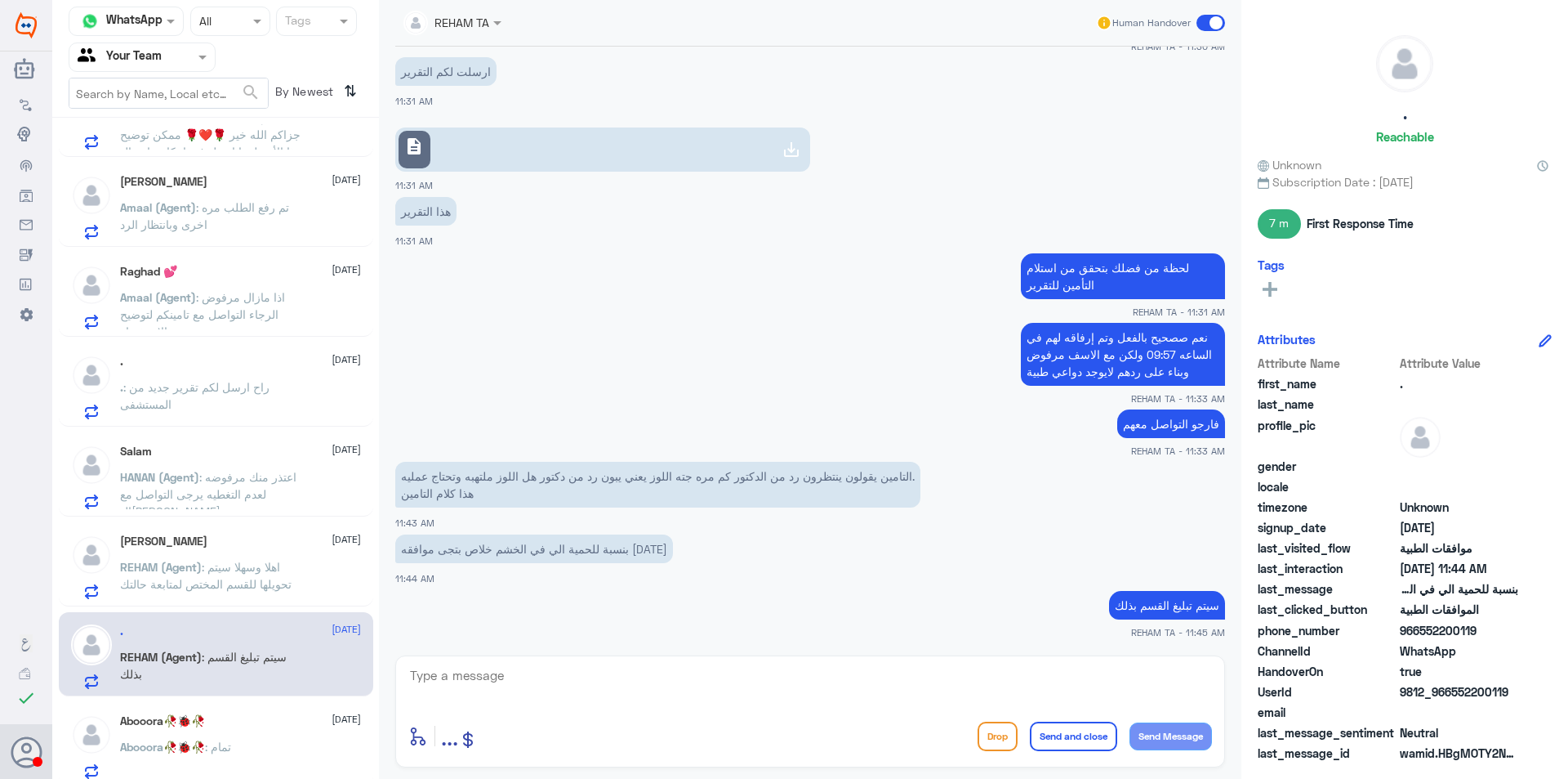
click at [248, 738] on div "Abooora🥀🐞🥀 [DATE] Abooora🥀🐞🥀 : تمام" at bounding box center [240, 747] width 241 height 65
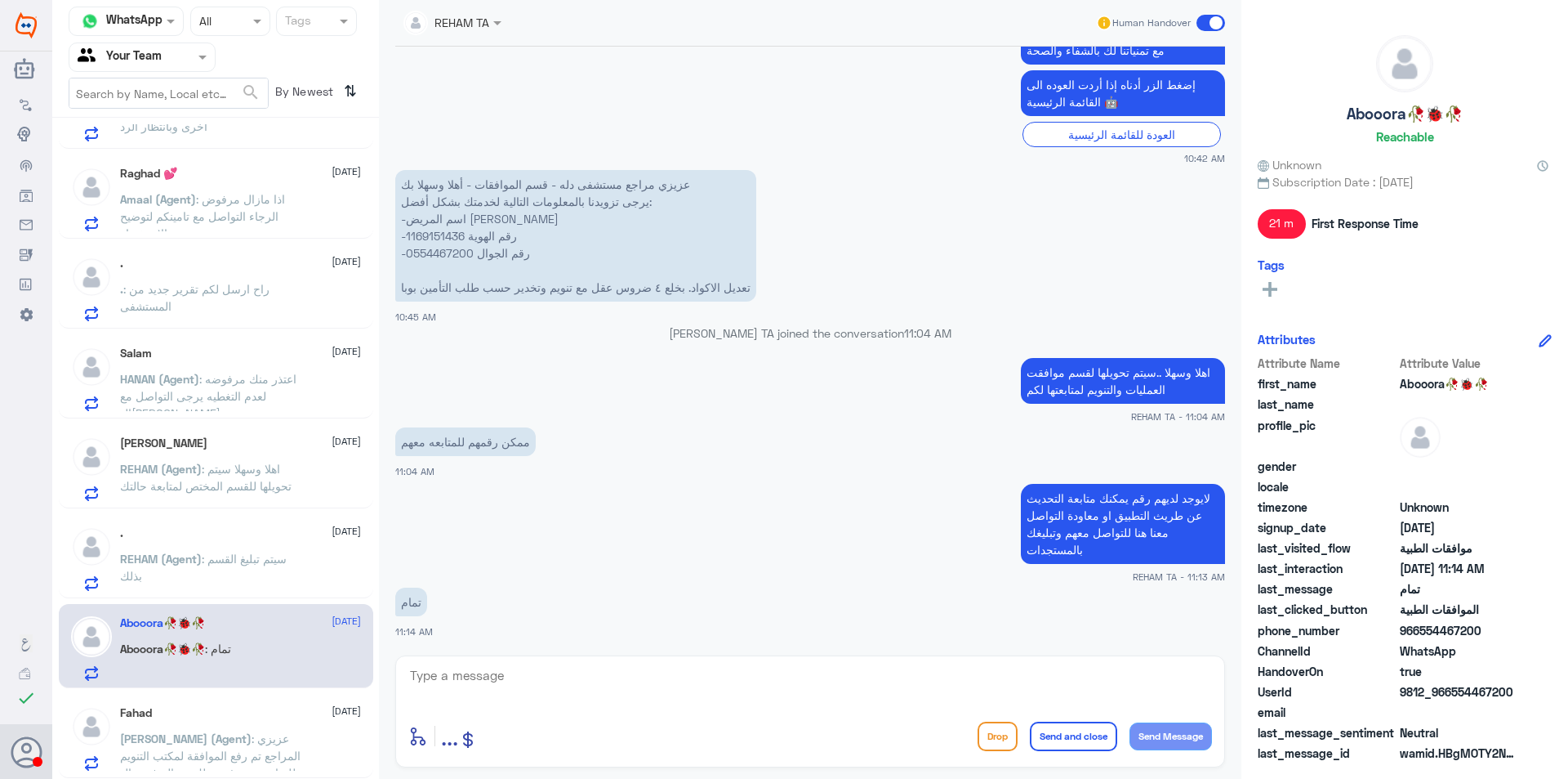
drag, startPoint x: 252, startPoint y: 702, endPoint x: 255, endPoint y: 711, distance: 9.5
click at [254, 709] on div "Fahad [DATE] [PERSON_NAME] (Agent) : عزيزي المراجع تم رفع الموافقة لمكتب التنوي…" at bounding box center [216, 736] width 315 height 84
click at [255, 711] on div "Fahad [DATE]" at bounding box center [240, 713] width 241 height 13
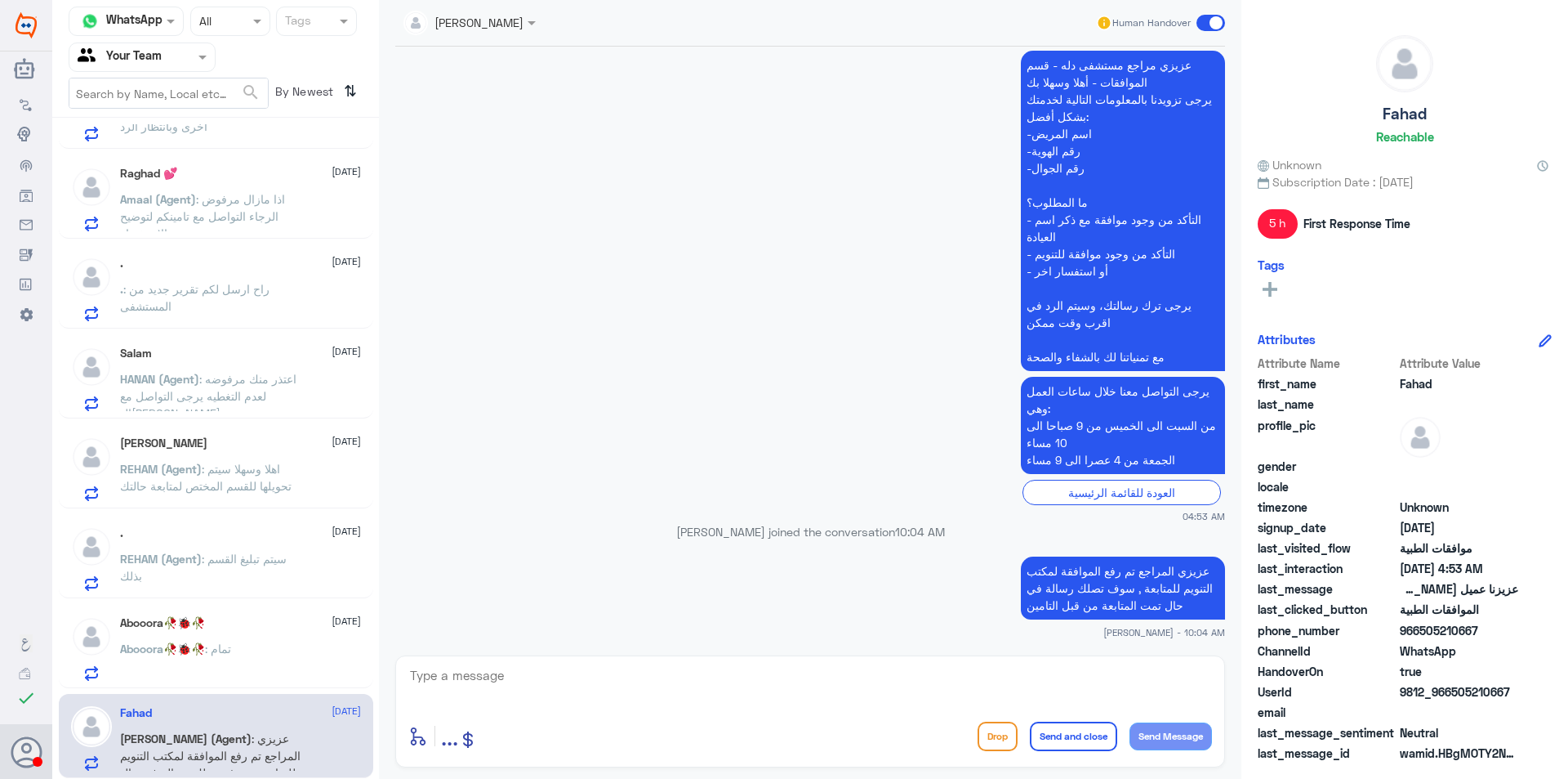
drag, startPoint x: 163, startPoint y: 55, endPoint x: 168, endPoint y: 78, distance: 23.5
click at [163, 56] on input "text" at bounding box center [122, 57] width 90 height 19
click at [173, 146] on div "Your Inbox" at bounding box center [142, 146] width 147 height 38
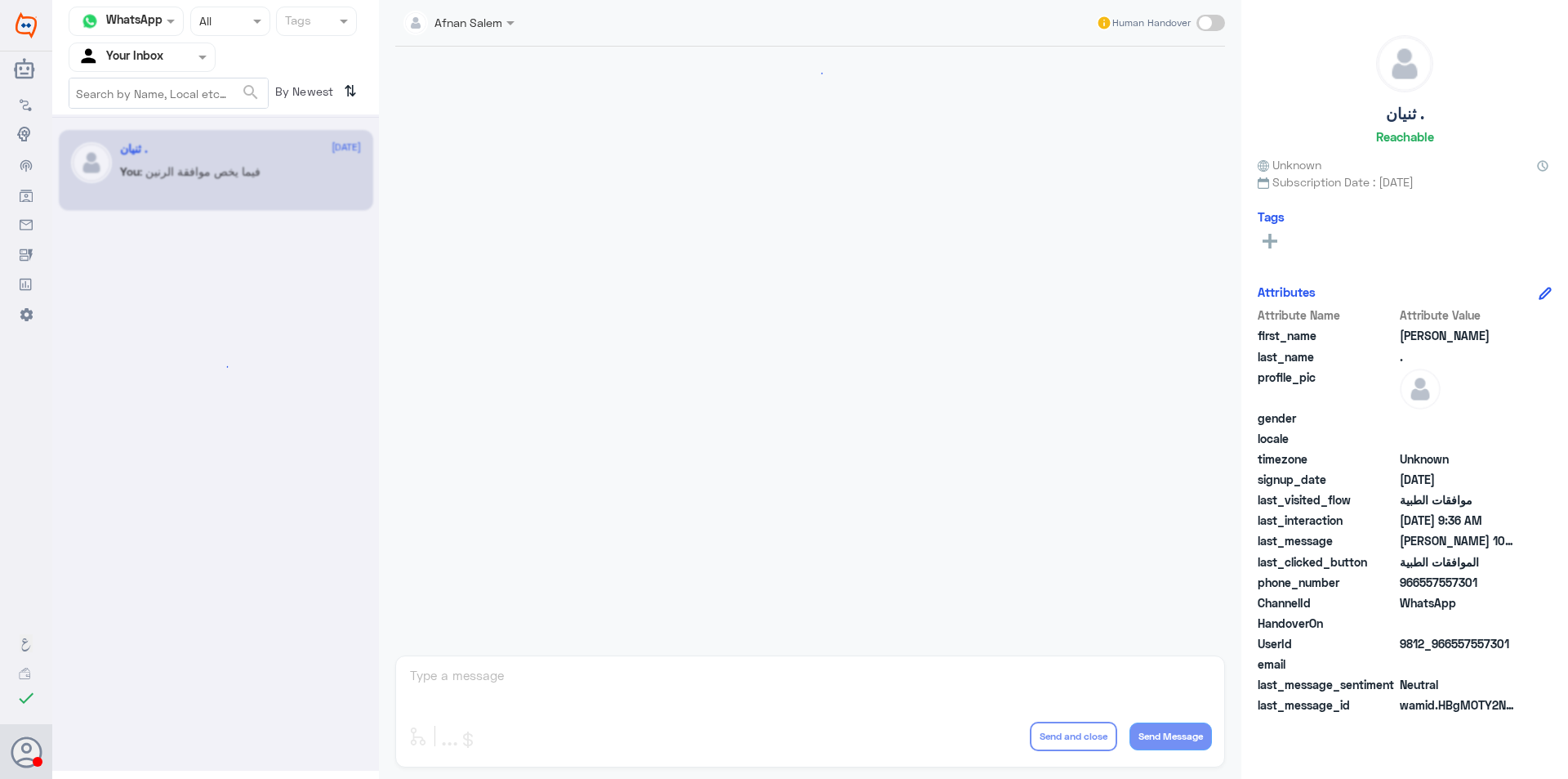
click at [179, 61] on div at bounding box center [142, 57] width 145 height 19
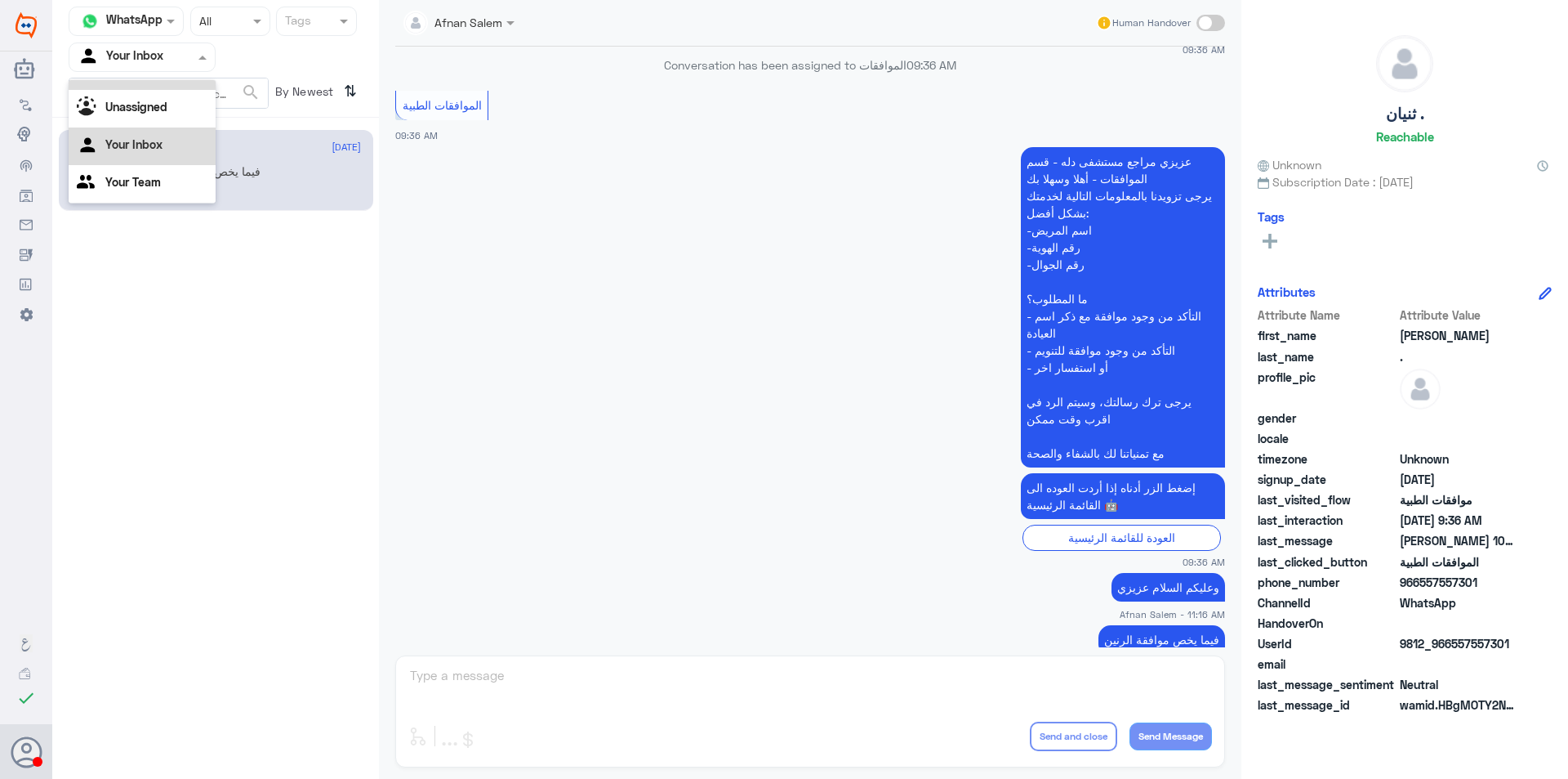
click at [251, 26] on span at bounding box center [259, 21] width 21 height 17
click at [132, 55] on input "text" at bounding box center [122, 57] width 90 height 19
click at [148, 84] on div "All" at bounding box center [142, 74] width 147 height 31
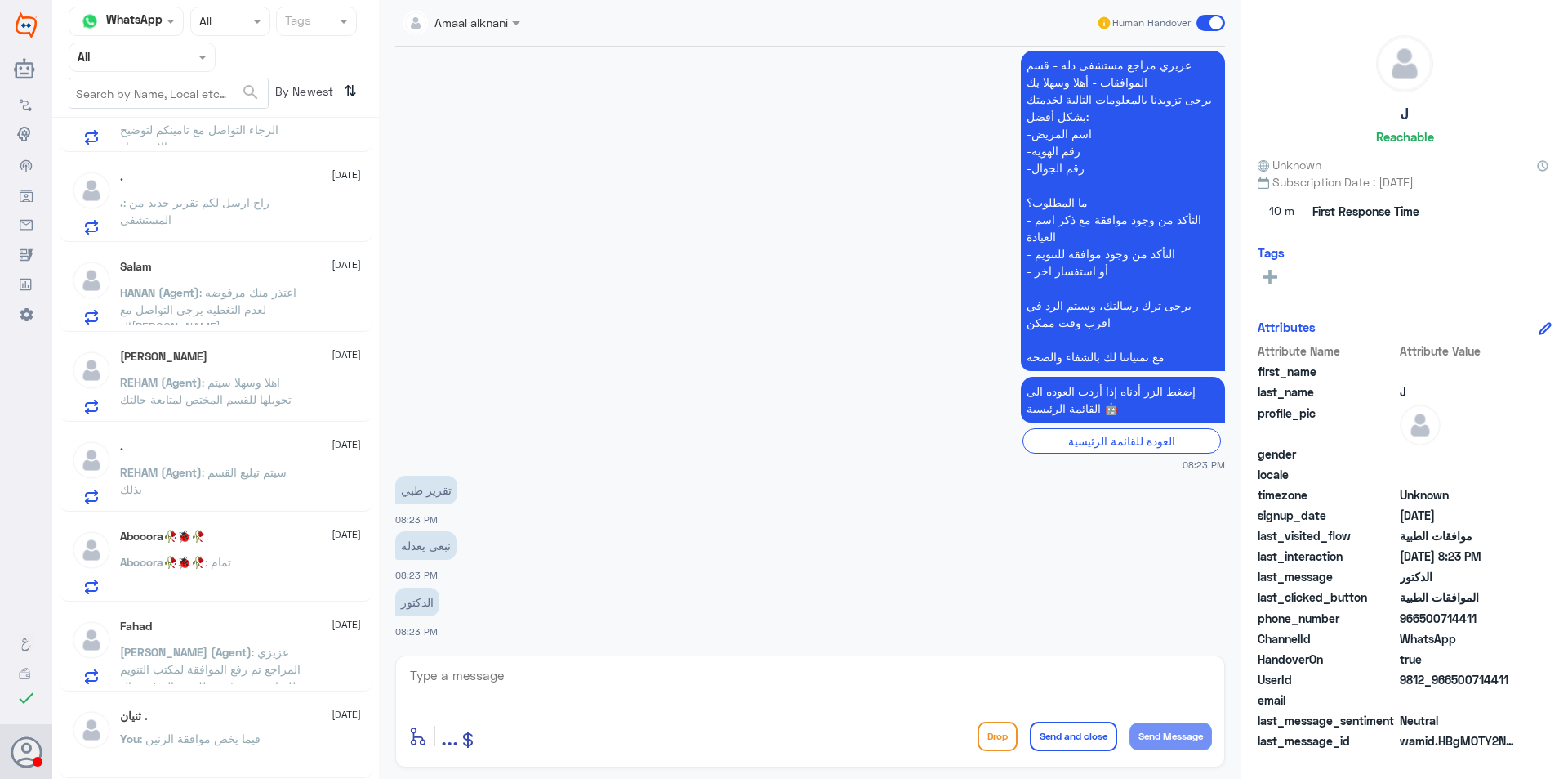
click at [250, 10] on div "Status × All" at bounding box center [230, 21] width 80 height 30
click at [249, 66] on div "All" at bounding box center [230, 59] width 80 height 31
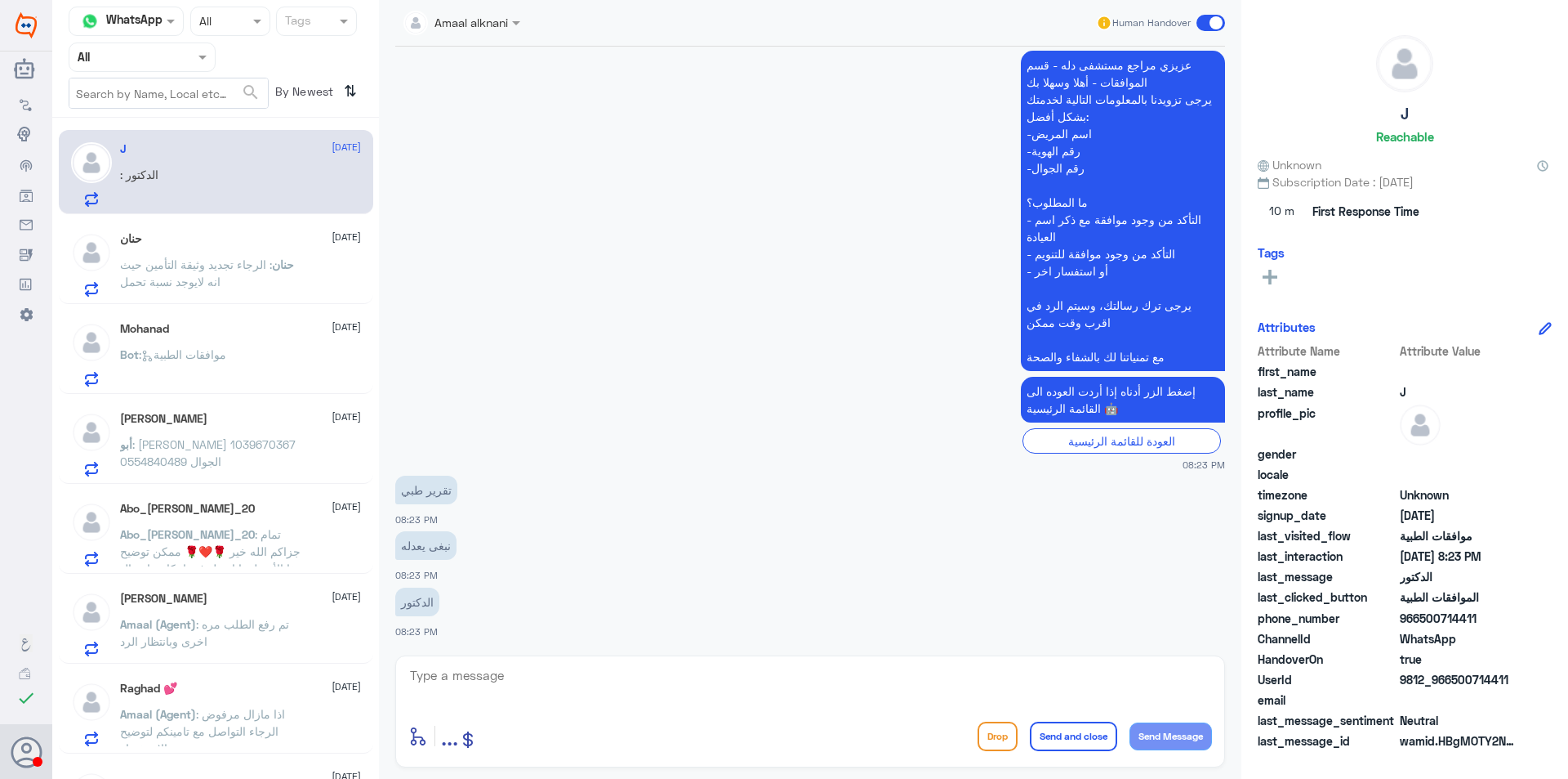
click at [278, 354] on div "Bot : موافقات الطبية" at bounding box center [240, 368] width 241 height 37
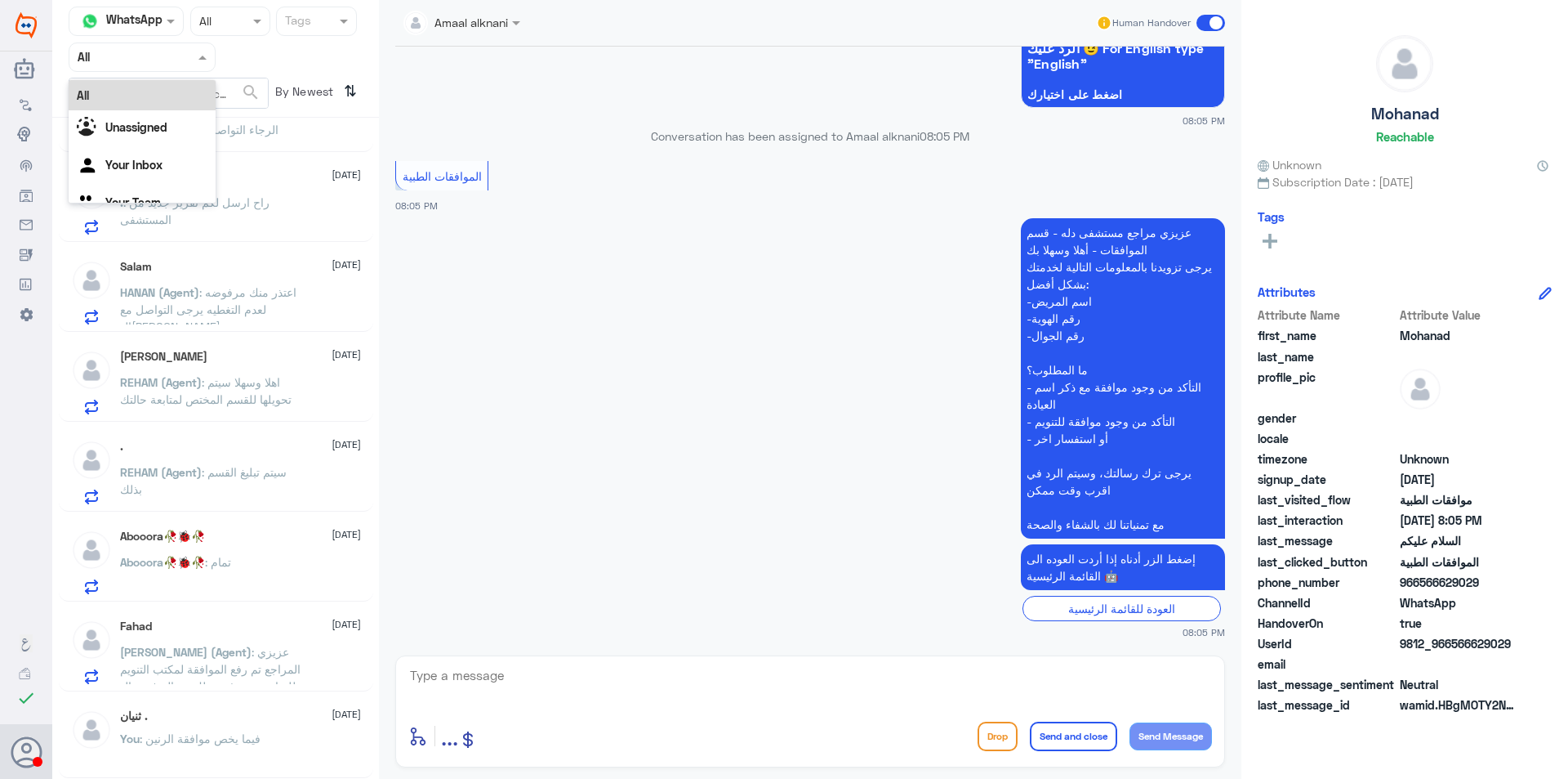
click at [125, 50] on input "text" at bounding box center [122, 57] width 90 height 19
click at [134, 131] on b "Unassigned" at bounding box center [135, 127] width 62 height 13
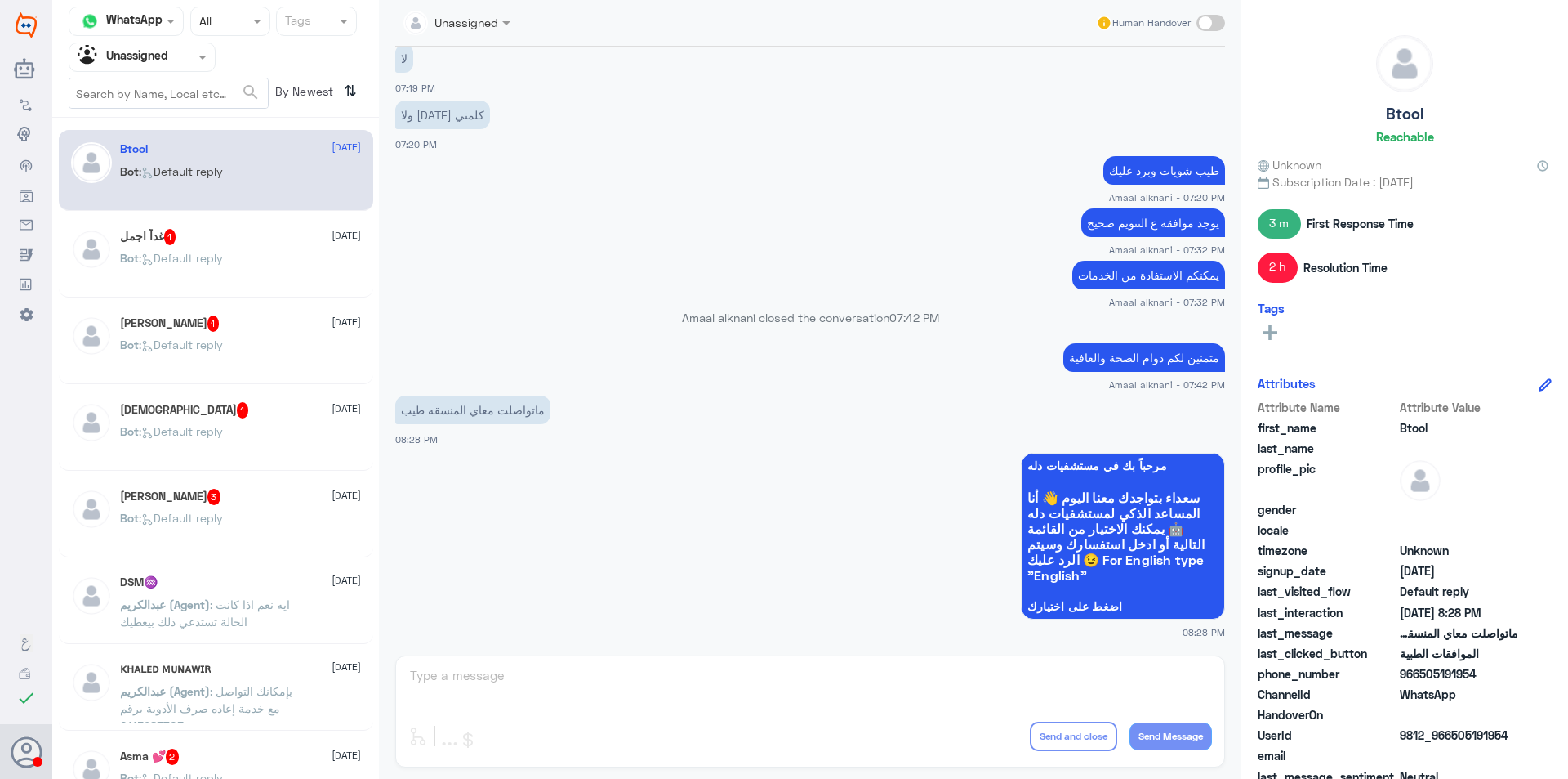
click at [218, 262] on span ": Default reply" at bounding box center [181, 258] width 84 height 13
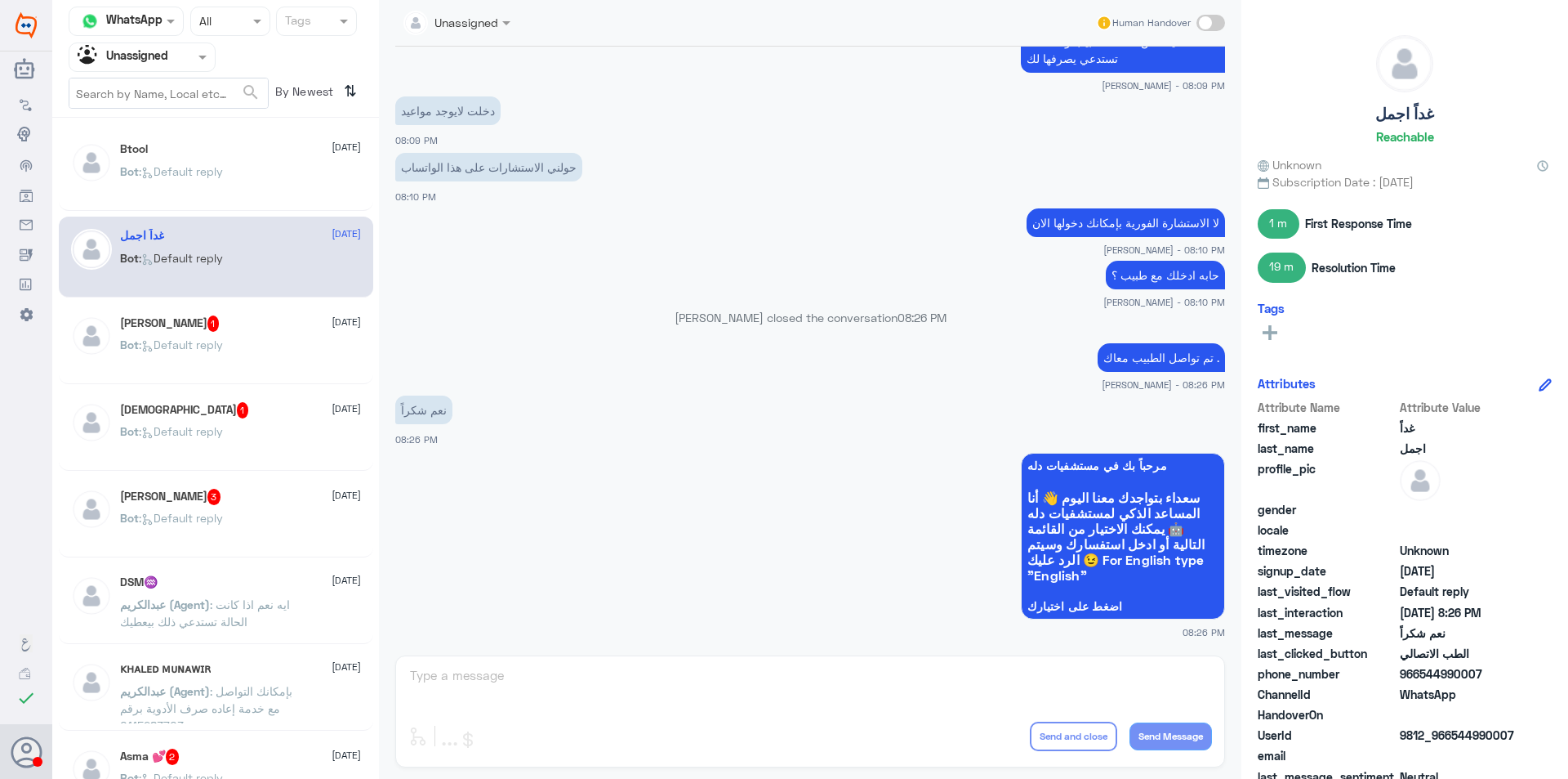
click at [232, 337] on div "[PERSON_NAME] 1 [DATE] Bot : Default reply" at bounding box center [240, 346] width 241 height 61
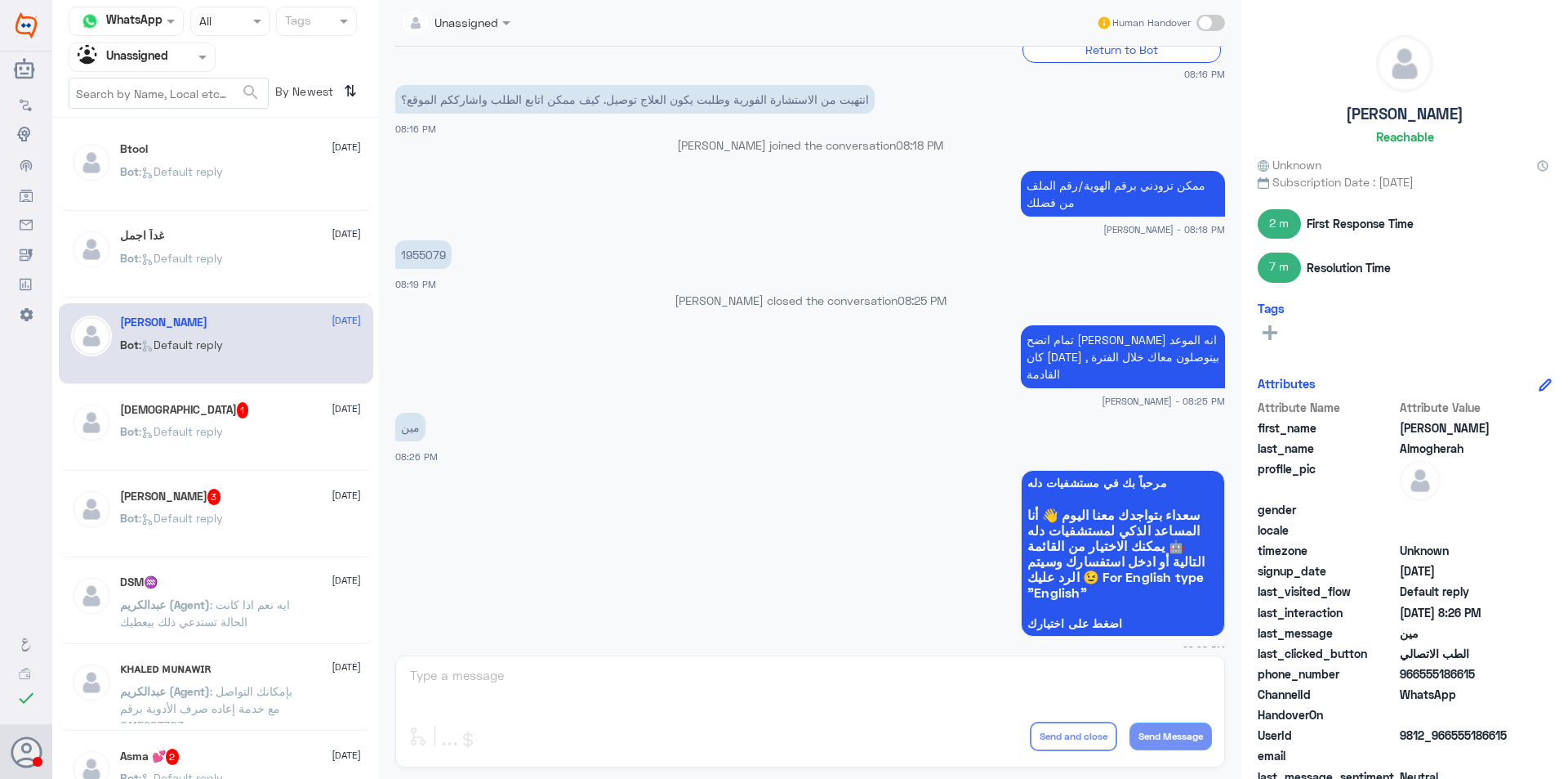
click at [234, 427] on div "Bot : Default reply" at bounding box center [240, 444] width 241 height 37
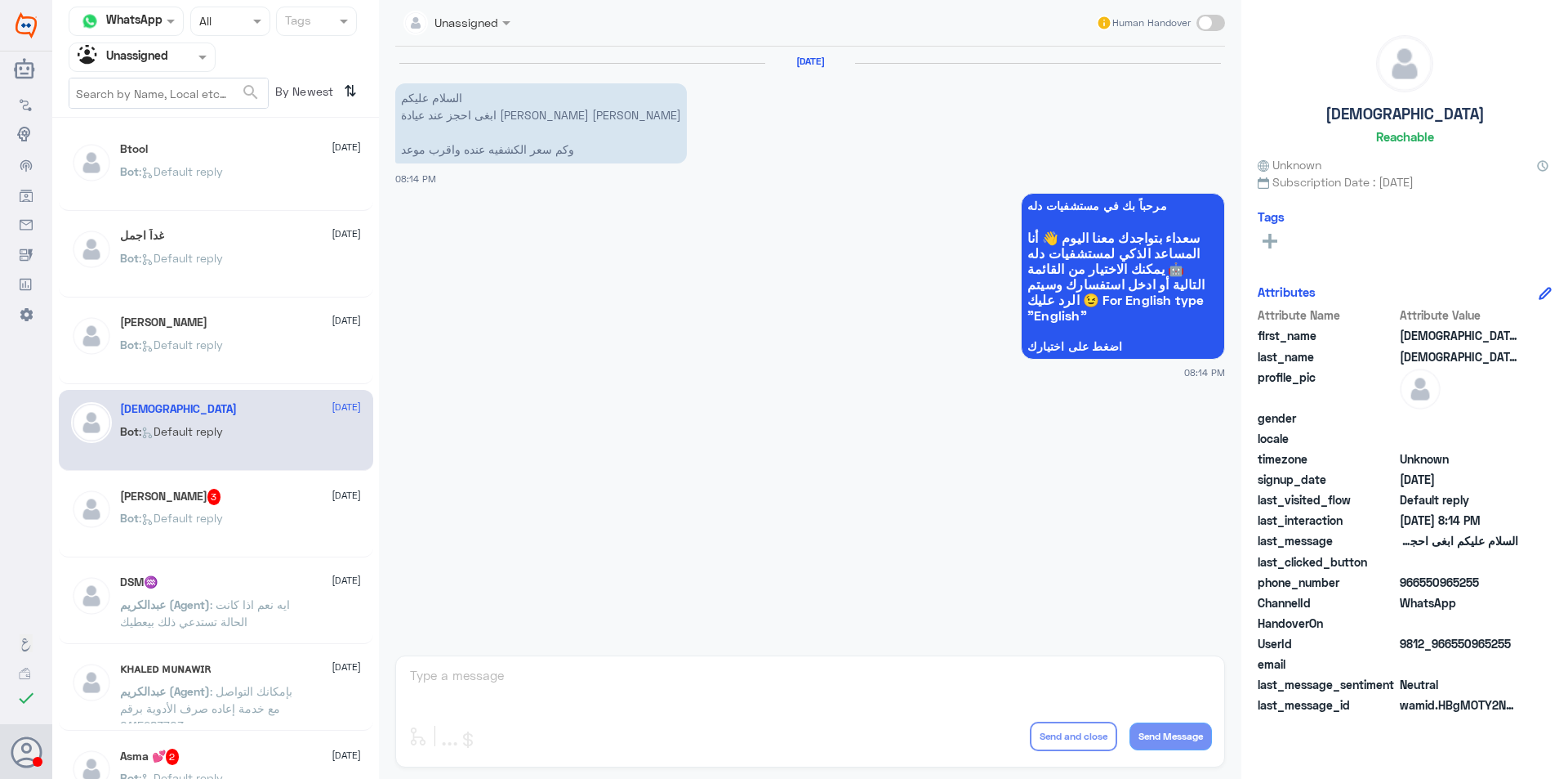
click at [194, 340] on span ": Default reply" at bounding box center [181, 344] width 84 height 13
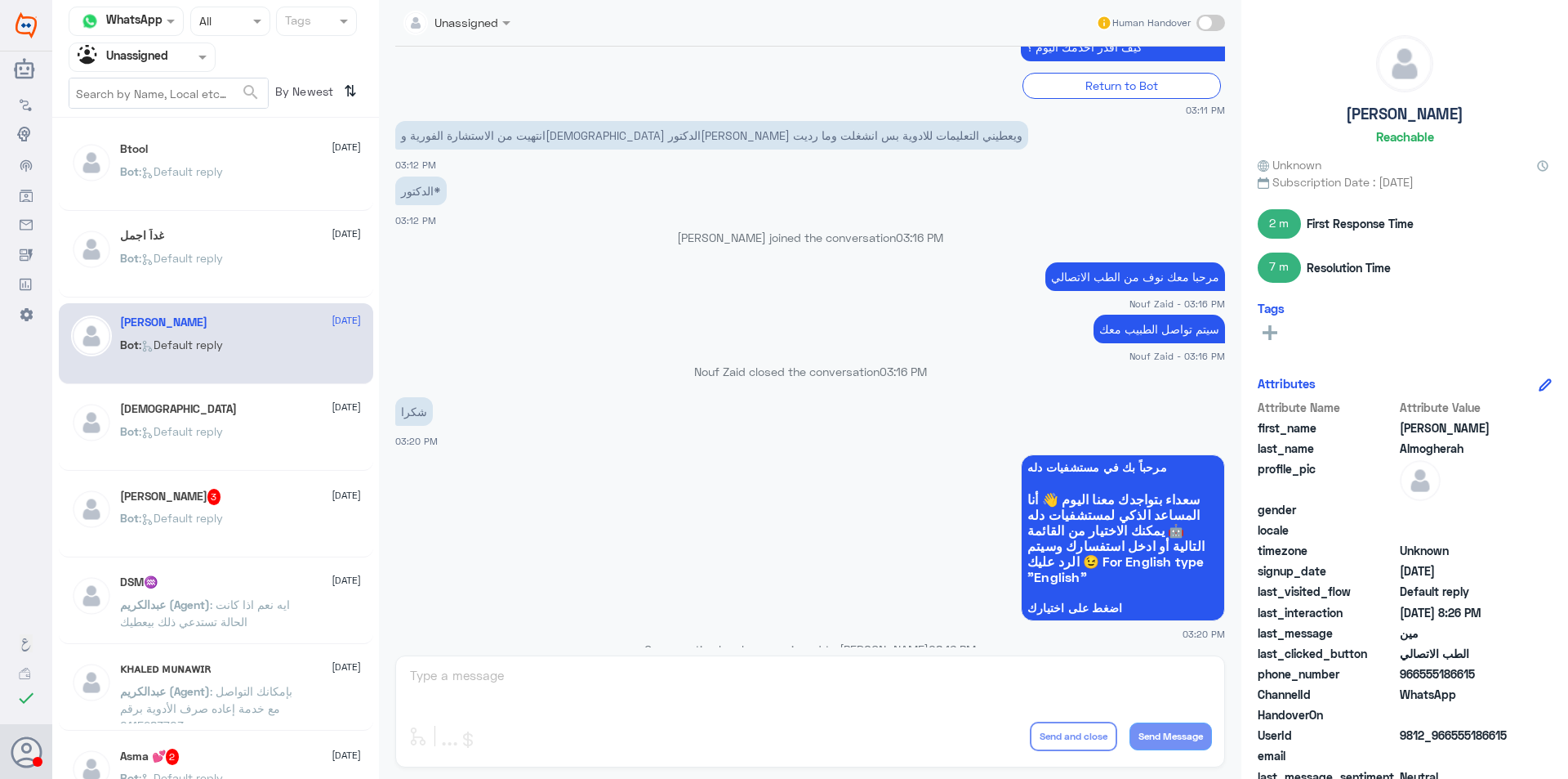
click at [235, 433] on div "Bot : Default reply" at bounding box center [240, 444] width 241 height 37
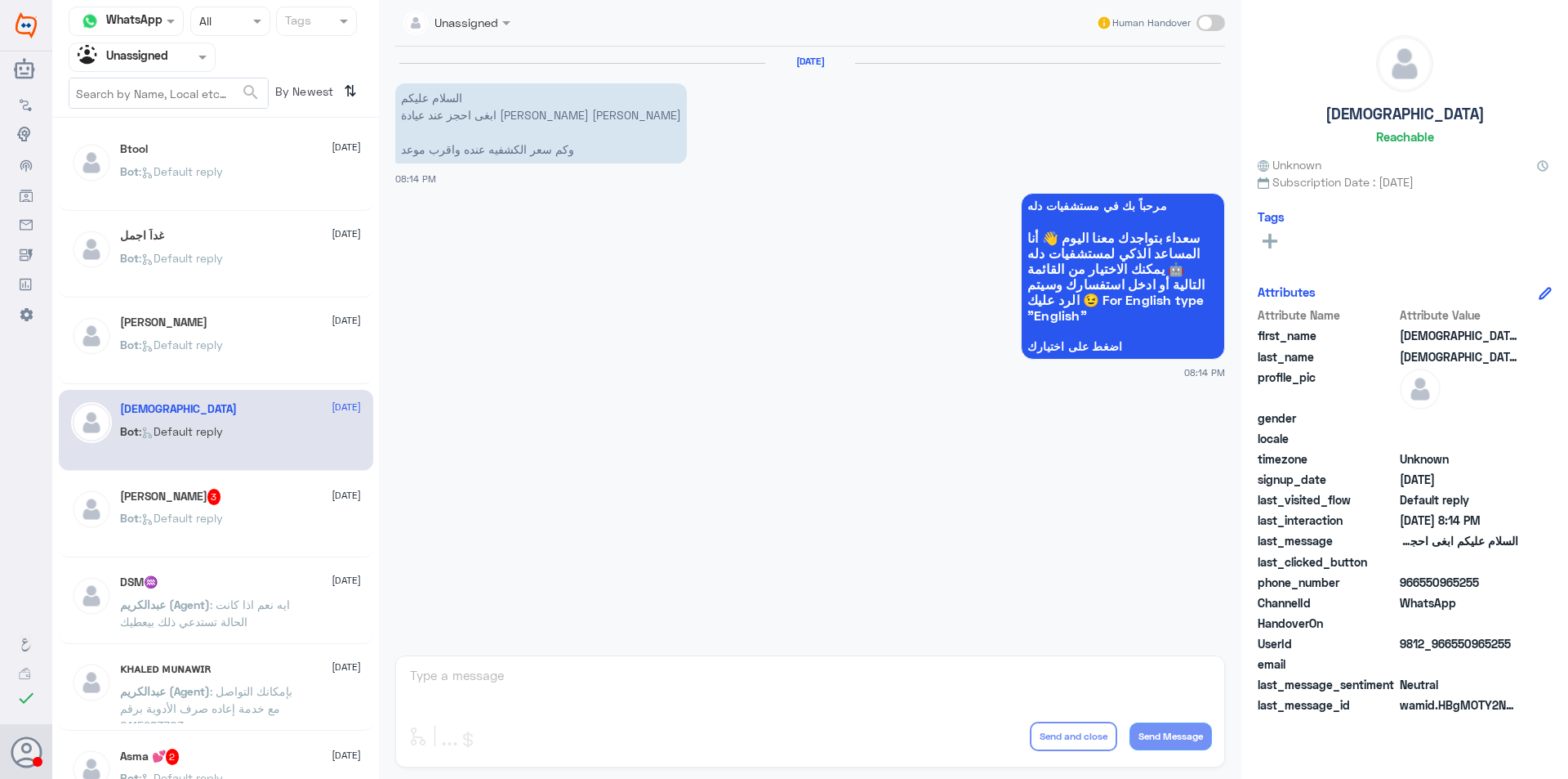
click at [248, 544] on div "Bot : Default reply" at bounding box center [240, 531] width 241 height 37
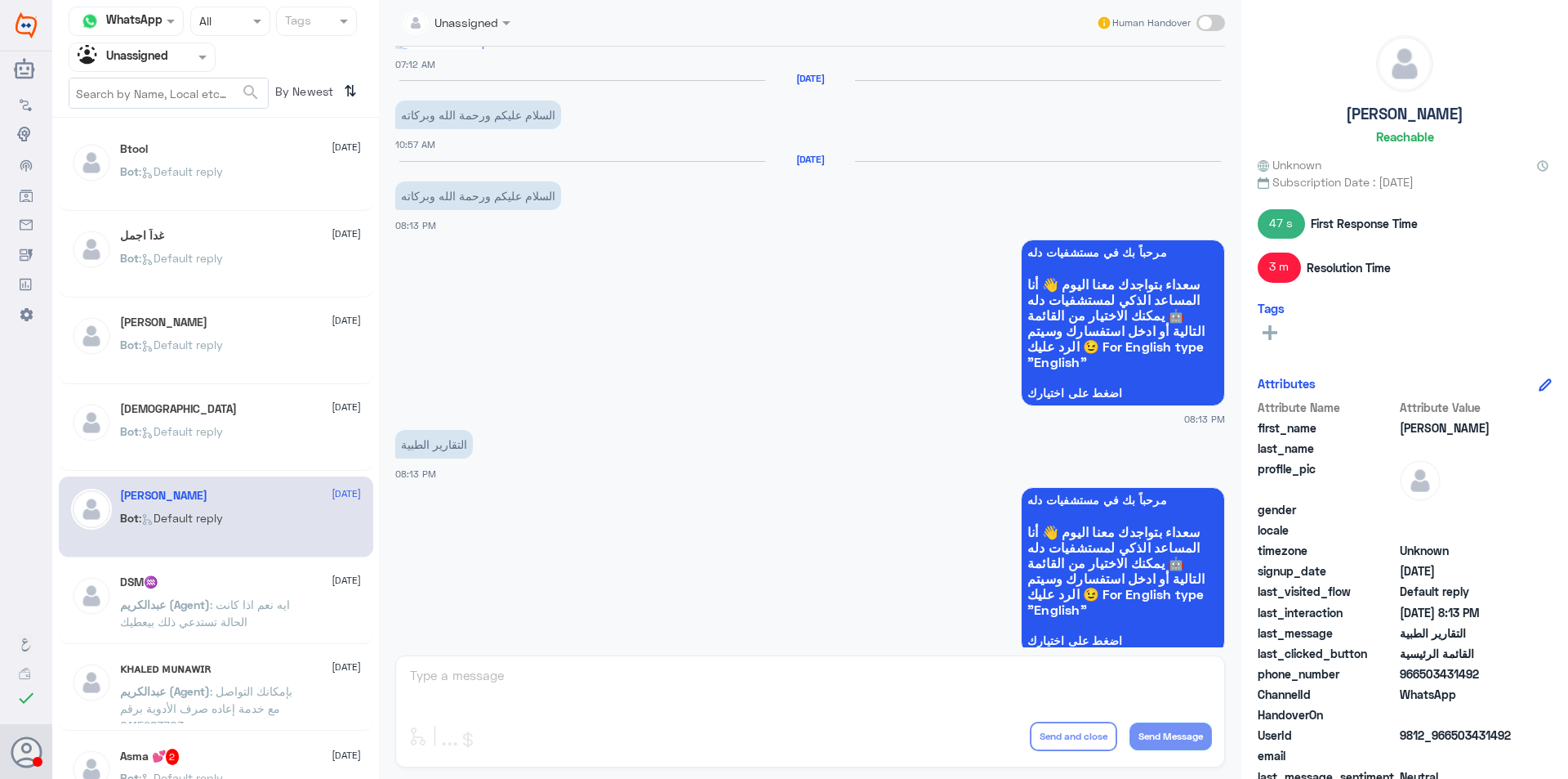
click at [249, 591] on div "DSM♒️ [DATE] [PERSON_NAME] (Agent) : ايه نعم اذا كانت الحالة تستدعي ذلك بيعطيك" at bounding box center [240, 606] width 241 height 61
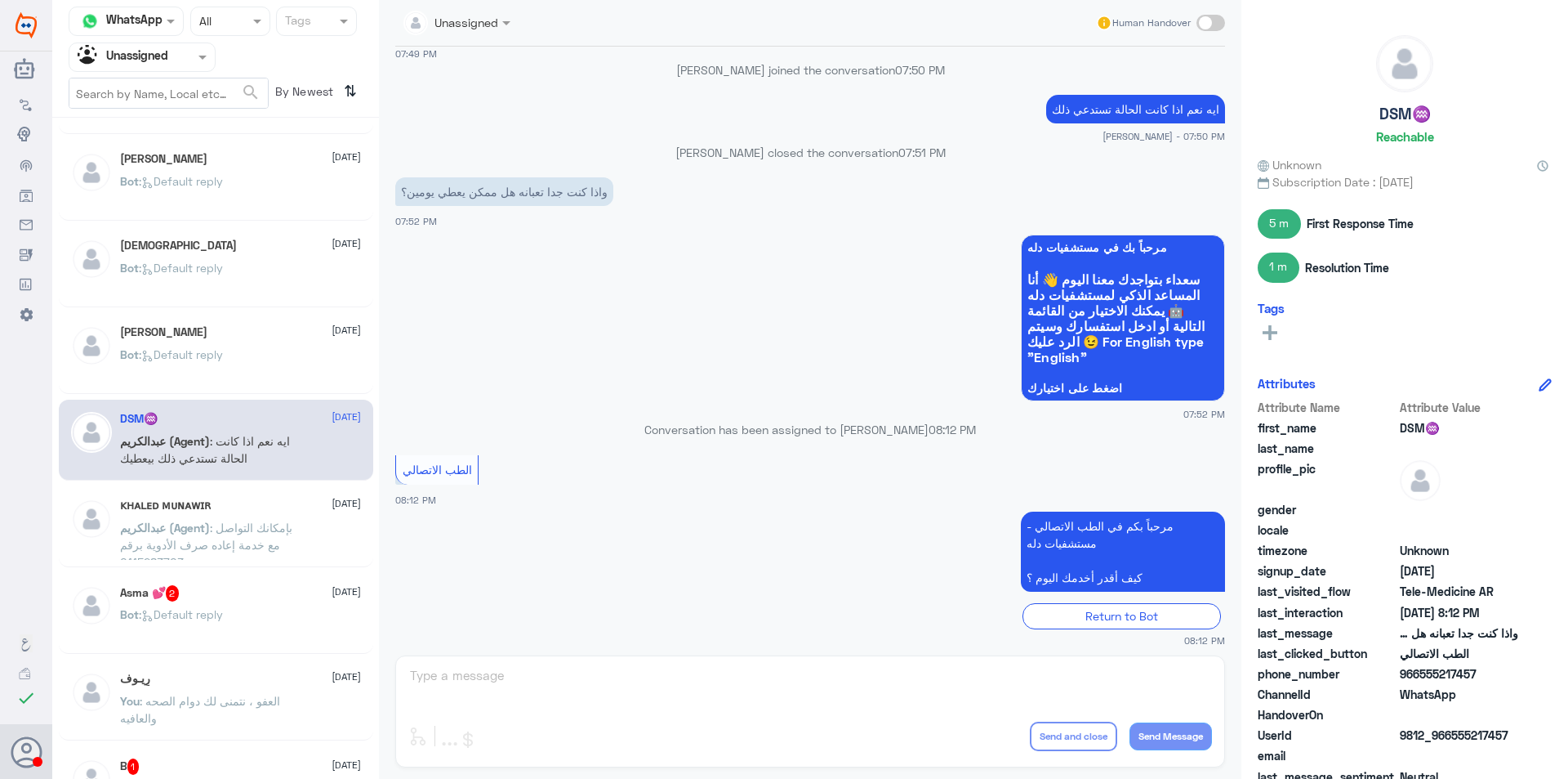
click at [236, 517] on div "ᴋʜᴀʟᴇᴅ ᴍᴜɴᴀᴡɪʀ [DATE] [PERSON_NAME] (Agent) : بإمكانك التواصل مع خدمة إعاده صرف…" at bounding box center [240, 529] width 241 height 61
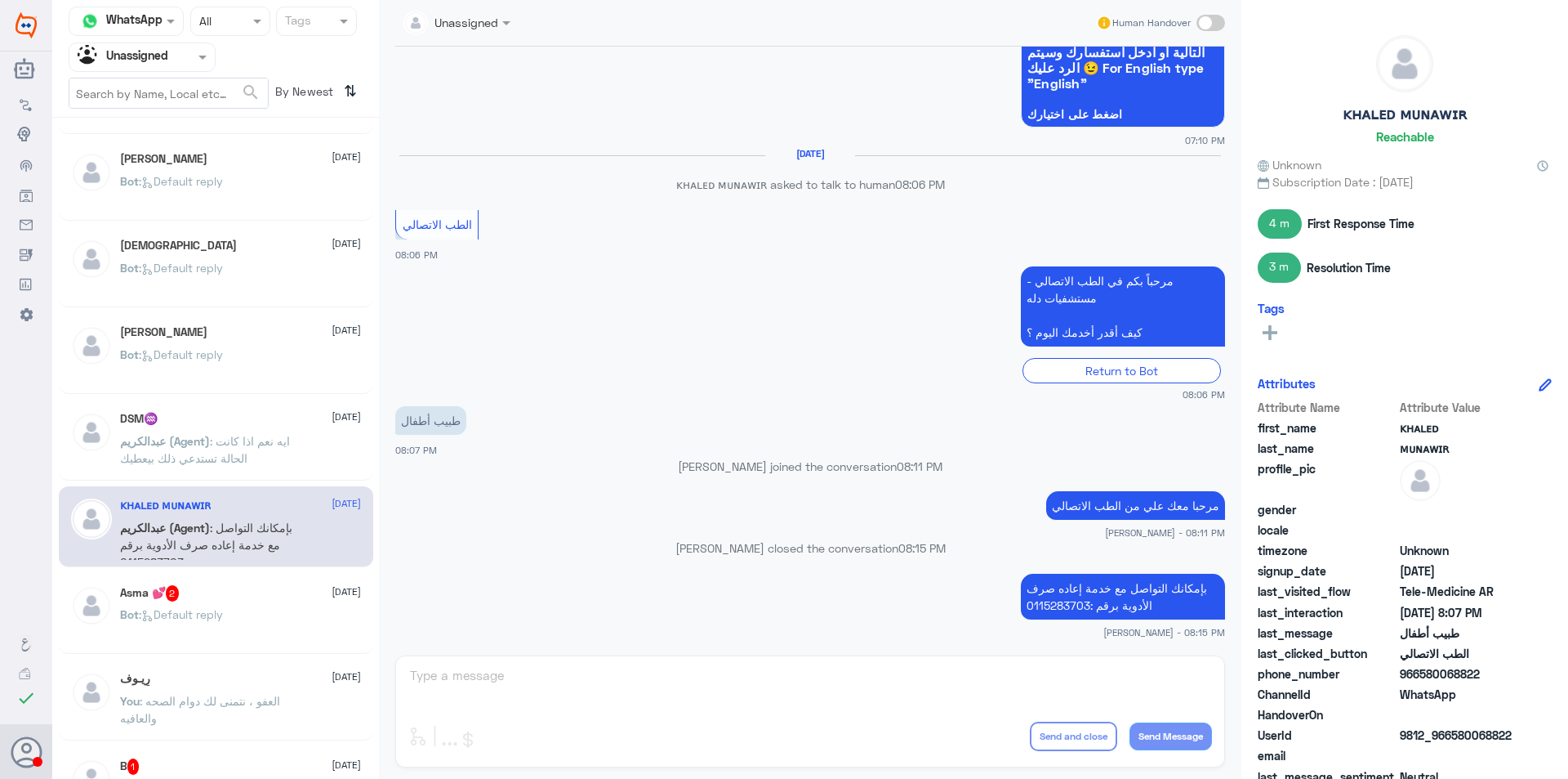
click at [260, 602] on div "Asma 💕 2 [DATE] Bot : Default reply" at bounding box center [240, 616] width 241 height 61
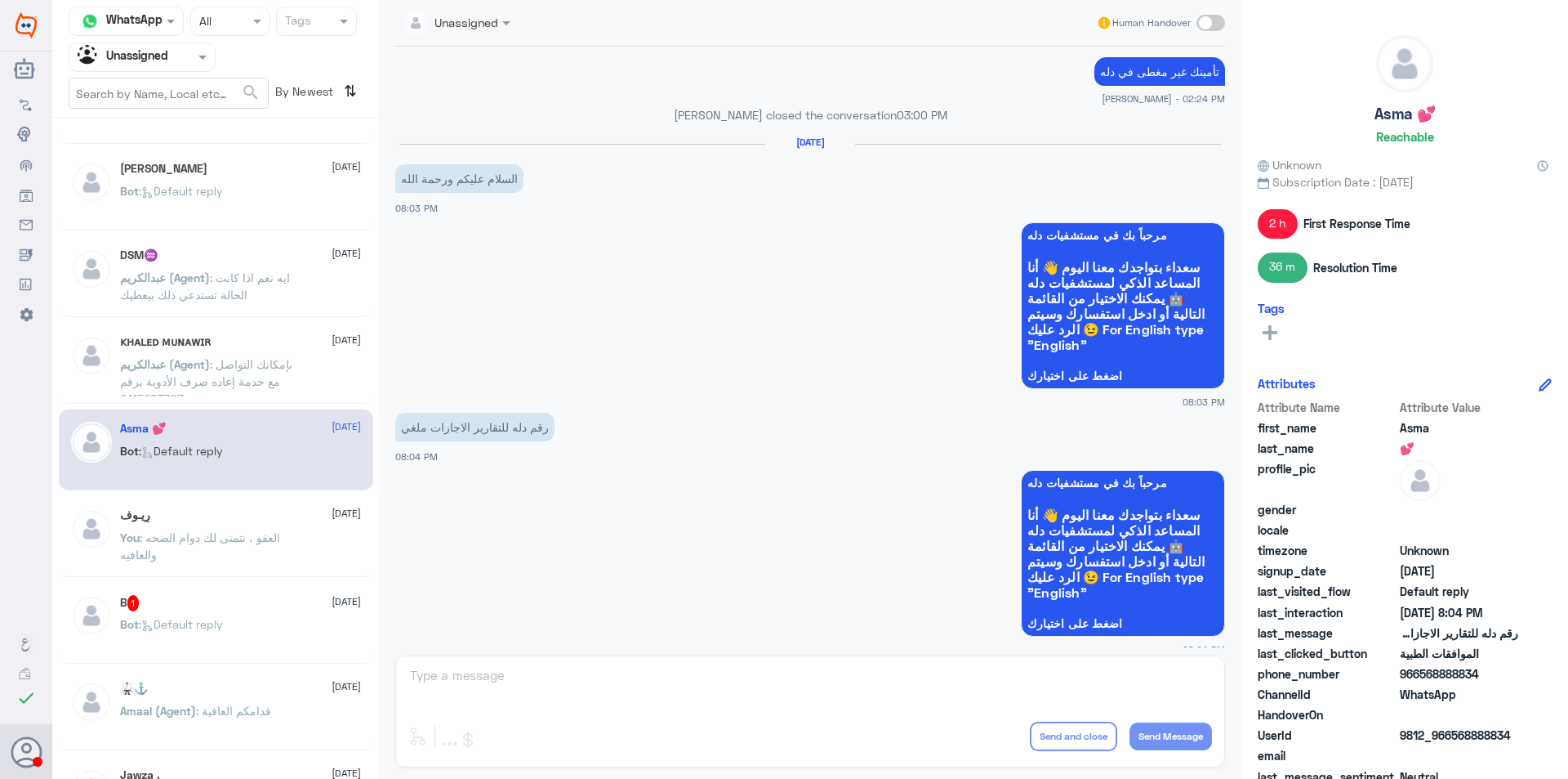
click at [252, 551] on p "You : العفو ، نتمنى لك دوام الصحه والعافيه" at bounding box center [212, 549] width 184 height 41
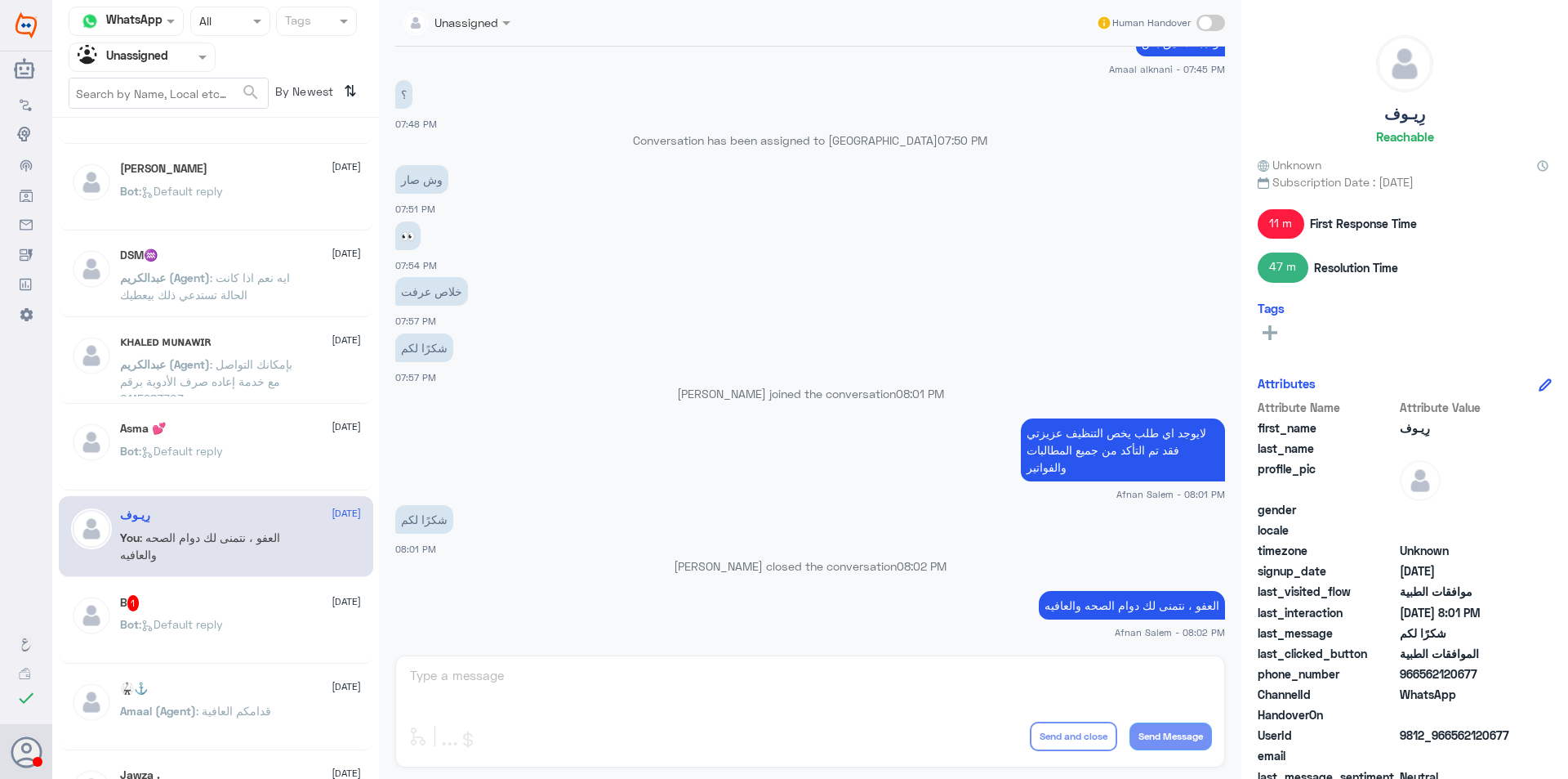
click at [262, 629] on div "Bot : Default reply" at bounding box center [240, 637] width 241 height 37
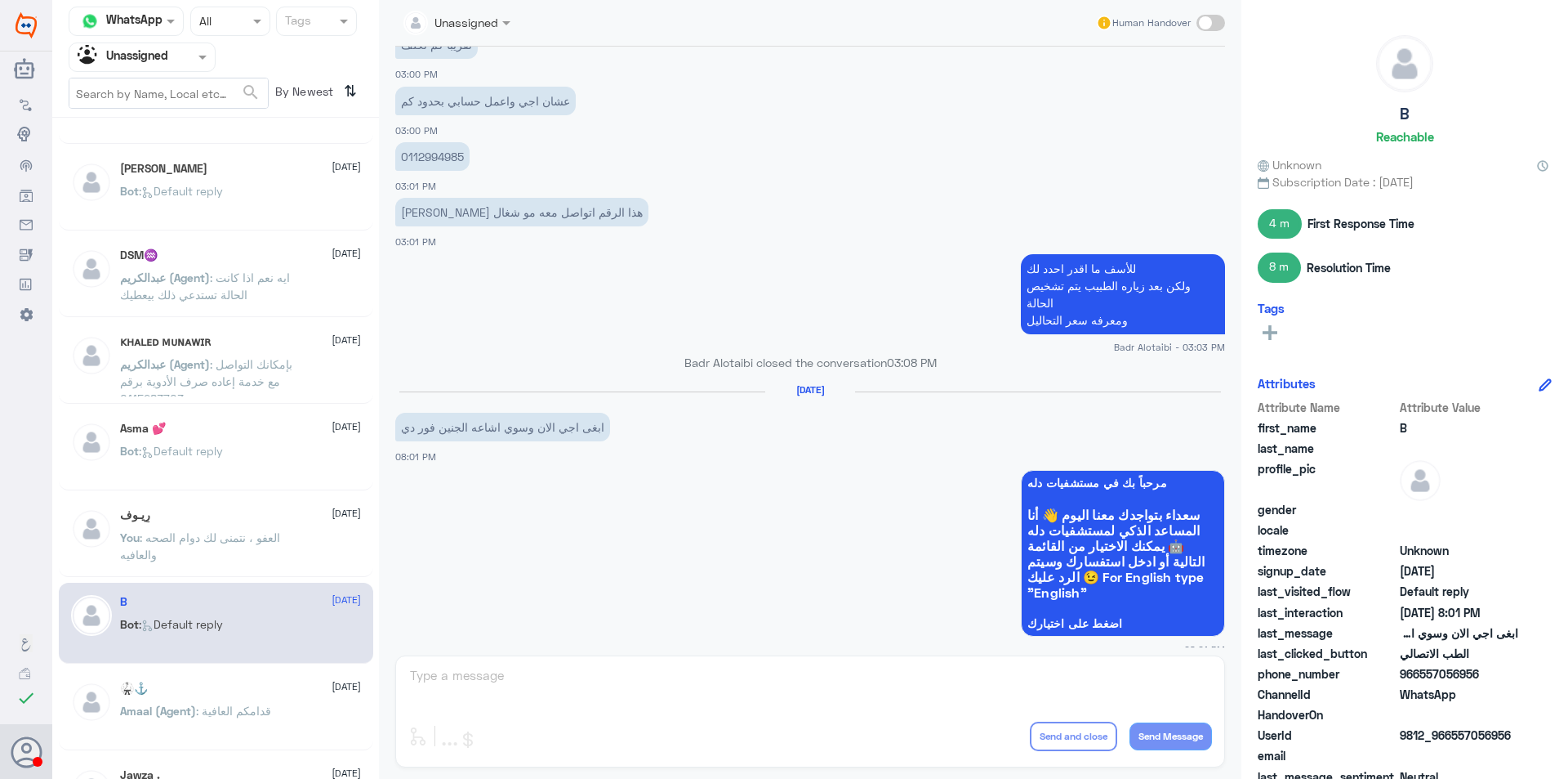
click at [238, 672] on div "🥋⚓️ [DATE] Amaal (Agent) : قدامكم العافية" at bounding box center [216, 710] width 315 height 81
click at [265, 725] on p "Amaal (Agent) : قدامكم العافية" at bounding box center [196, 722] width 151 height 41
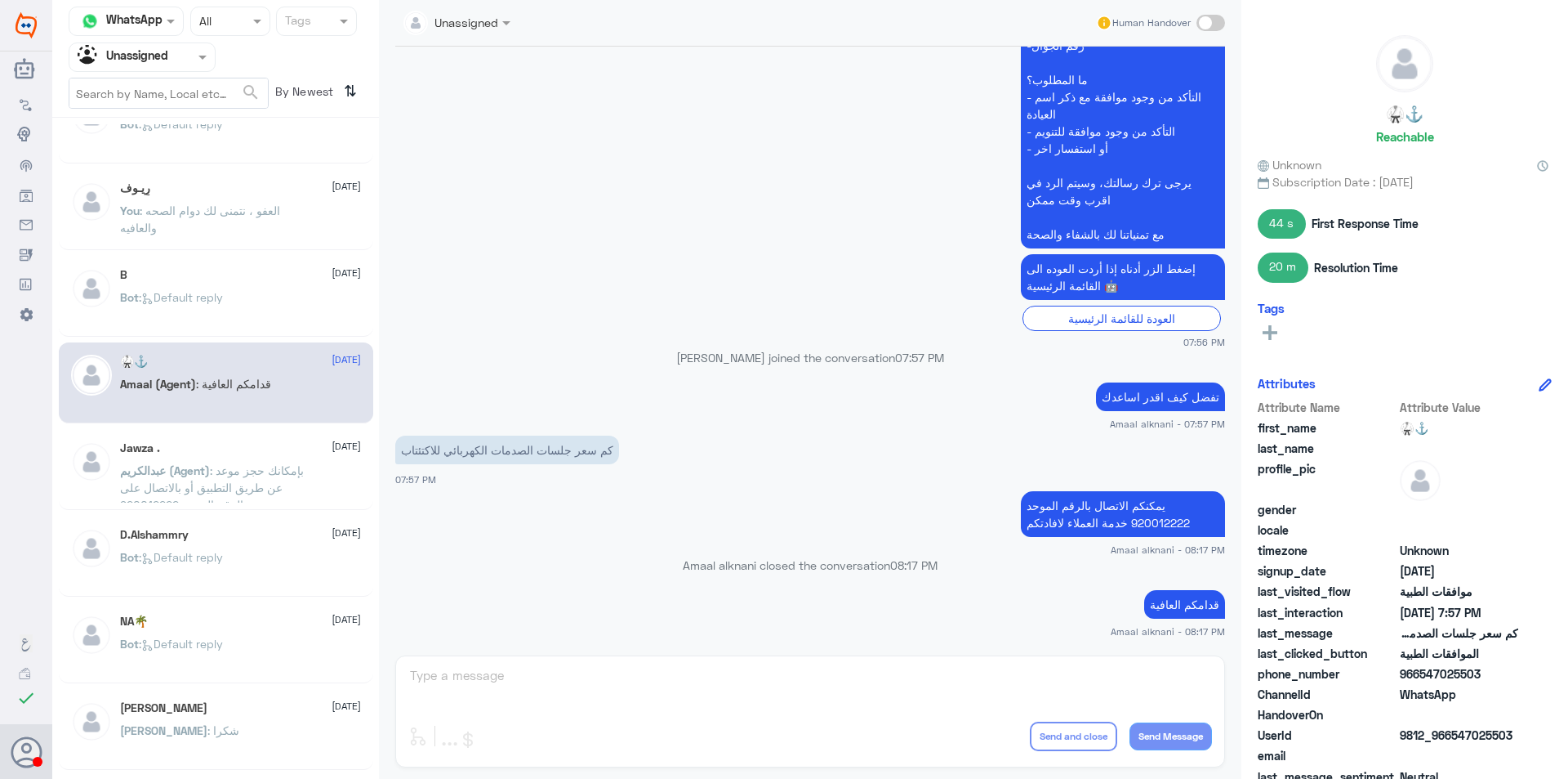
click at [248, 469] on span ": بإمكانك حجز موعد عن طريق التطبيق أو بالاتصال على الرقم الموحد 920012222" at bounding box center [212, 487] width 184 height 48
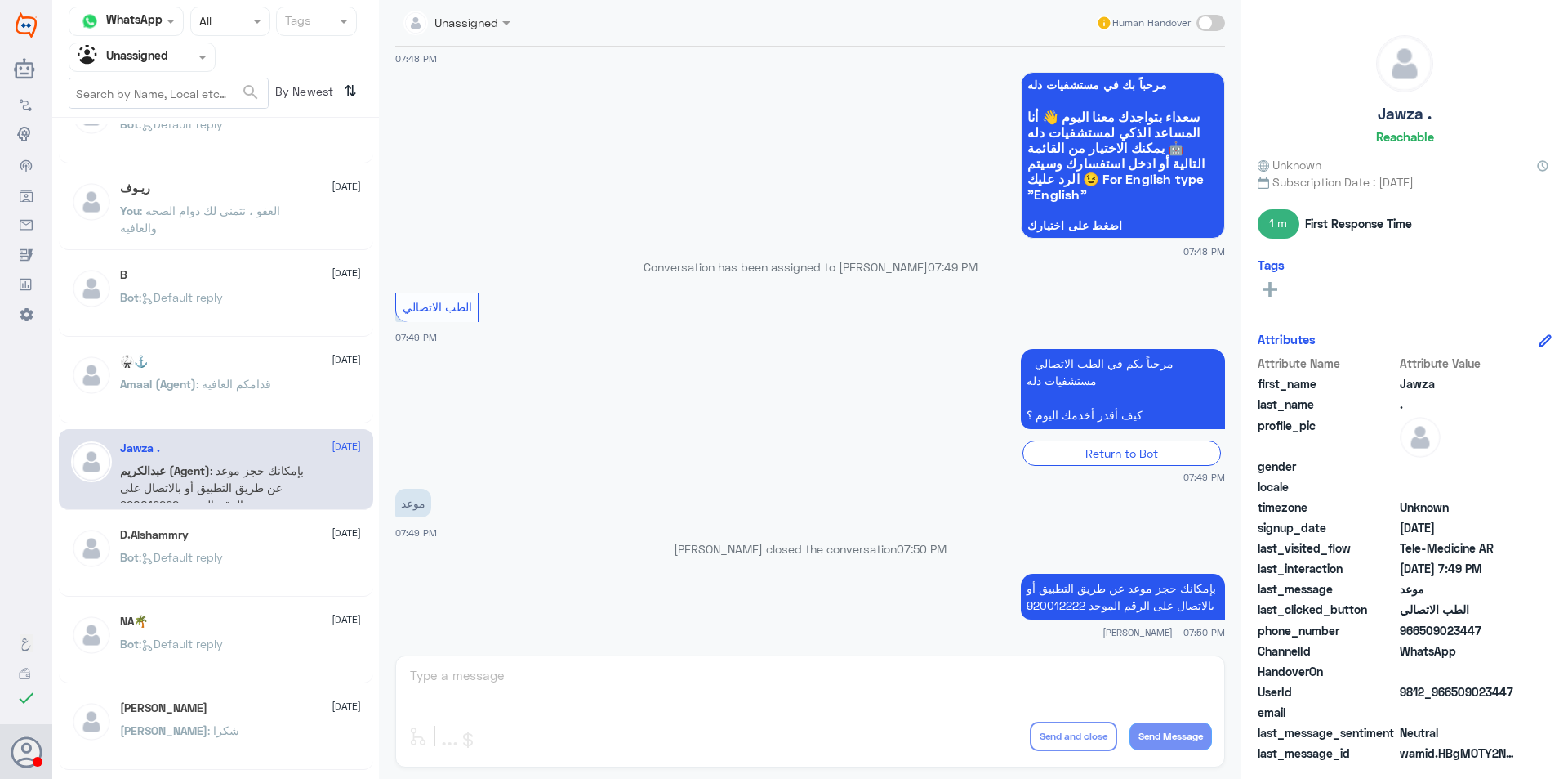
click at [248, 570] on div "Bot : Default reply" at bounding box center [240, 570] width 241 height 37
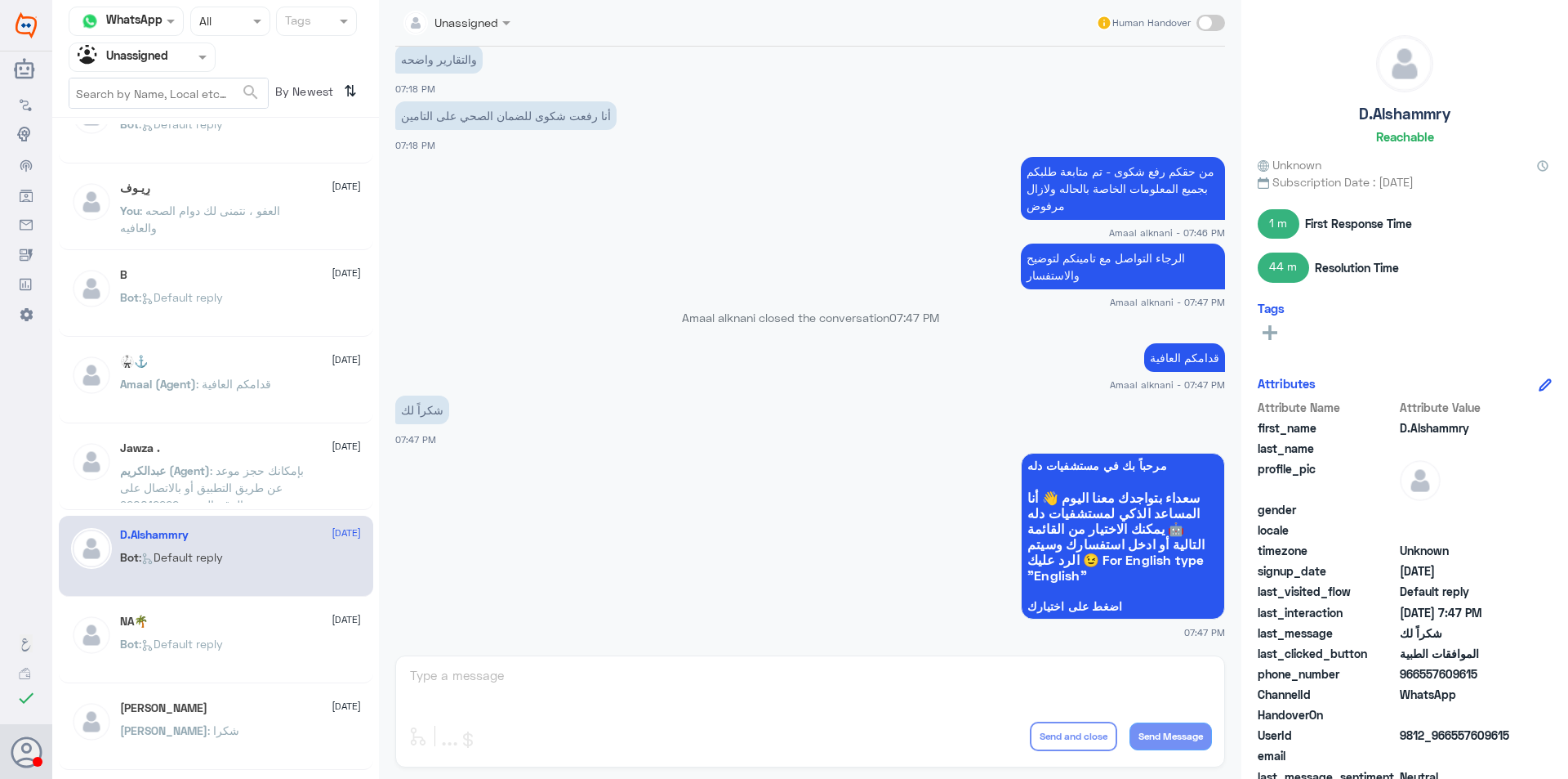
click at [245, 647] on div "Bot : Default reply" at bounding box center [240, 657] width 241 height 37
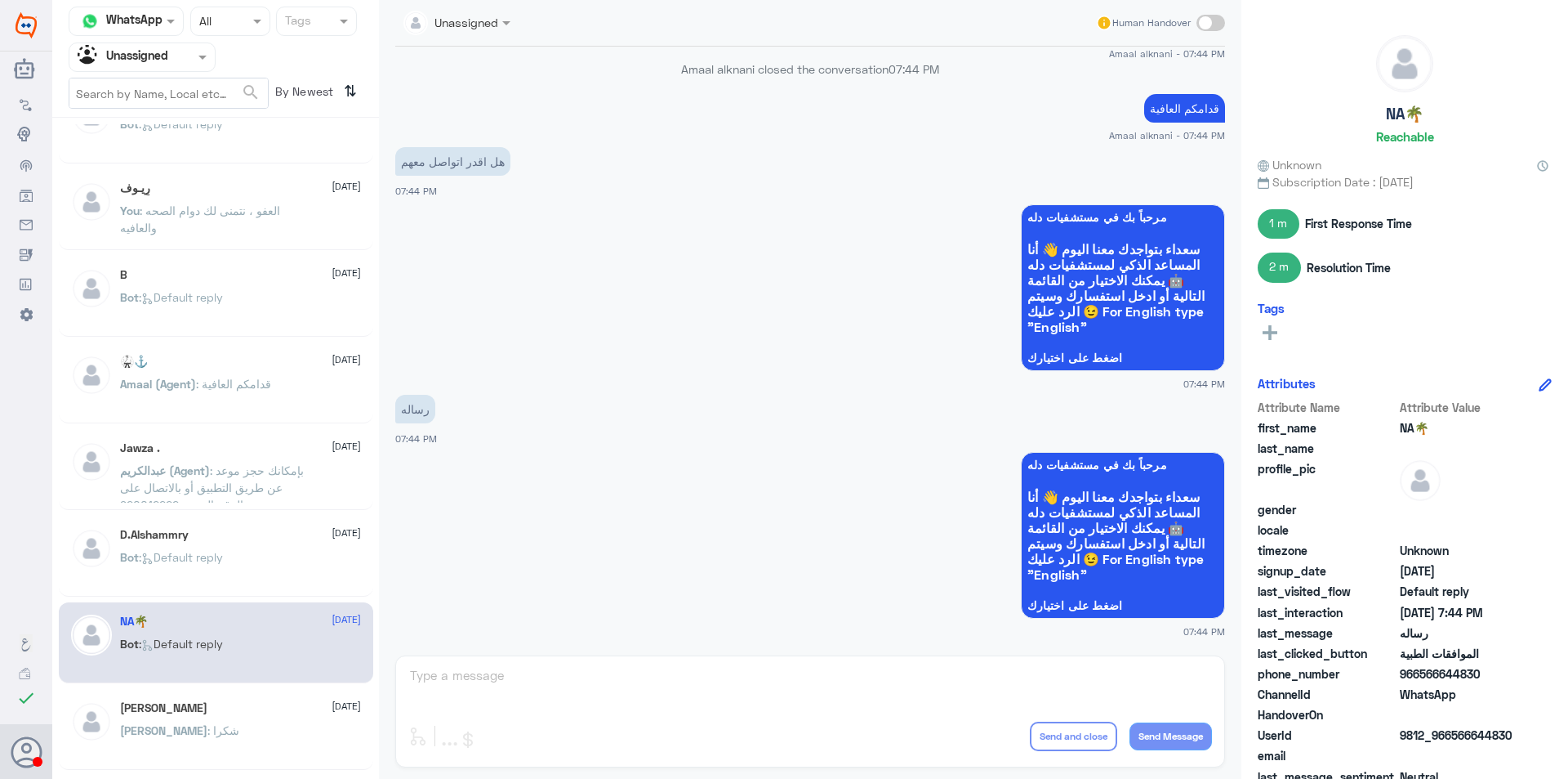
click at [249, 712] on div "[PERSON_NAME] [DATE]" at bounding box center [240, 707] width 241 height 13
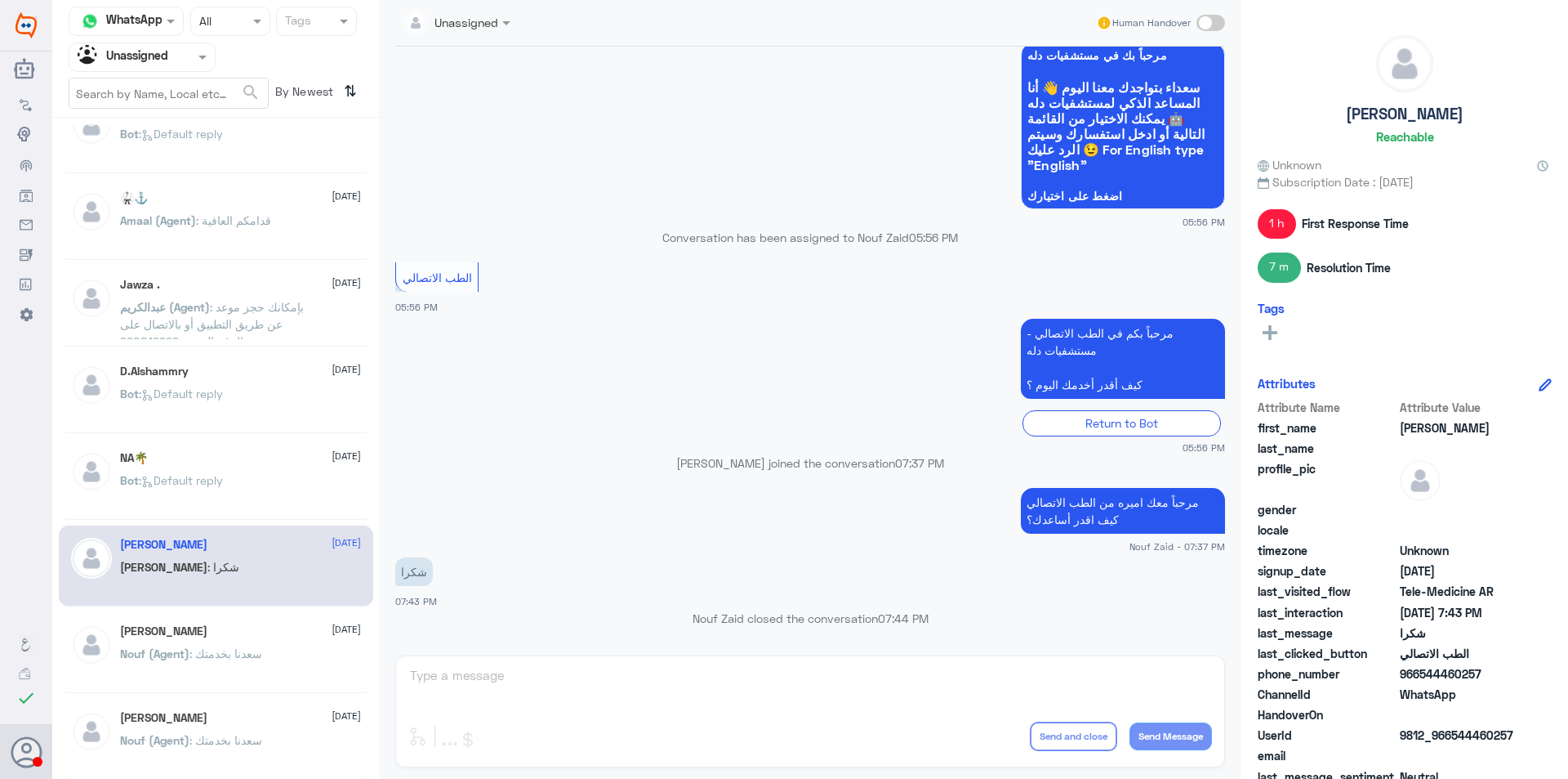
click at [261, 652] on span ": سعدنا بخدمتك" at bounding box center [225, 652] width 73 height 13
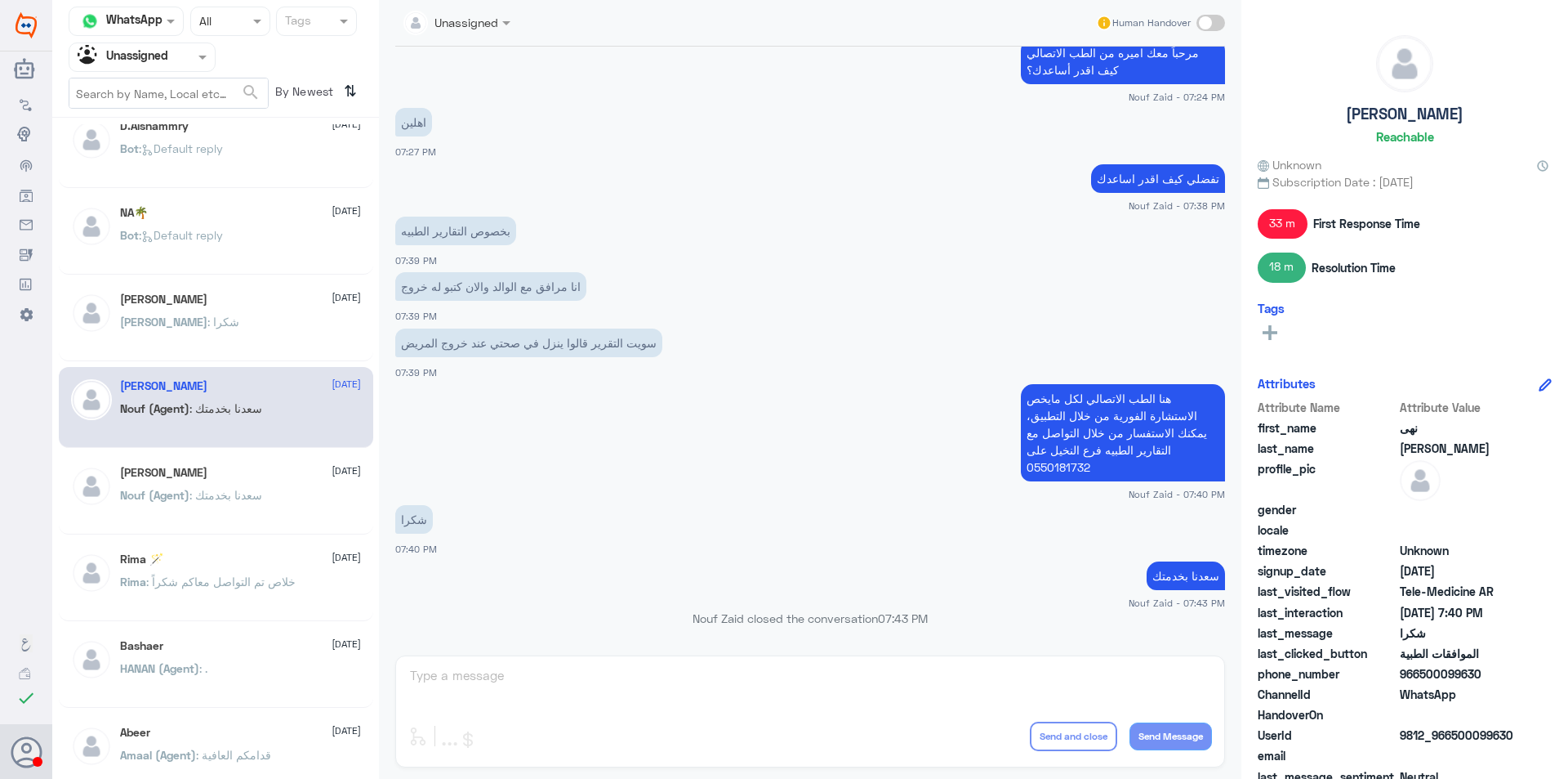
click at [262, 502] on p "Nouf (Agent) : [PERSON_NAME] بخدمتك" at bounding box center [191, 507] width 142 height 41
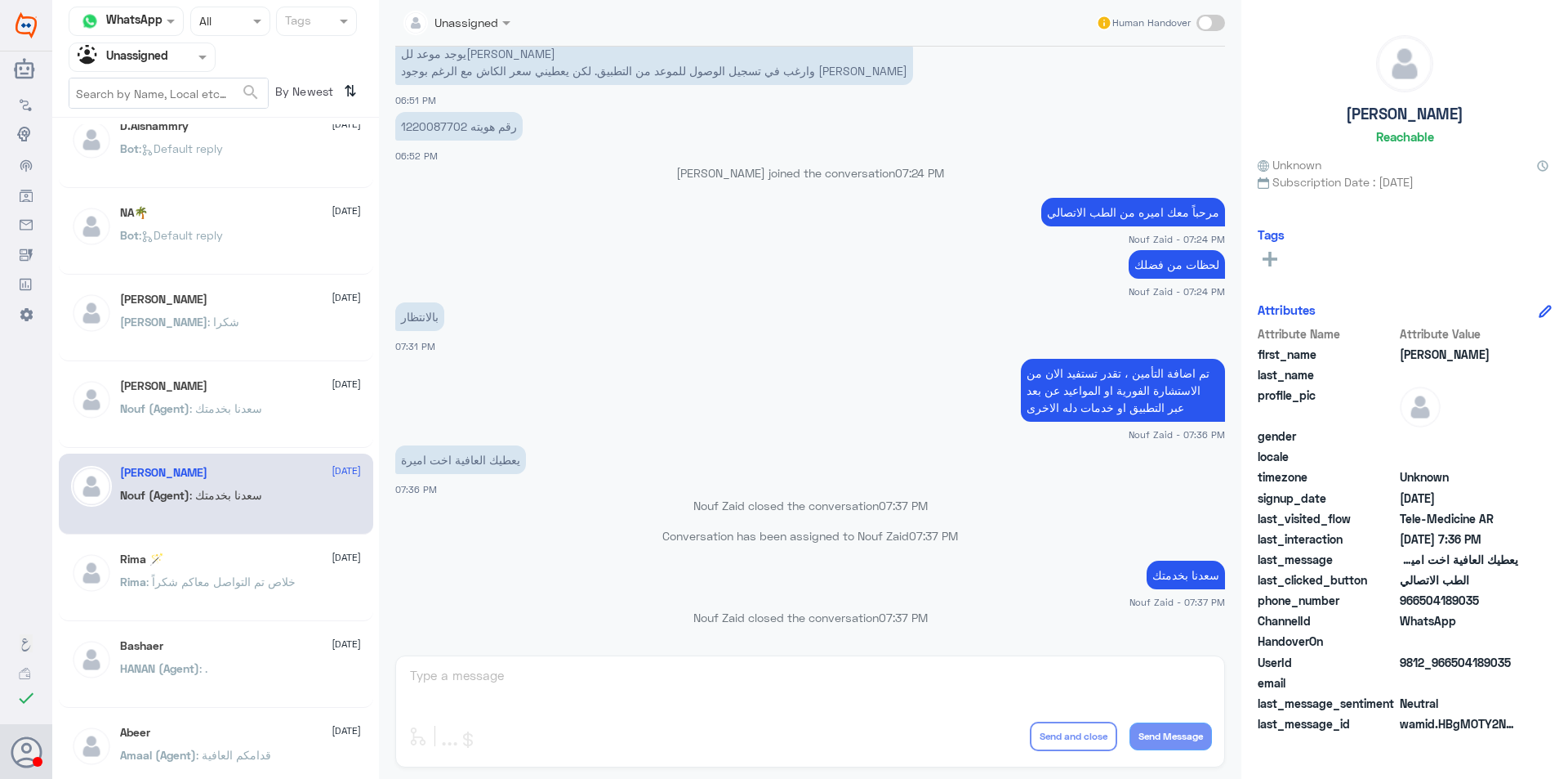
click at [272, 581] on span ": خلاص تم التواصل معاكم شكراً" at bounding box center [221, 581] width 150 height 13
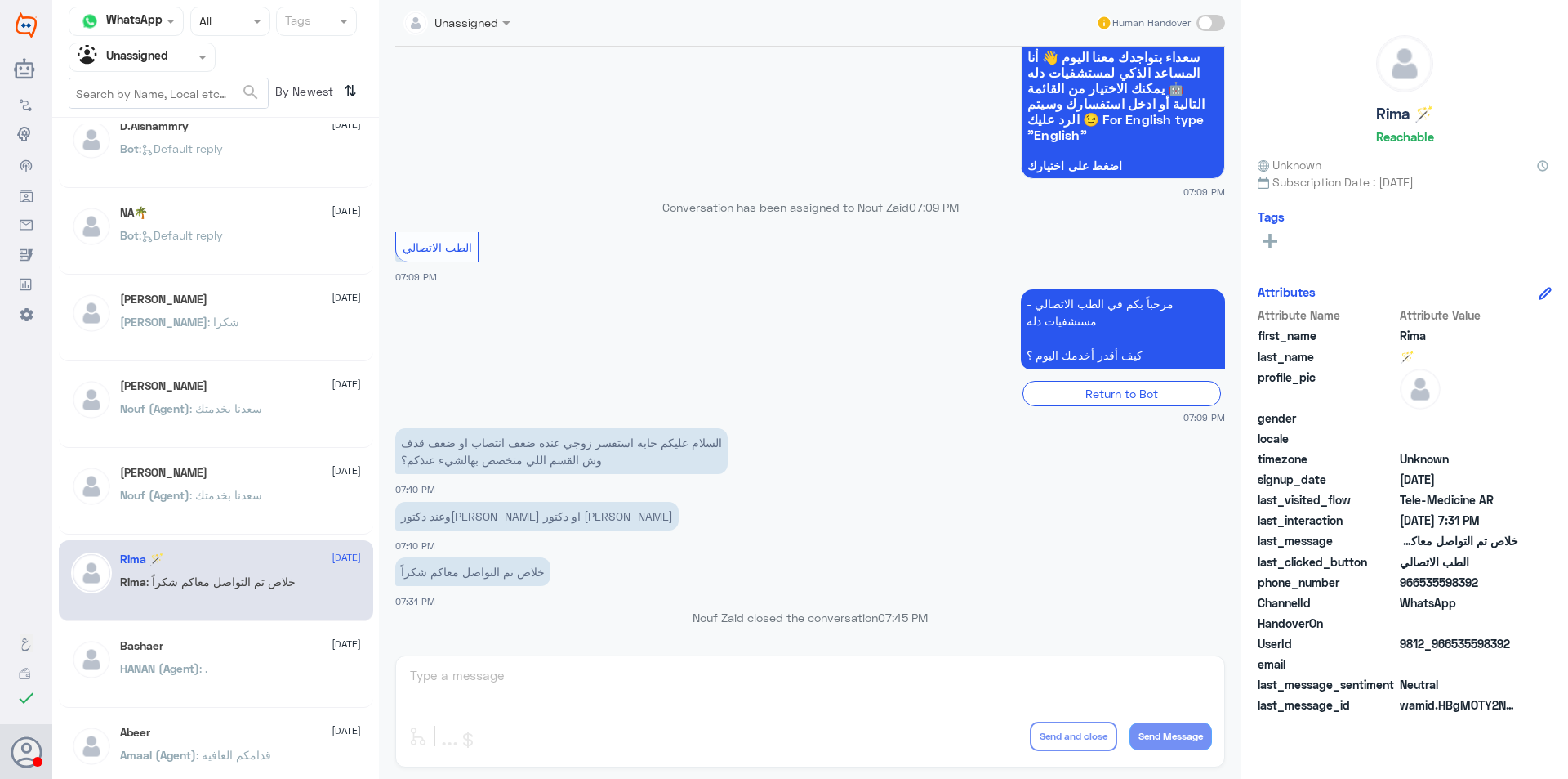
click at [287, 652] on div "Bashaer [DATE]" at bounding box center [240, 645] width 241 height 13
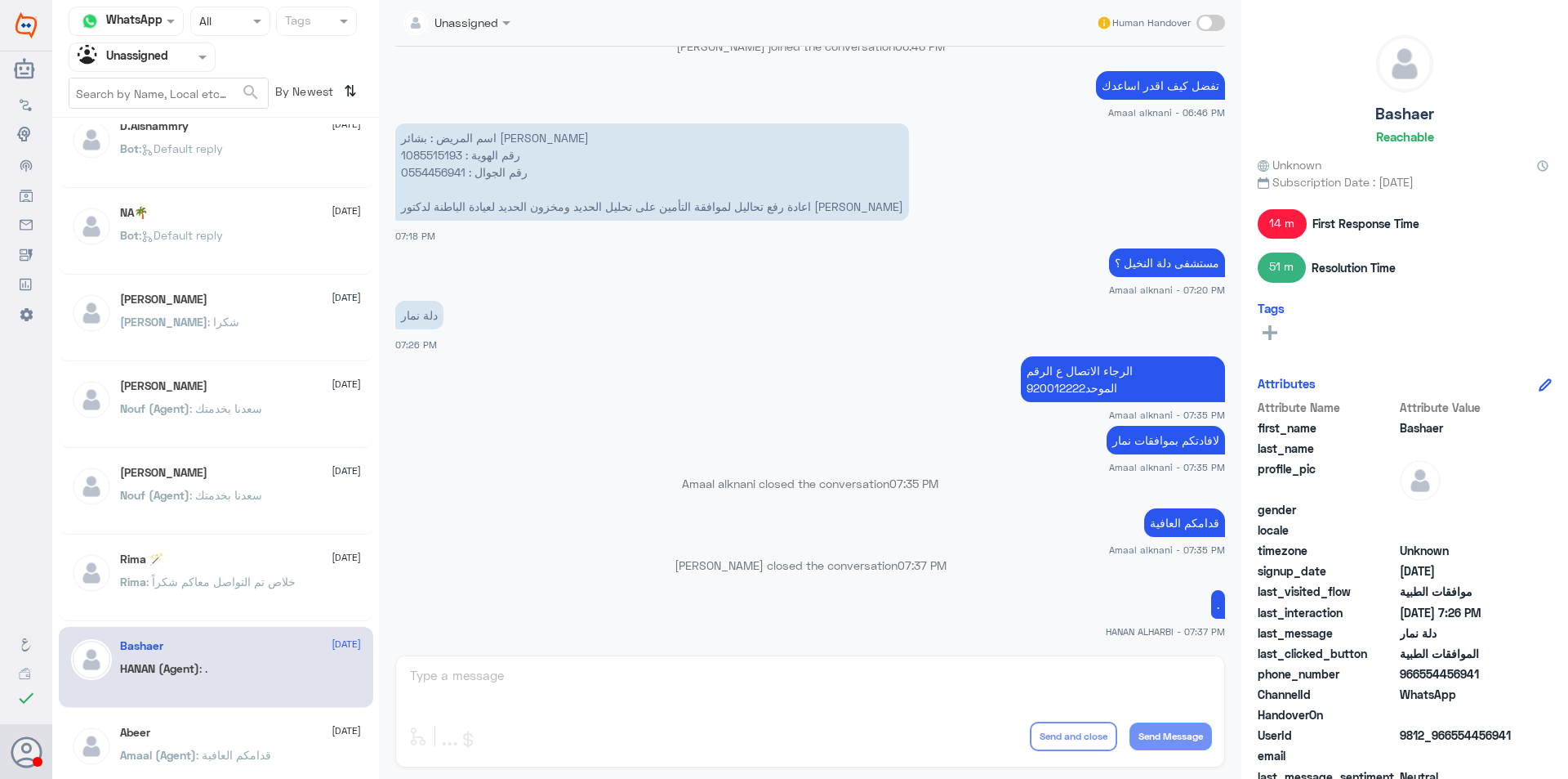
click at [282, 596] on p "Rima : خلاص تم التواصل معاكم شكراً" at bounding box center [208, 593] width 176 height 41
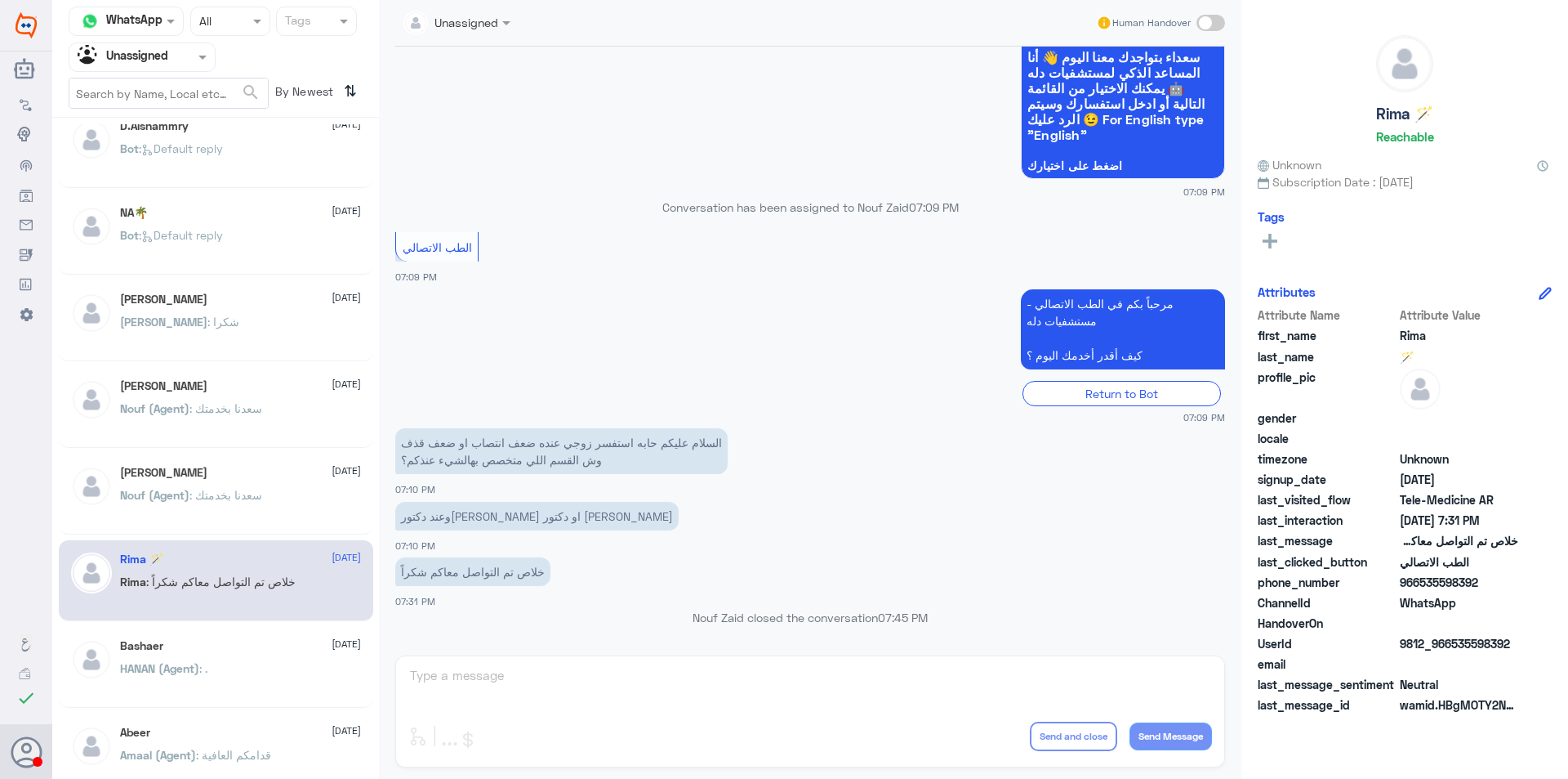
click at [279, 662] on div "Bashaer [DATE] HANAN (Agent) : ." at bounding box center [240, 670] width 241 height 61
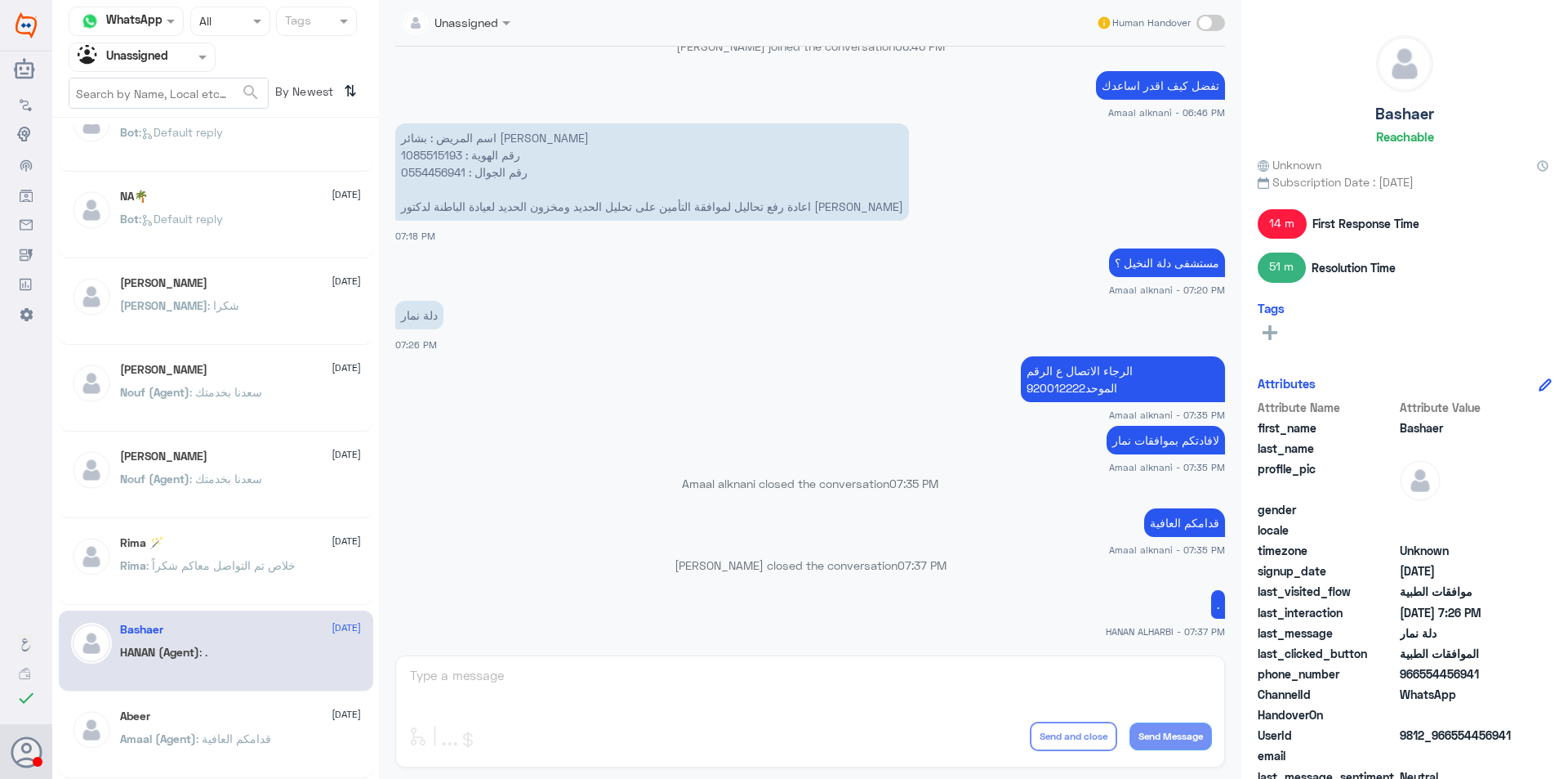
click at [271, 711] on div "Abeer [DATE]" at bounding box center [240, 715] width 241 height 13
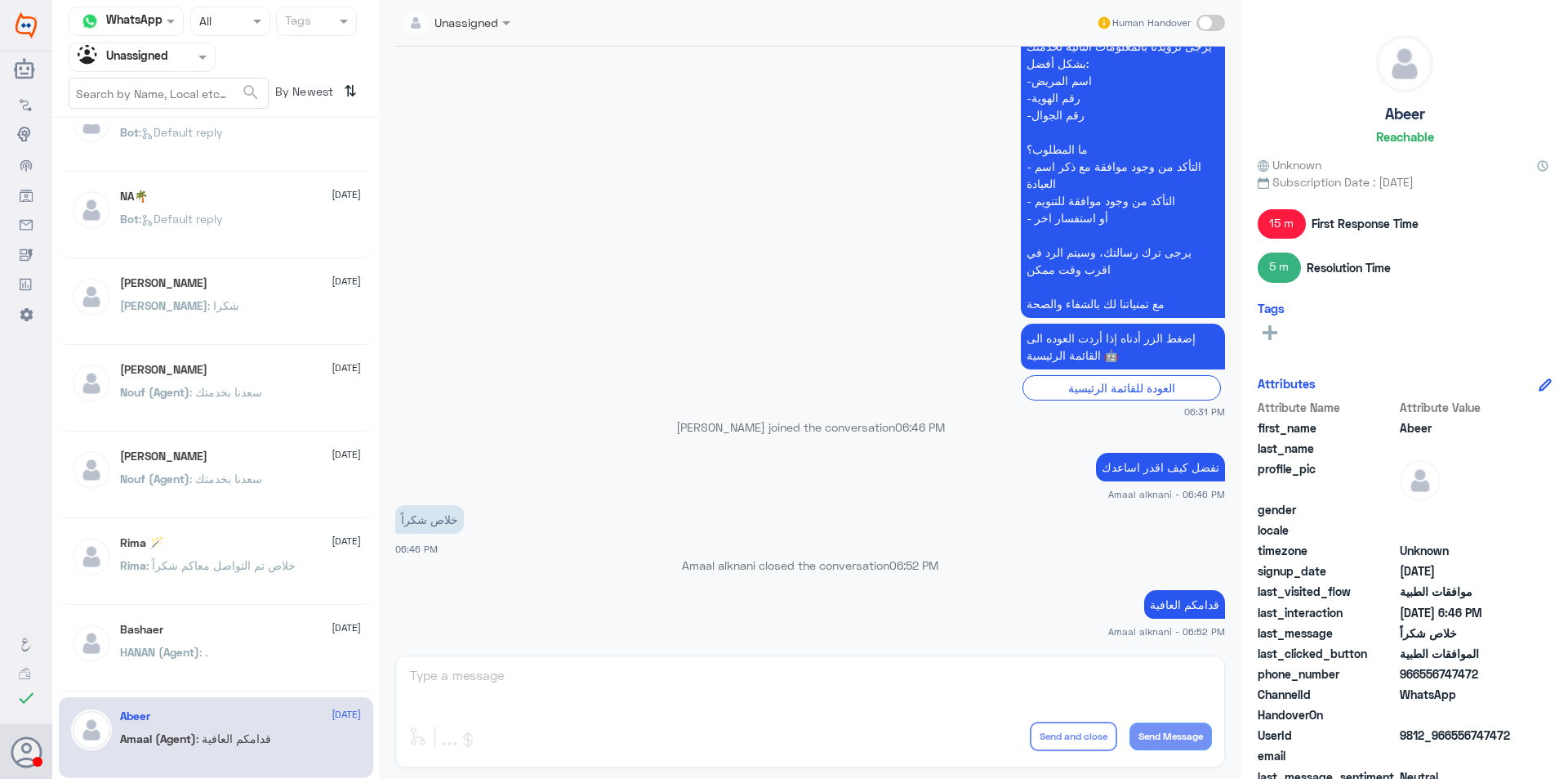
click at [268, 641] on div "Bashaer [DATE] HANAN (Agent) : ." at bounding box center [240, 653] width 241 height 61
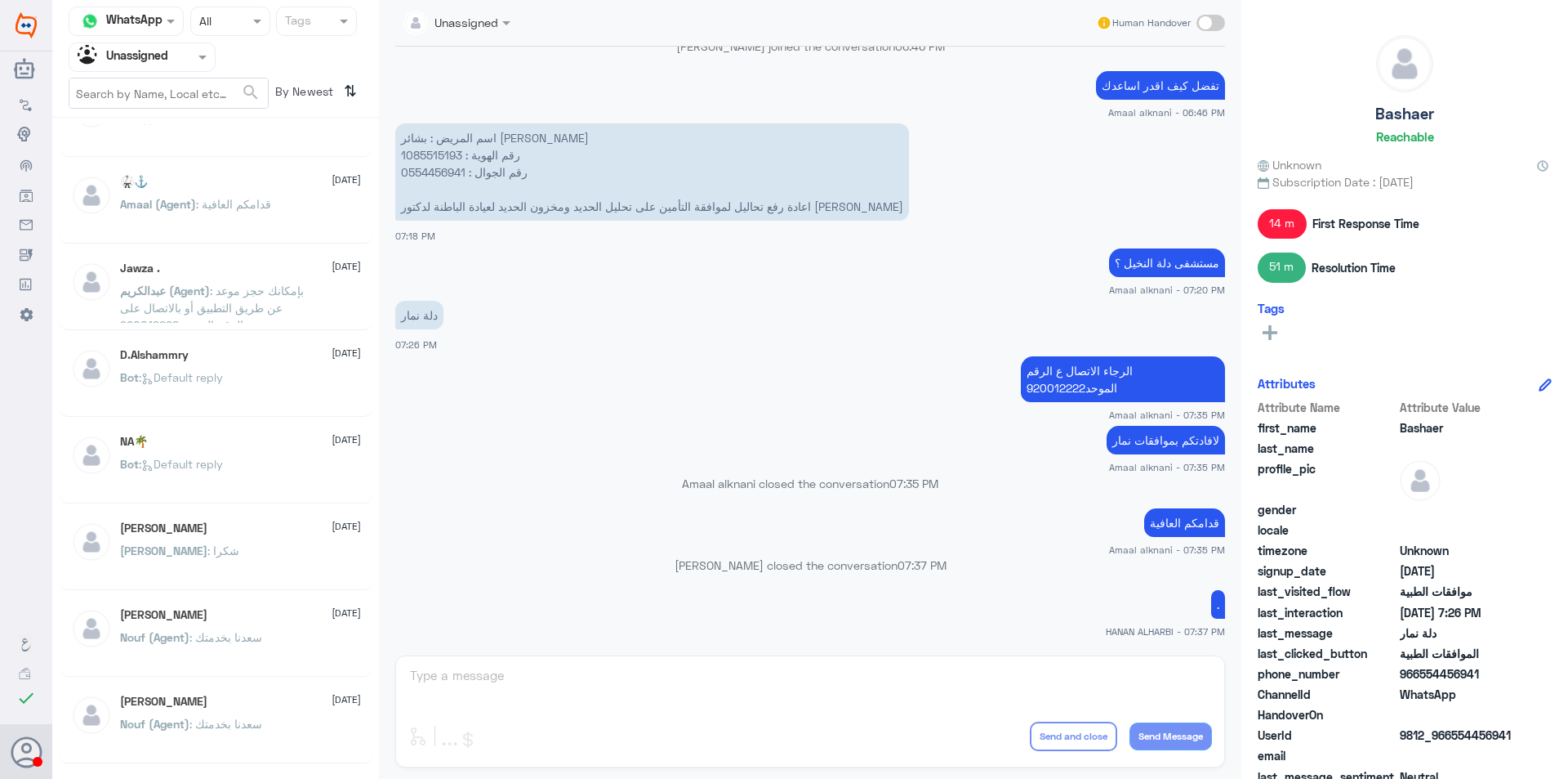
click at [197, 58] on span at bounding box center [205, 57] width 21 height 17
click at [179, 189] on div "Your Team" at bounding box center [142, 184] width 147 height 38
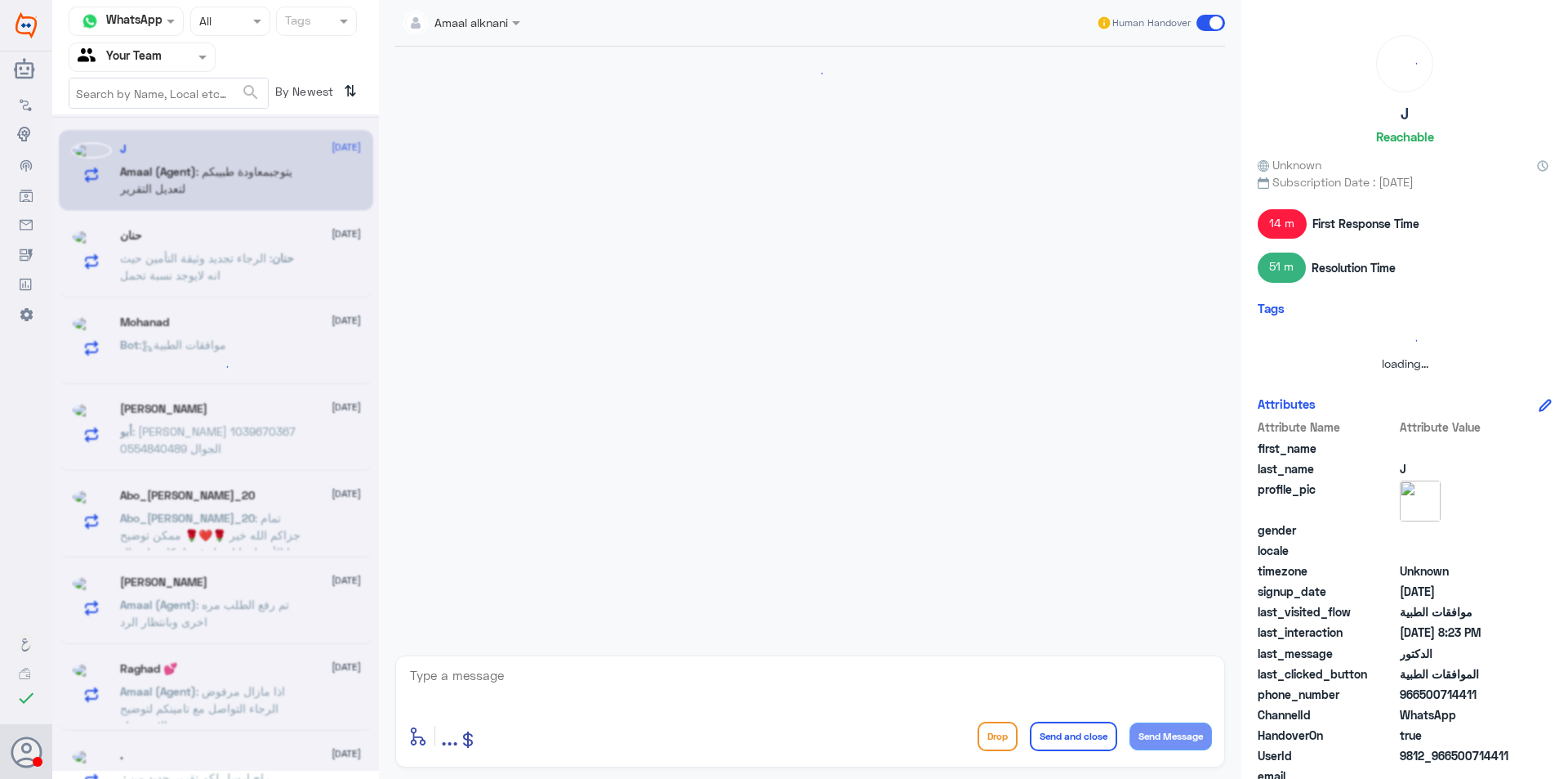
click at [214, 31] on div "Status × All" at bounding box center [230, 21] width 80 height 30
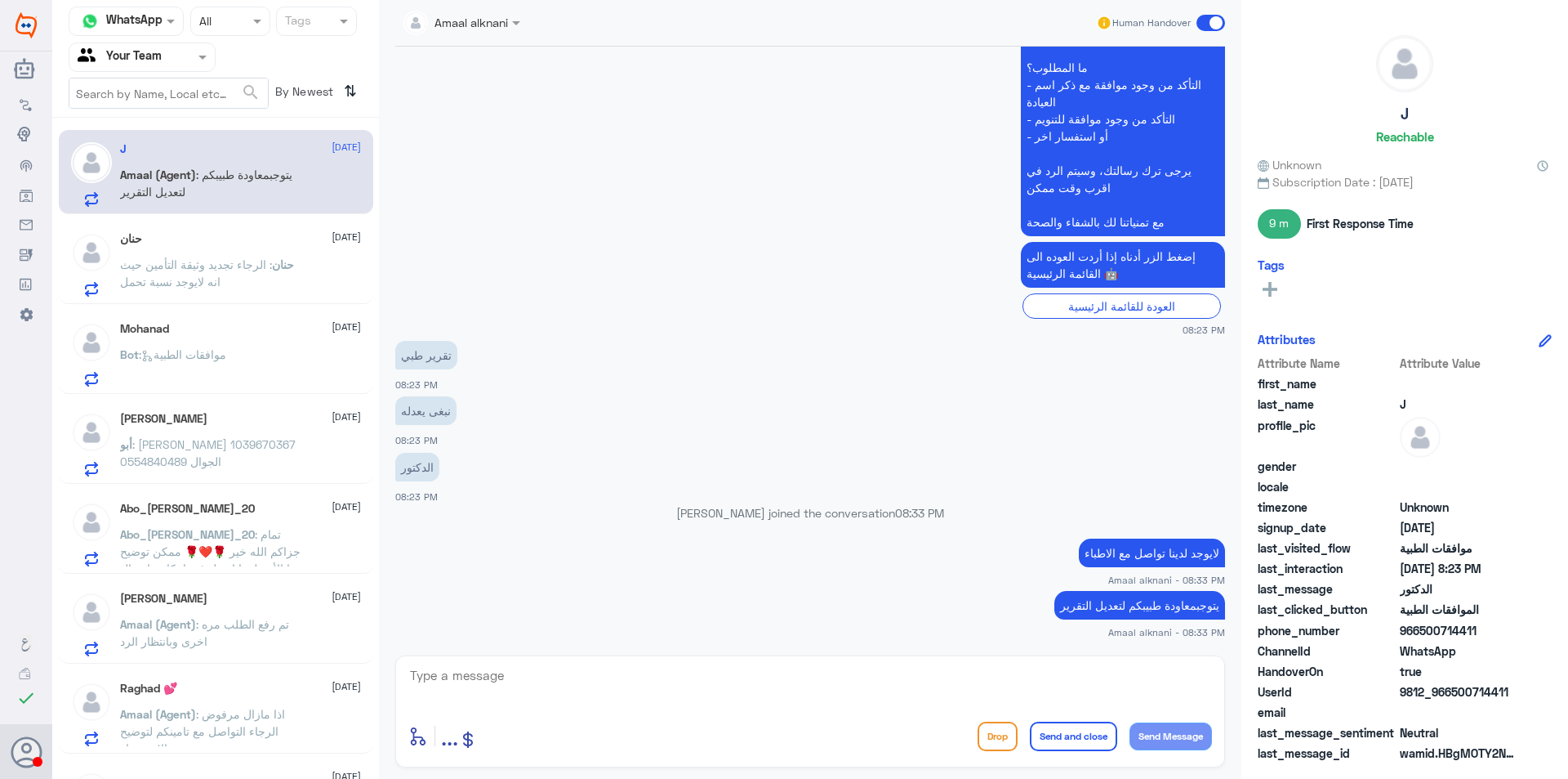
click at [306, 197] on div "Amaal (Agent) : يتوجبمعاودة طبيبكم لتعديل التقرير" at bounding box center [240, 188] width 241 height 37
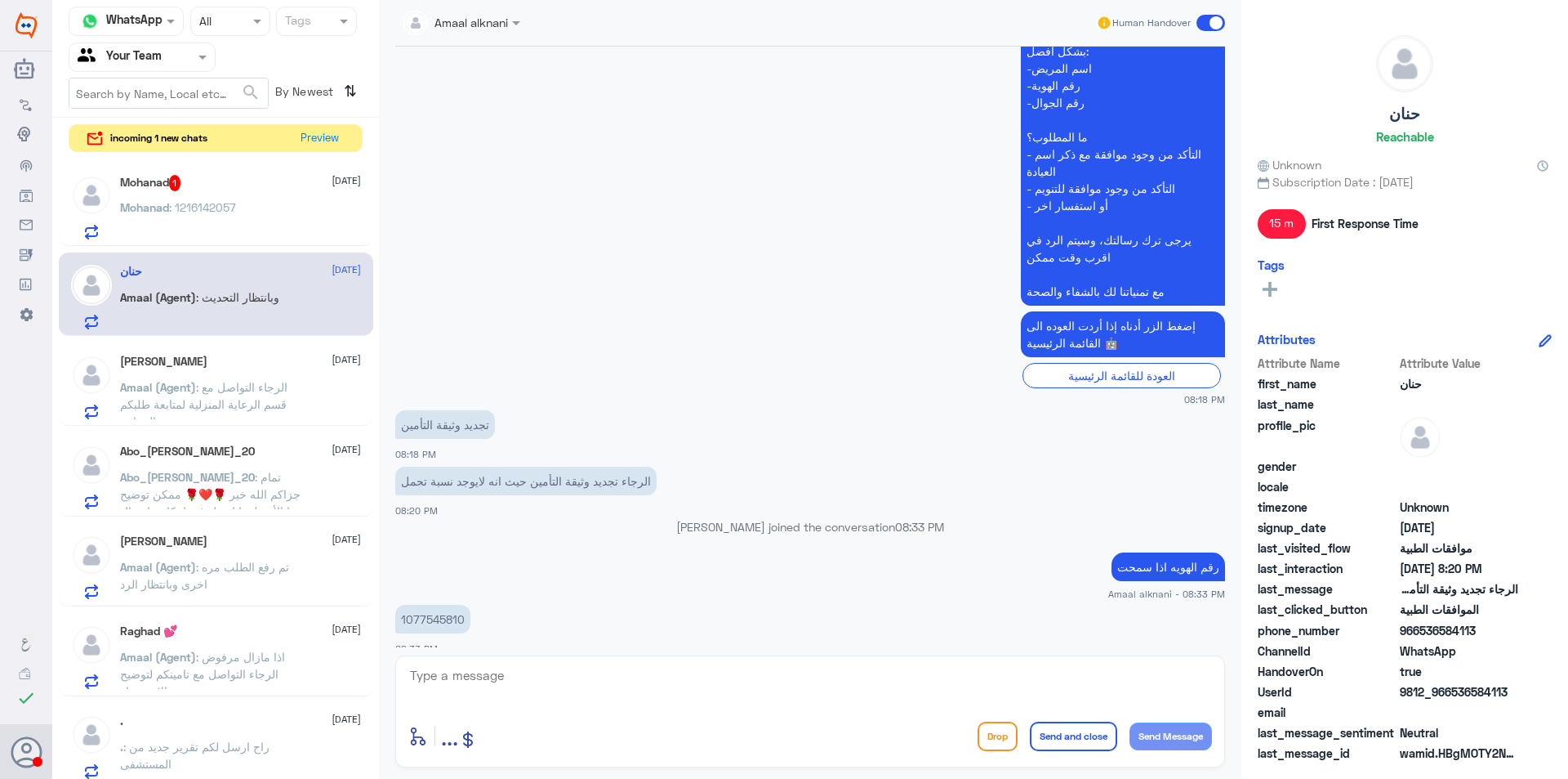
scroll to position [1458, 0]
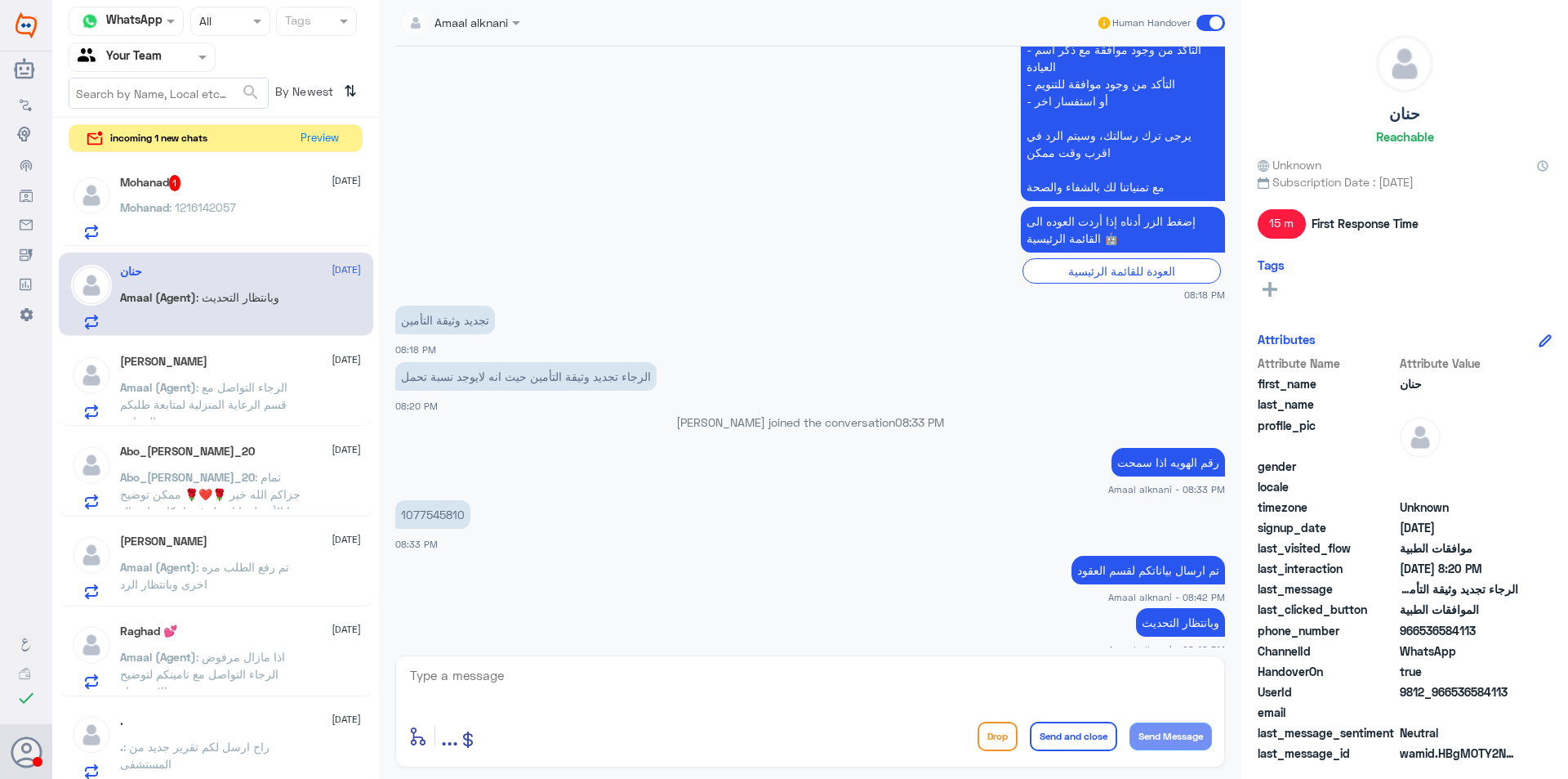
click at [287, 419] on div "[PERSON_NAME] [DATE] Amaal (Agent) : الرجاء التواصل مع قسم الرعاية المنزلية لمت…" at bounding box center [216, 384] width 315 height 84
click at [285, 396] on p "Amaal (Agent) : الرجاء التواصل مع قسم الرعاية المنزلية لمتابعة طلبكم عزيزي المر…" at bounding box center [212, 399] width 184 height 41
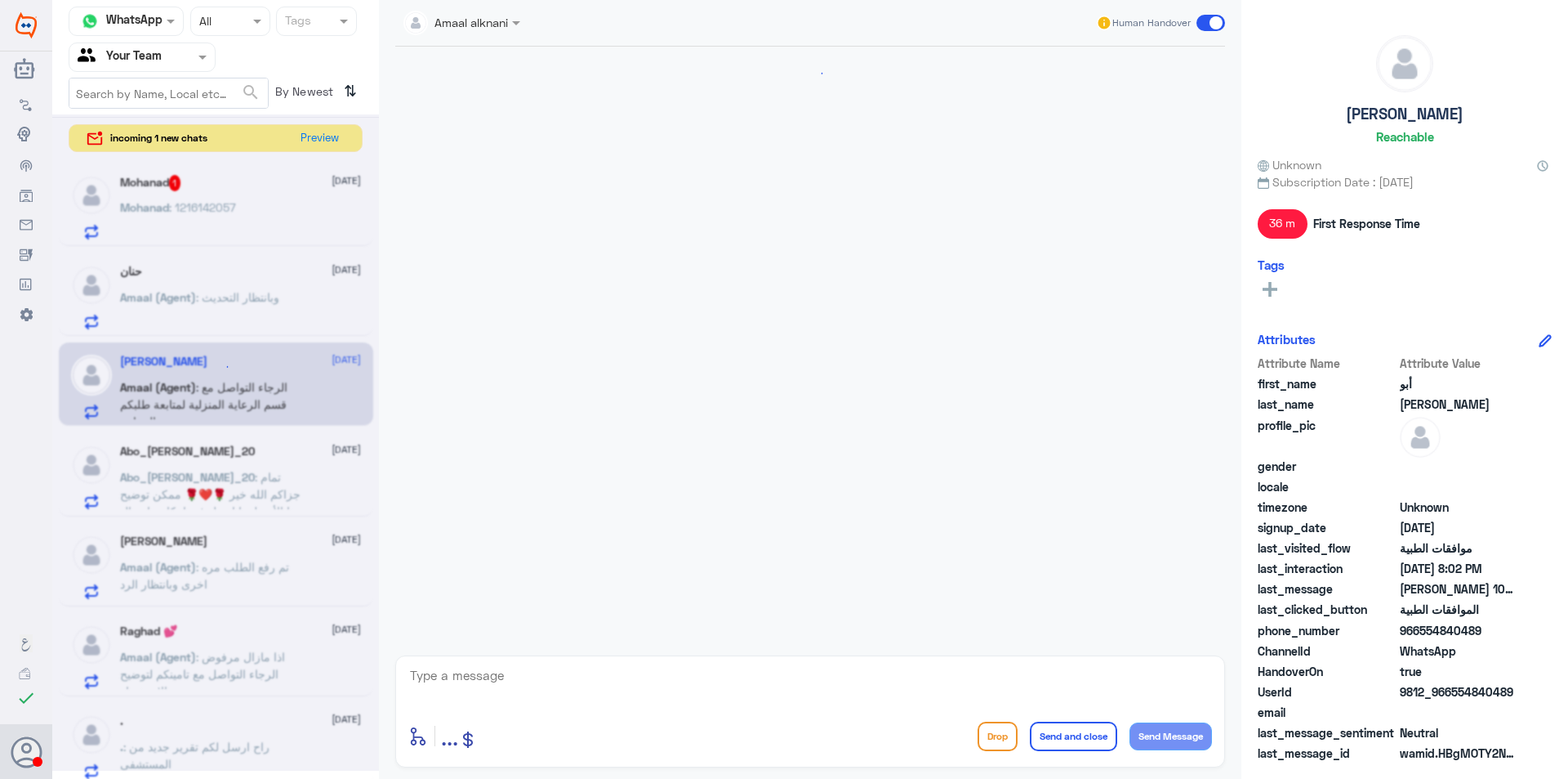
scroll to position [895, 0]
